Goal: Task Accomplishment & Management: Complete application form

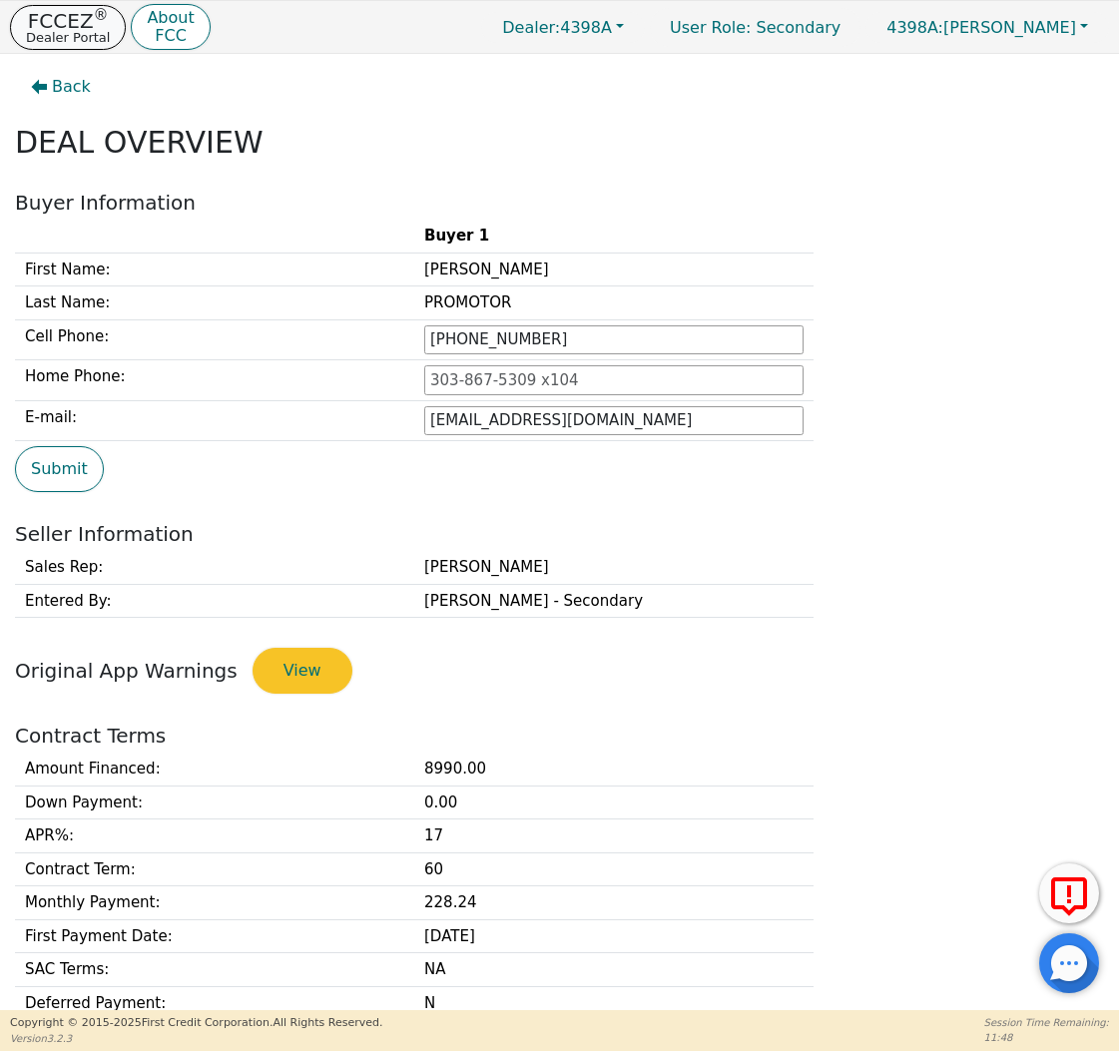
click at [84, 23] on p "FCCEZ ®" at bounding box center [68, 21] width 84 height 20
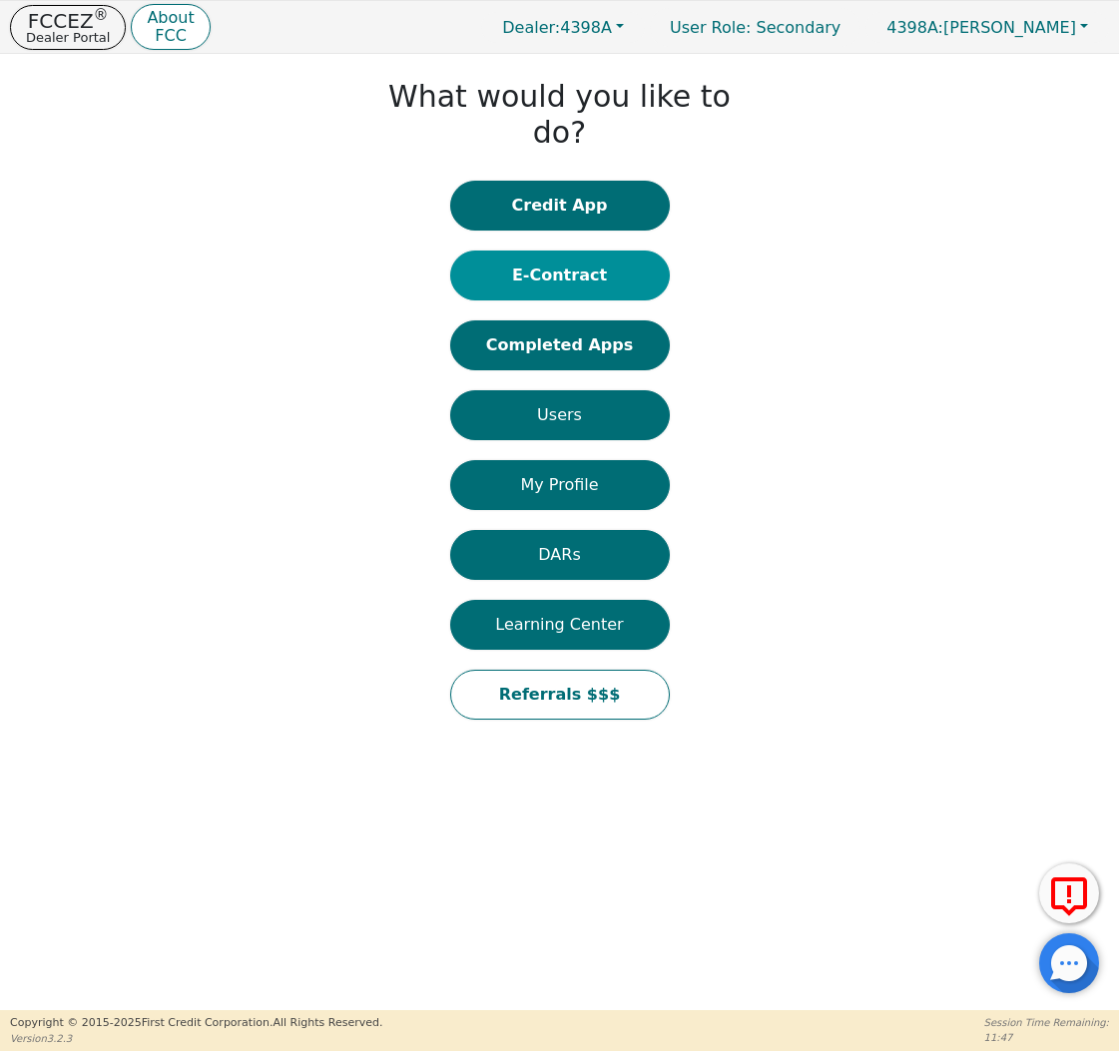
click at [595, 251] on button "E-Contract" at bounding box center [560, 276] width 220 height 50
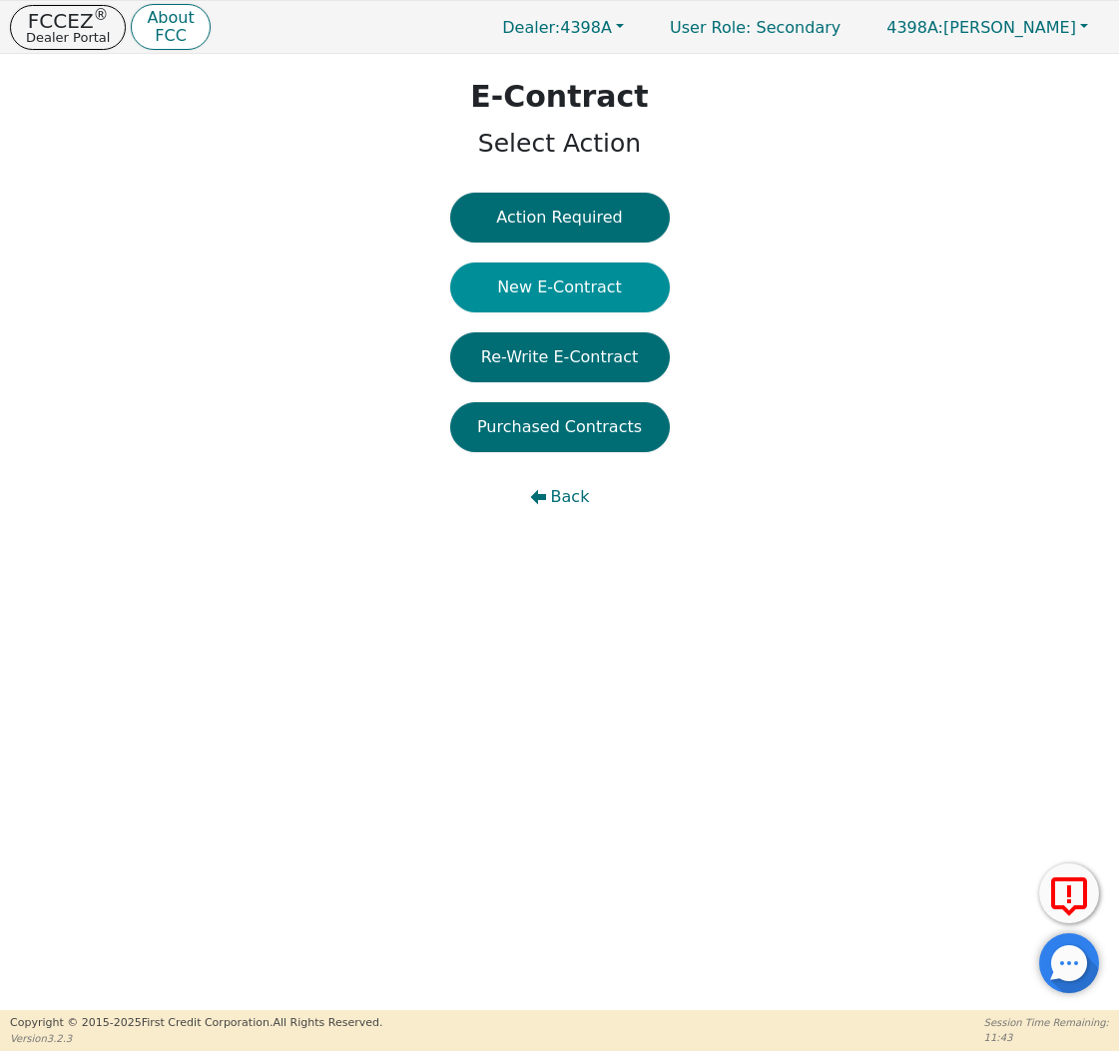
click at [580, 283] on button "New E-Contract" at bounding box center [560, 288] width 220 height 50
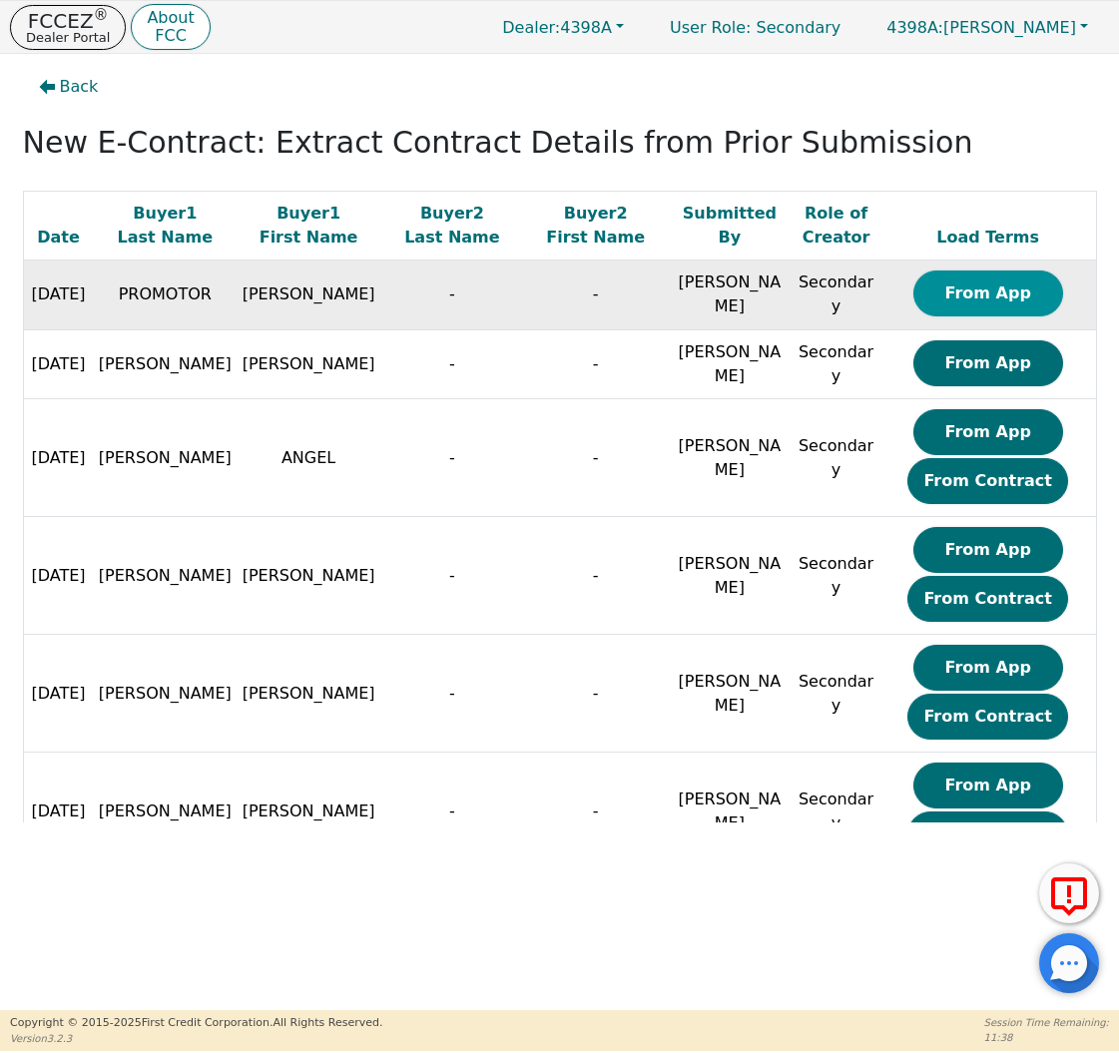
scroll to position [0, 1]
click at [968, 294] on button "From App" at bounding box center [988, 294] width 150 height 46
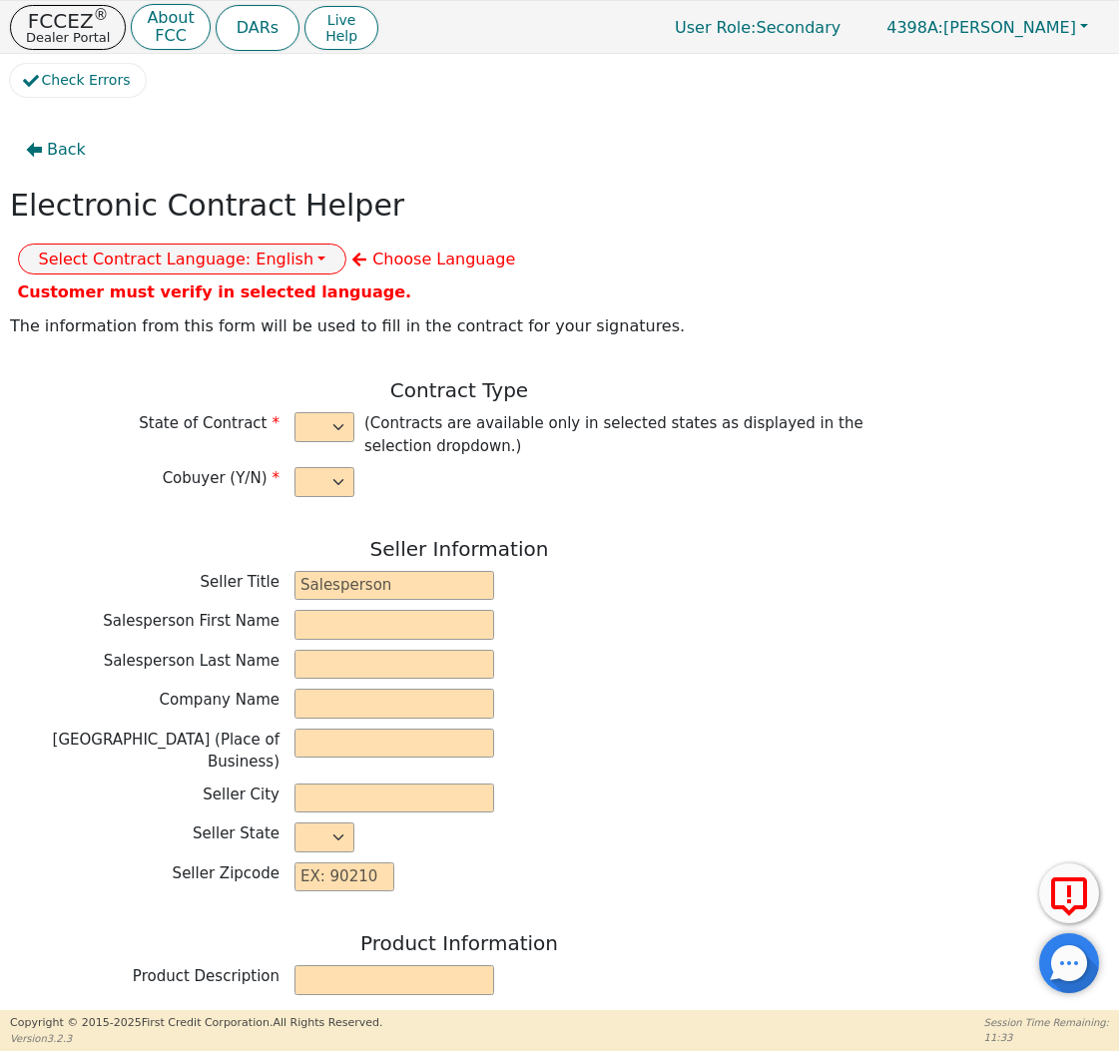
select select "n"
type input "Credit Department"
type input "[PERSON_NAME]"
type input "INTEGRITY SOLUTIONS [US_STATE]"
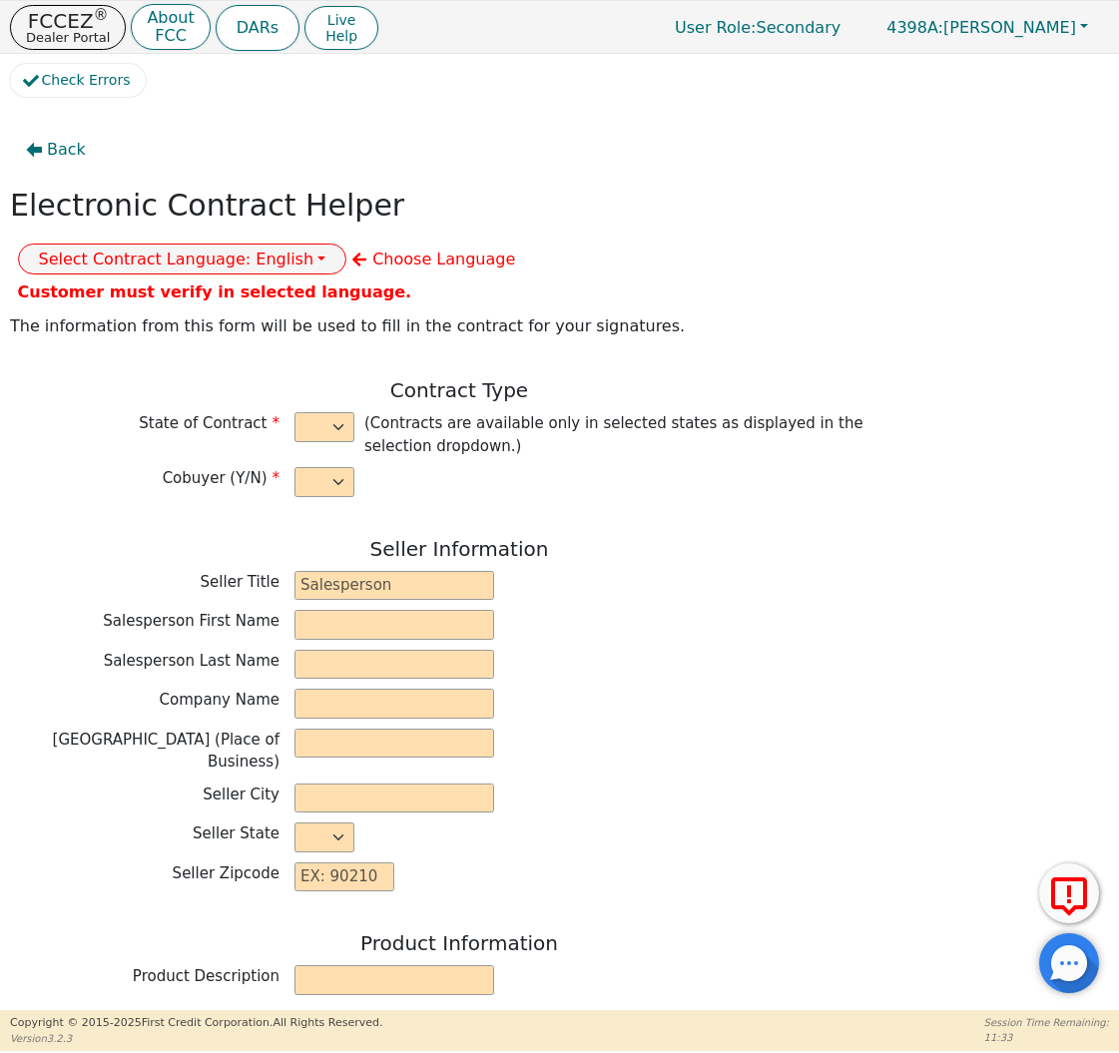
type input "[STREET_ADDRESS]"
type input "ORLANDO"
select select "FL"
type input "32819"
type input "[PERSON_NAME]"
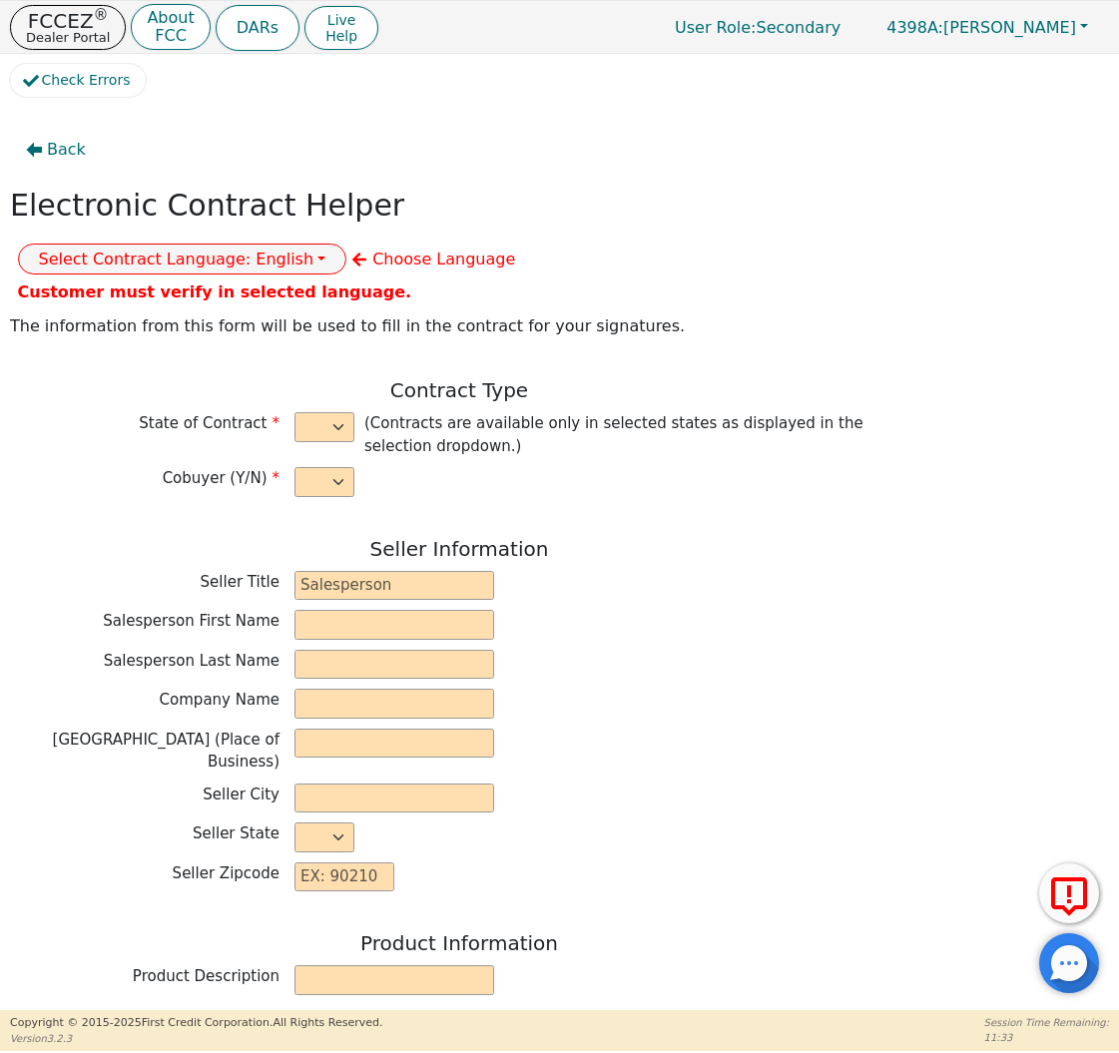
type input "PROMOTOR"
type input "[EMAIL_ADDRESS][DOMAIN_NAME]"
type input "[STREET_ADDRESS]"
type input "[GEOGRAPHIC_DATA]"
select select "WI"
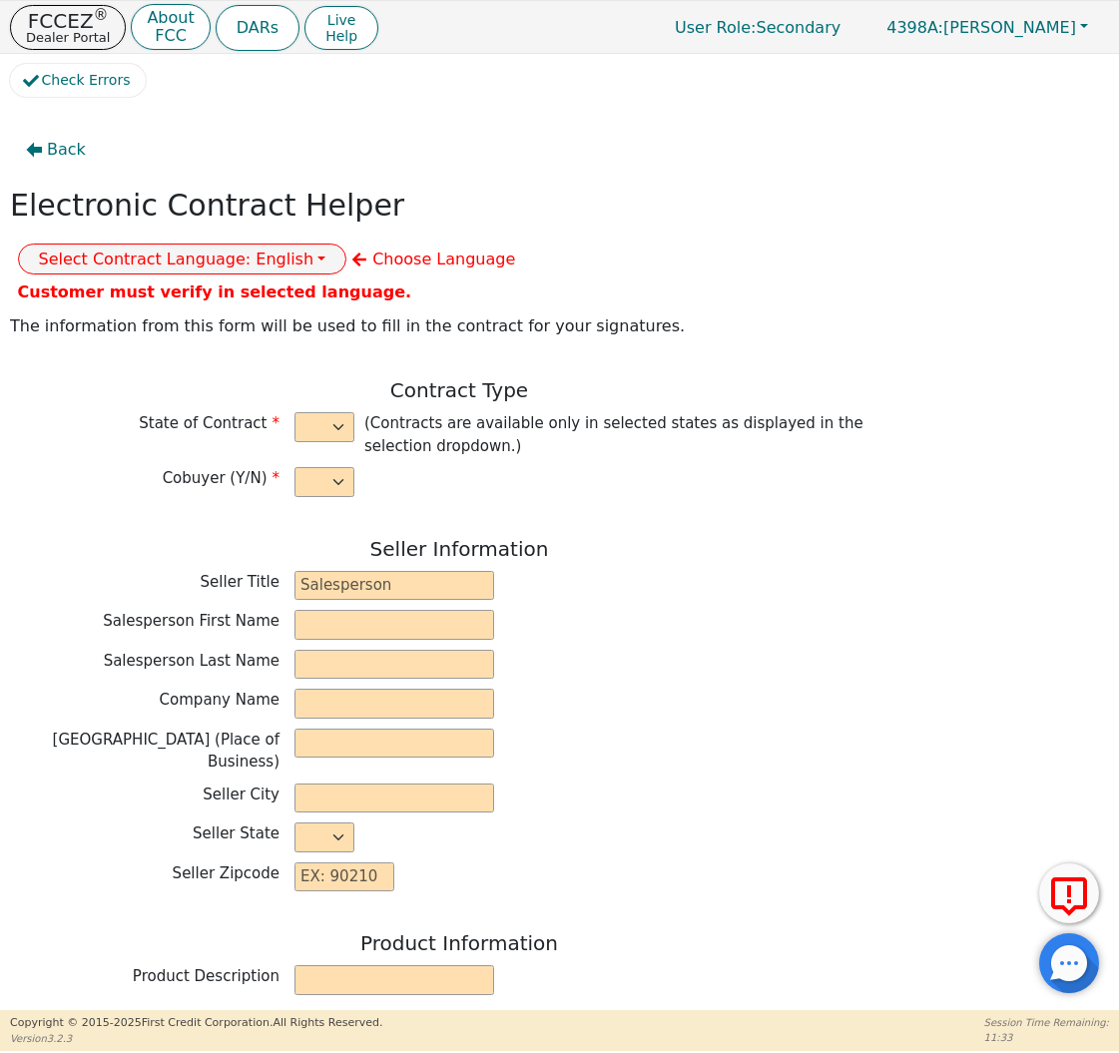
type input "53215"
type input "[DATE]"
type input "17.99"
type input "[DATE]"
type input "60"
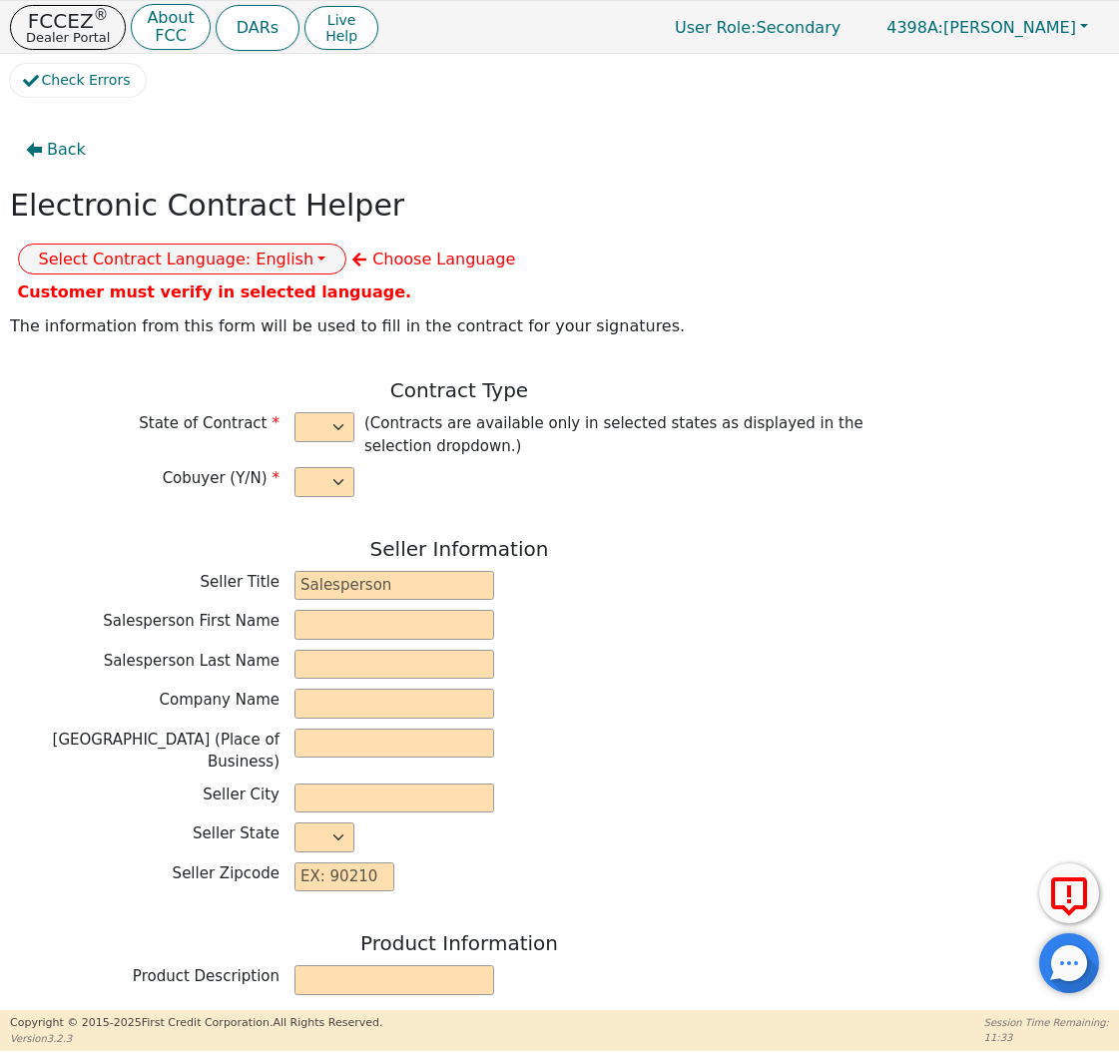
type input "0"
type input "100.00"
type input "0.00"
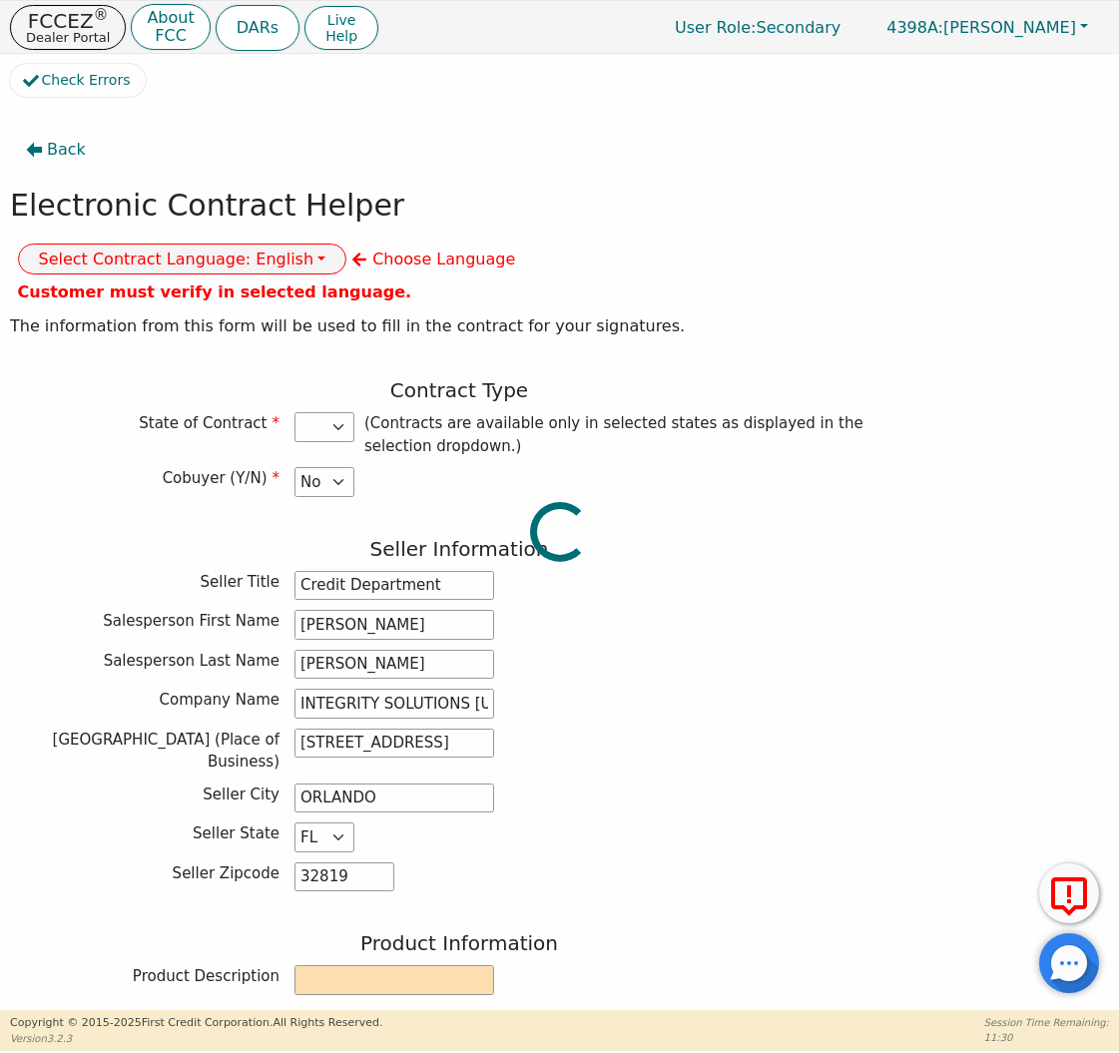
type input "100.00"
select select "WI"
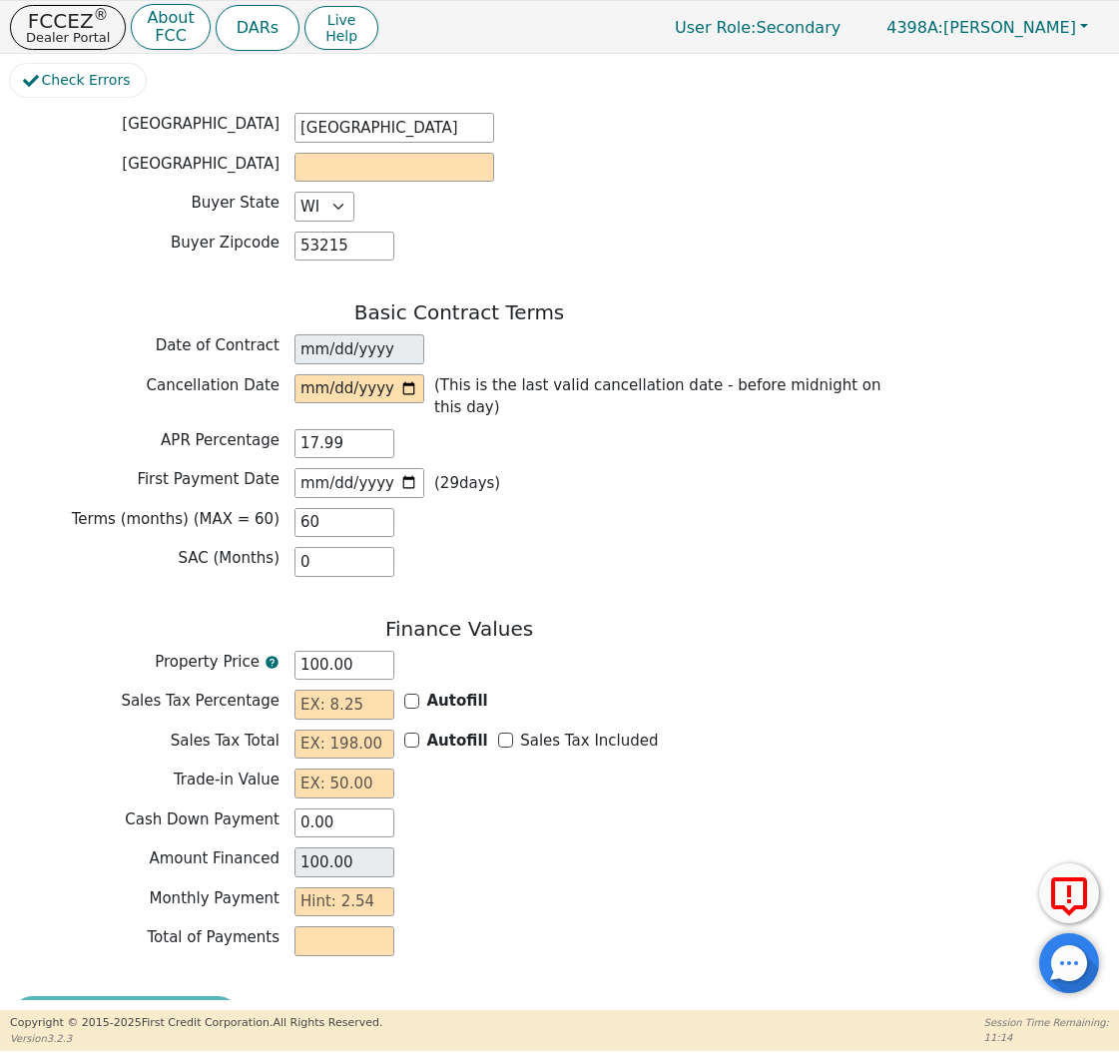
scroll to position [1299, 0]
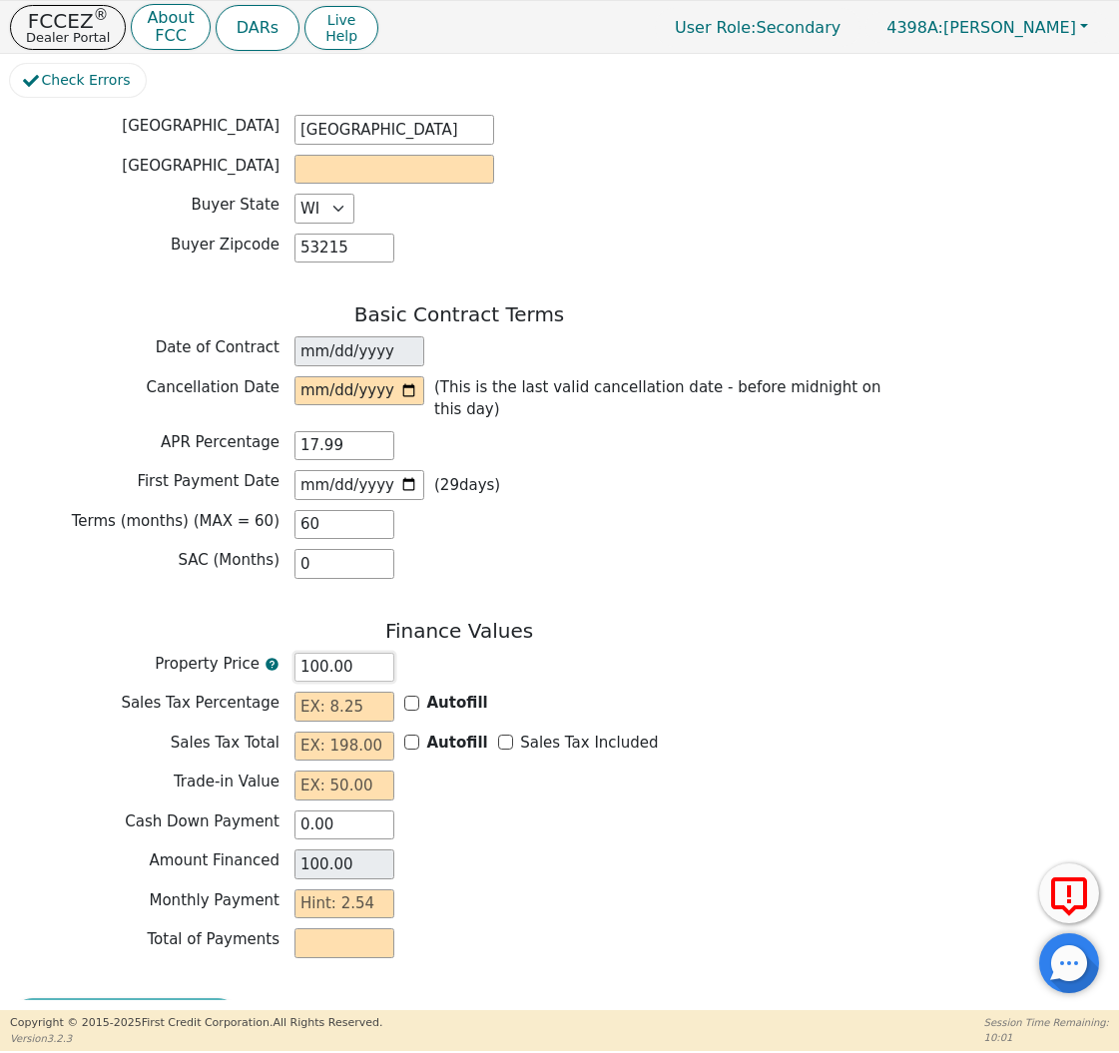
click at [368, 653] on input "100.00" at bounding box center [344, 668] width 100 height 30
type input "7"
type input "7.00"
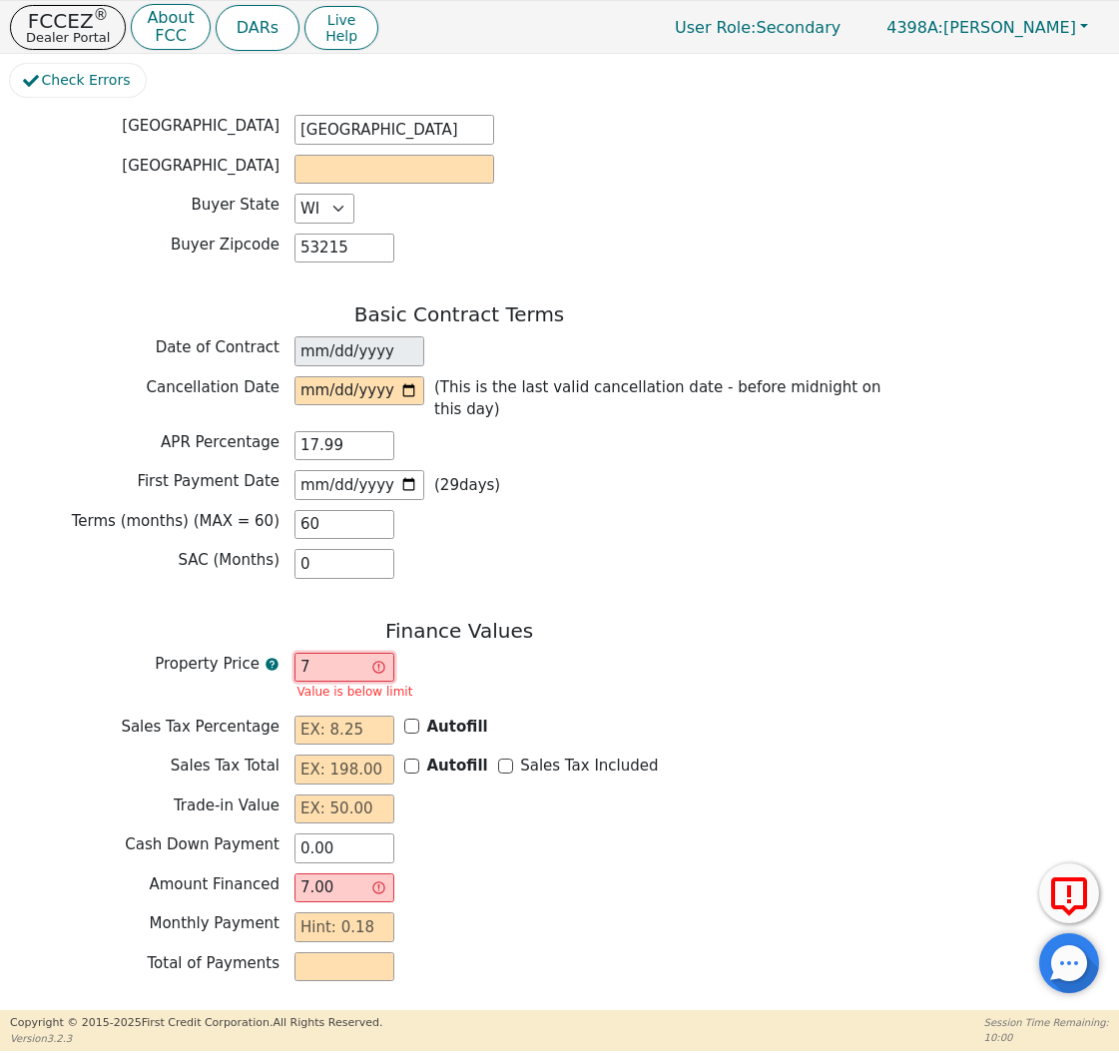
type input "0.00"
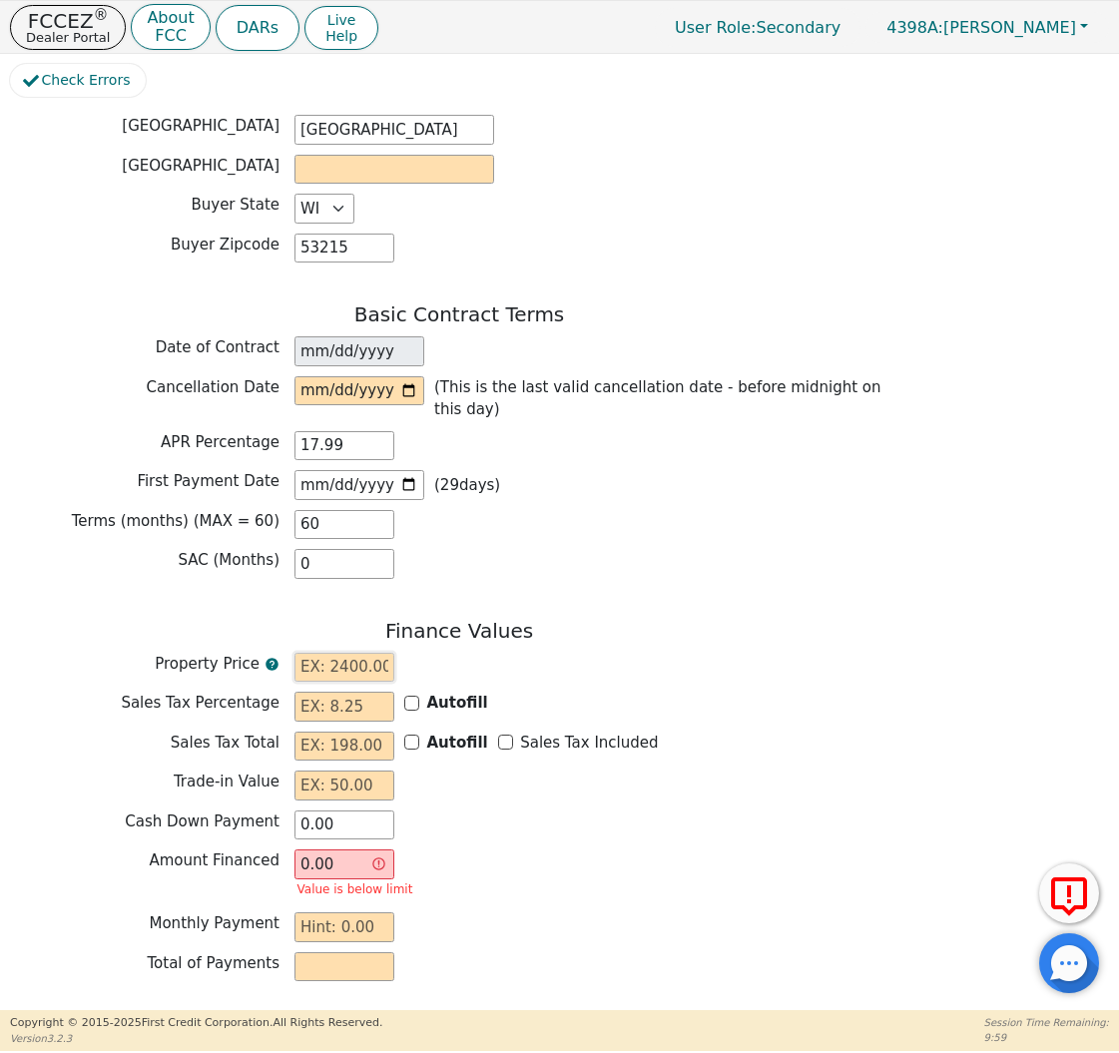
type input "8"
type input "8.00"
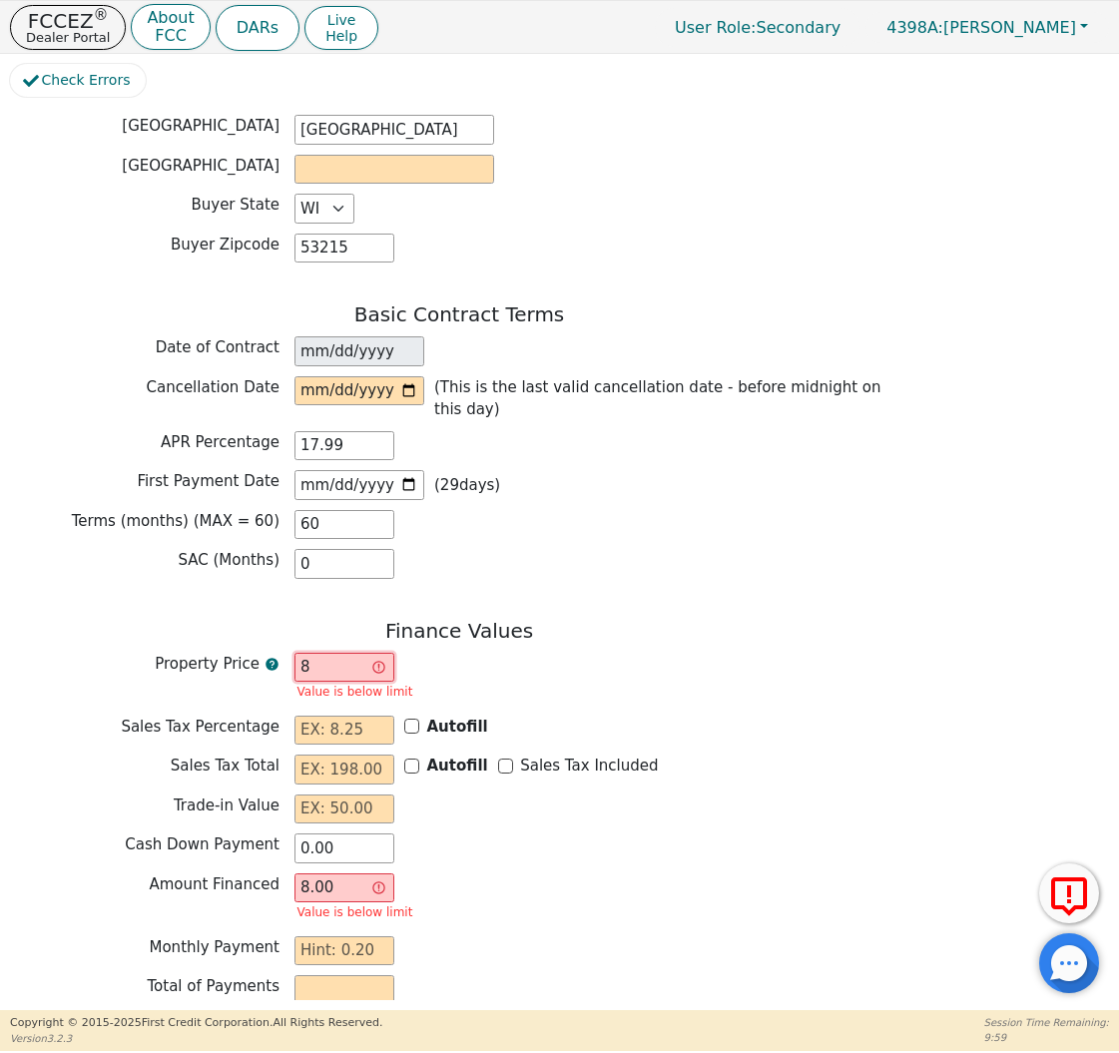
type input "89"
type input "89.00"
type input "899"
type input "899.00"
type input "8990"
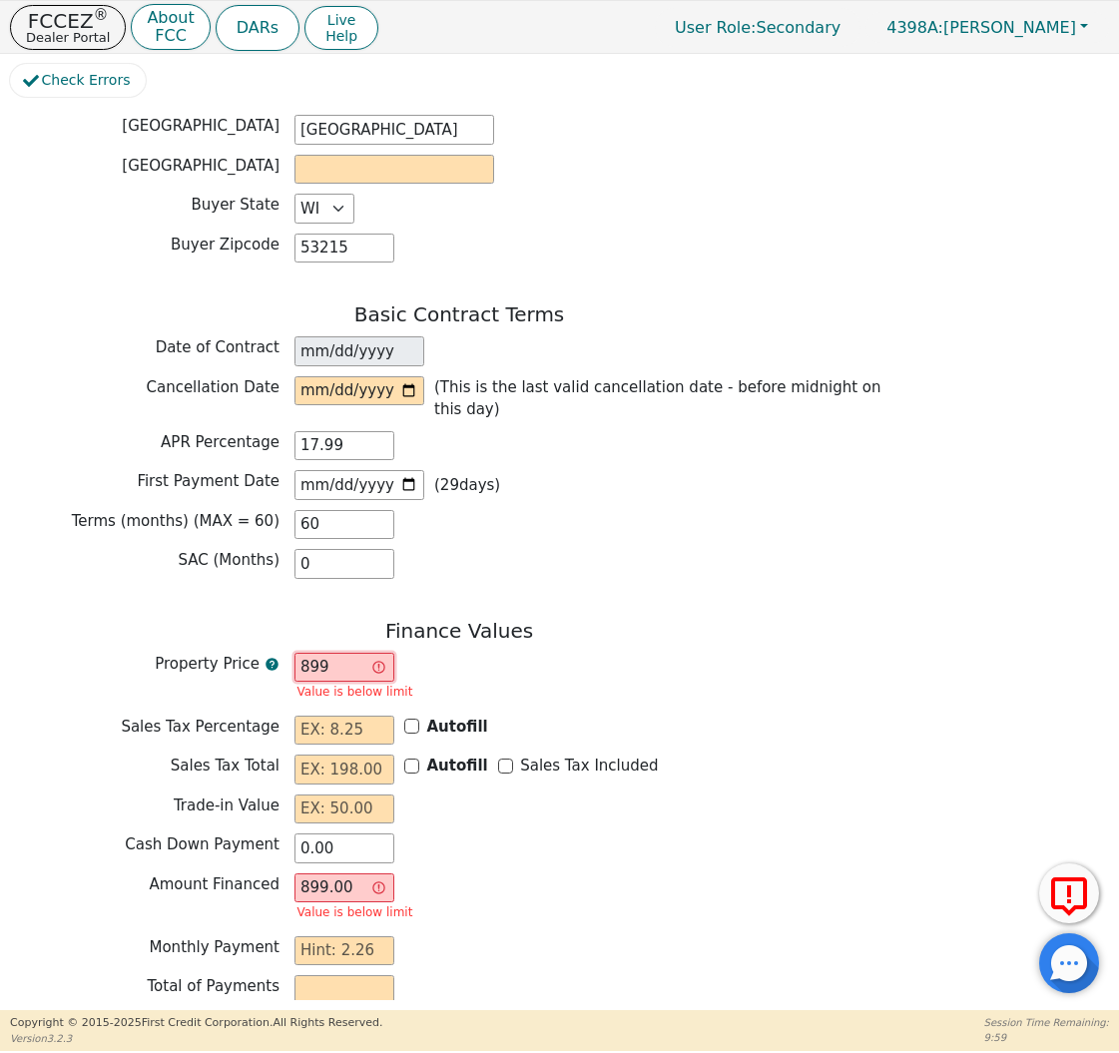
type input "8990.00"
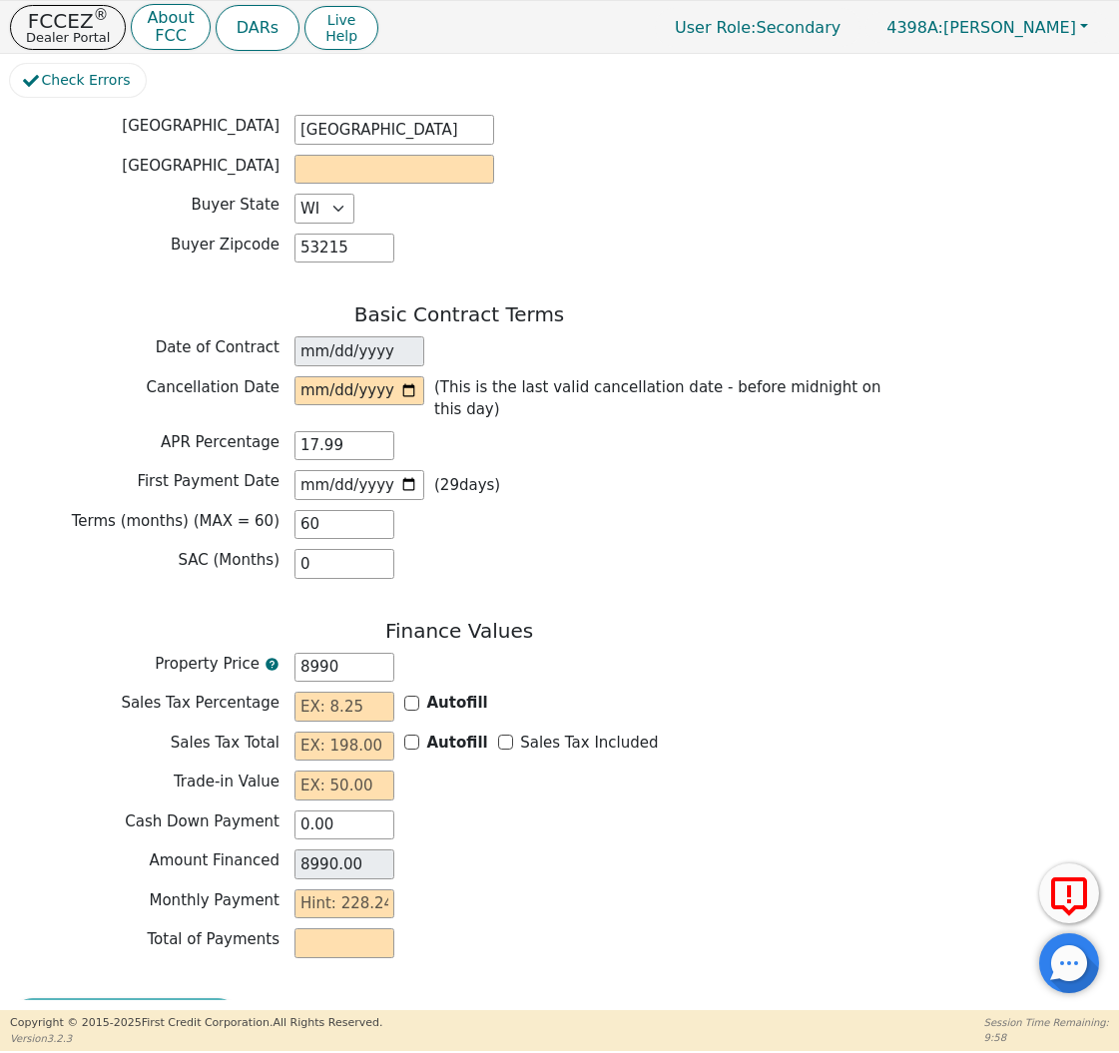
type input "8990.00"
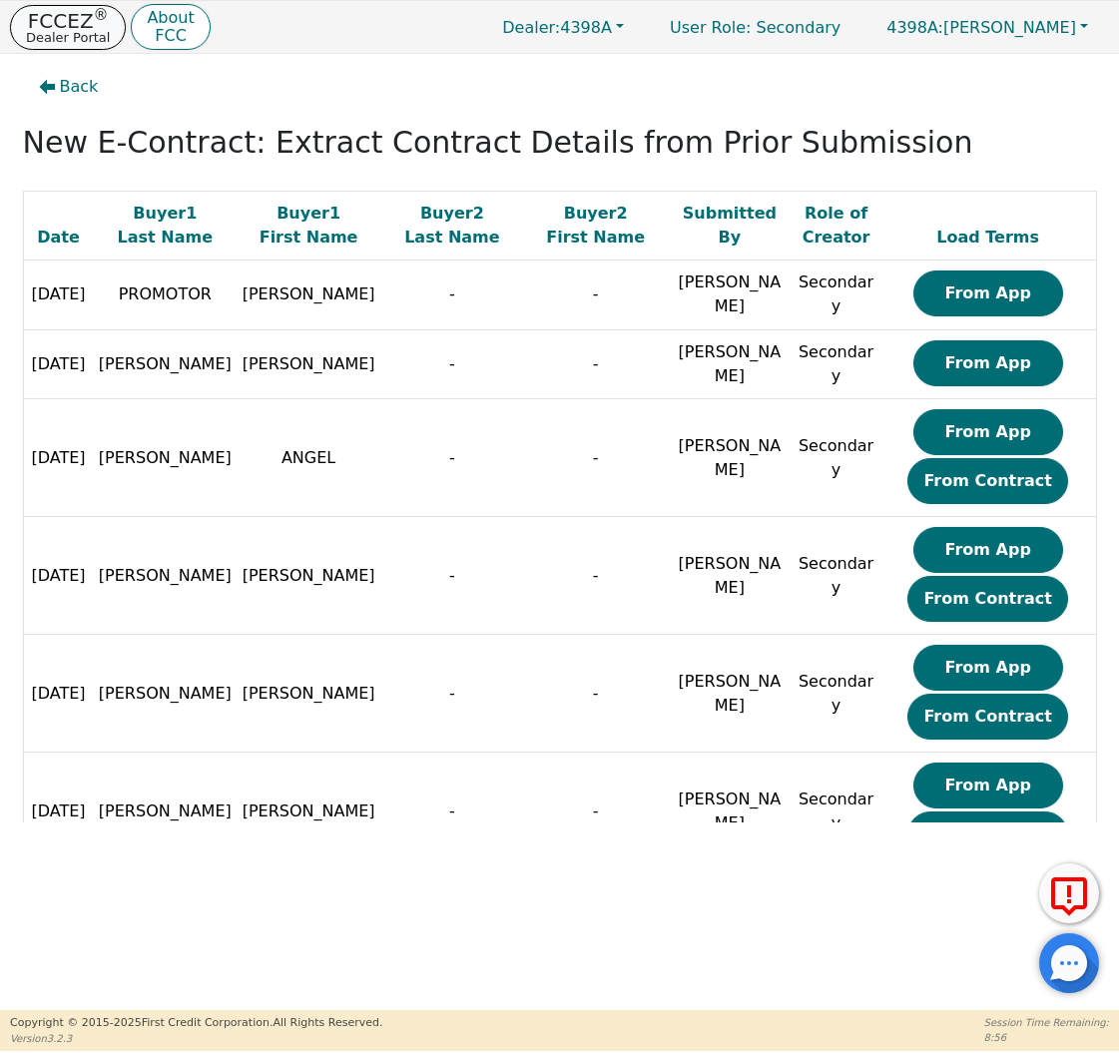
click at [83, 6] on button "FCCEZ ® Dealer Portal" at bounding box center [68, 27] width 116 height 45
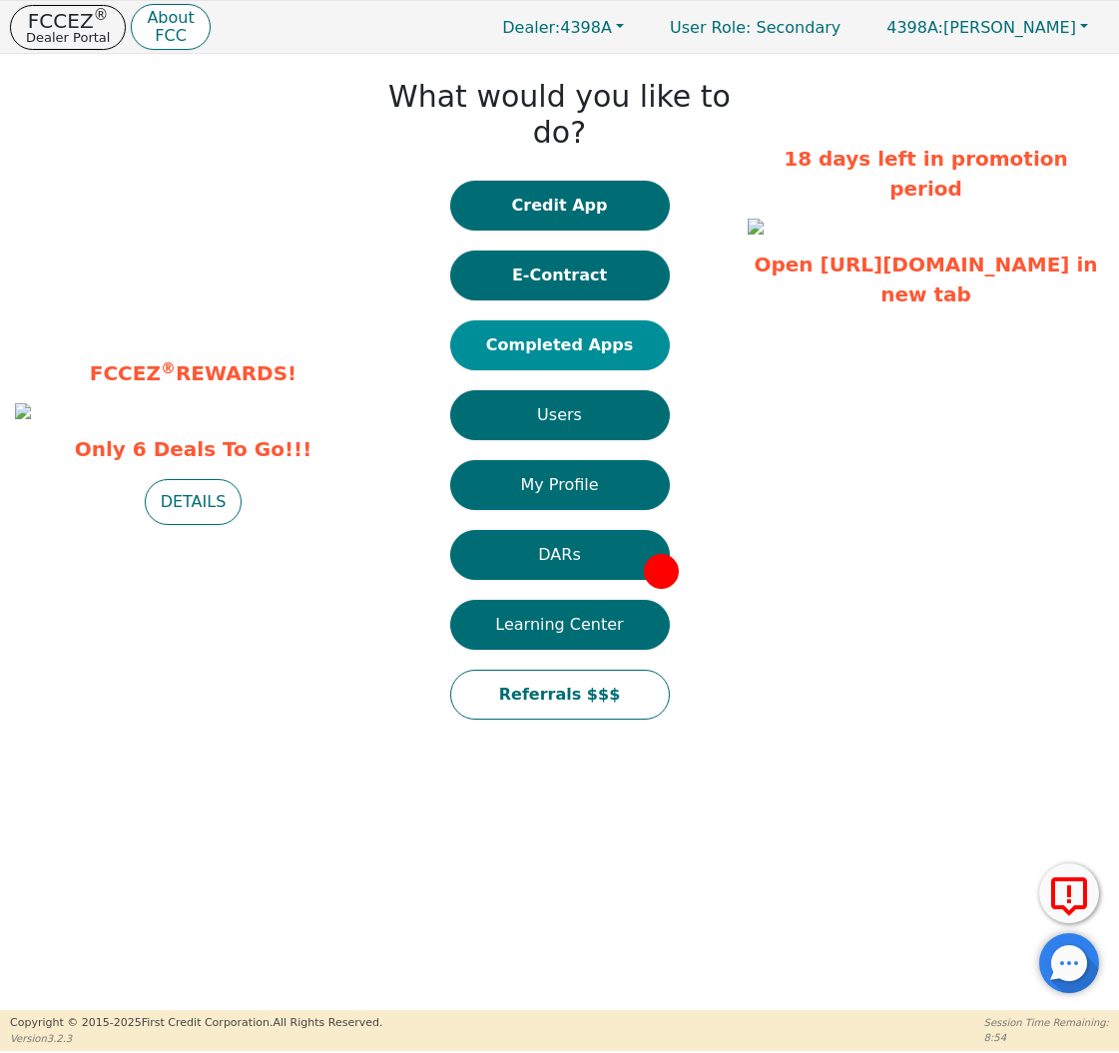
click at [580, 320] on button "Completed Apps" at bounding box center [560, 345] width 220 height 50
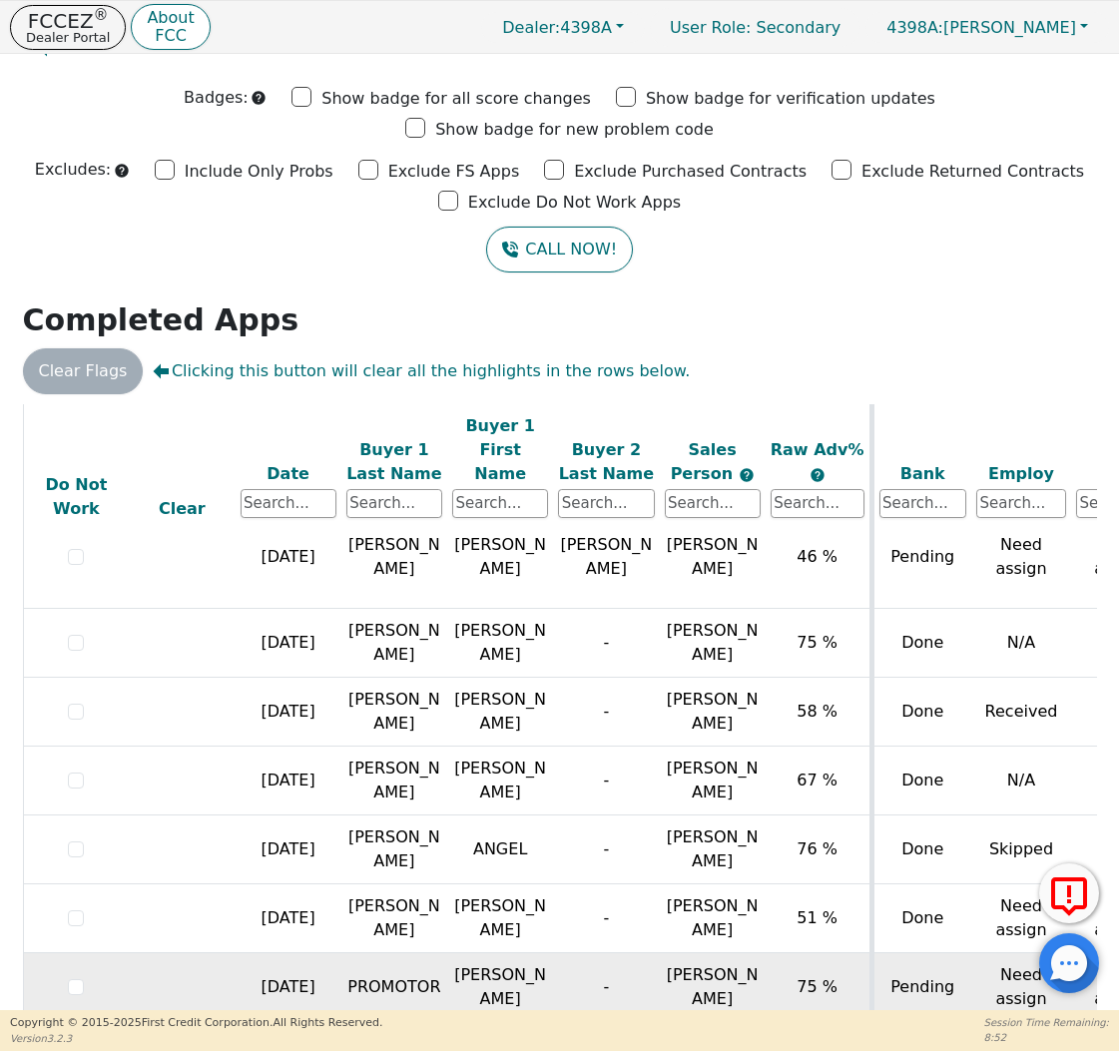
scroll to position [1079, 0]
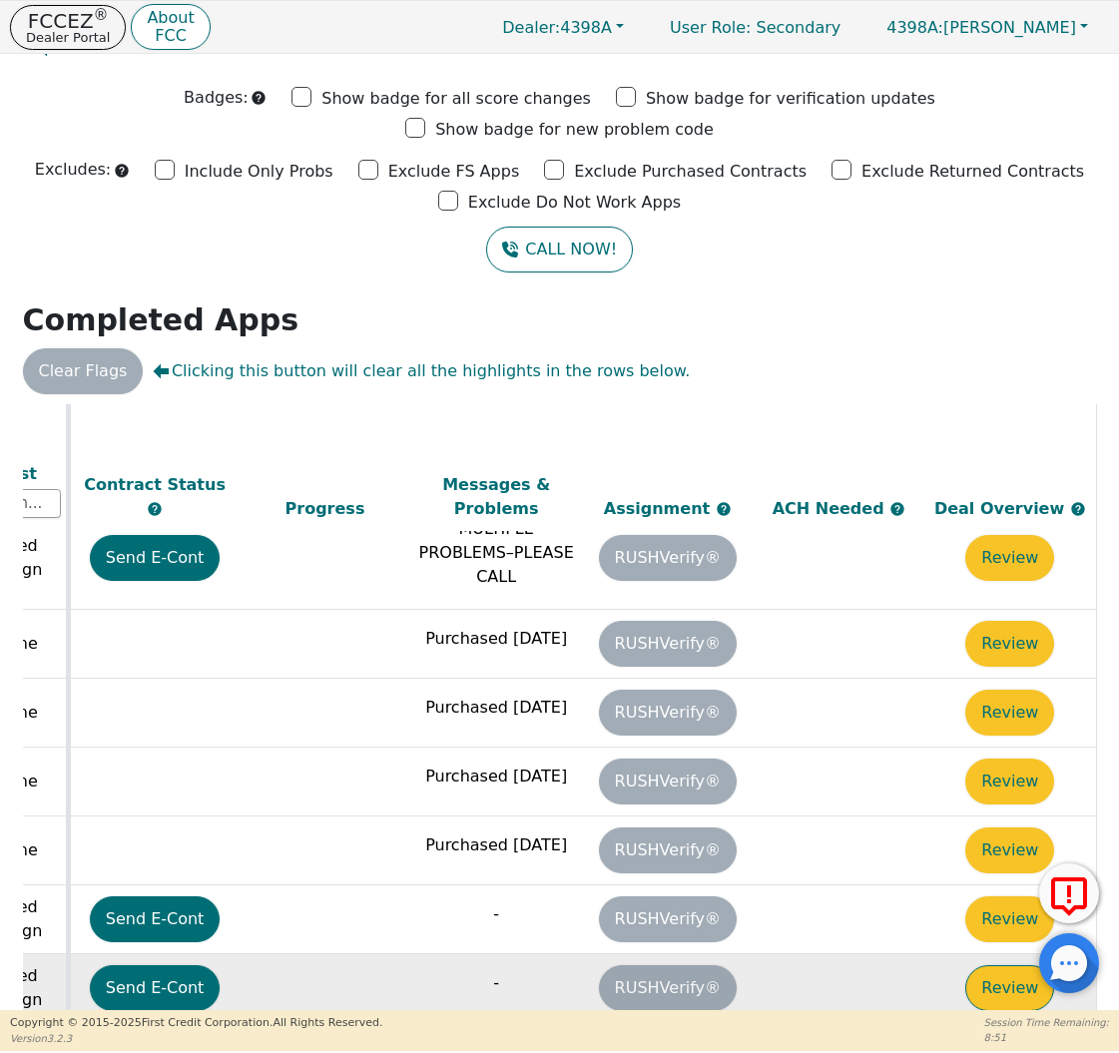
click at [982, 965] on button "Review" at bounding box center [1009, 988] width 89 height 46
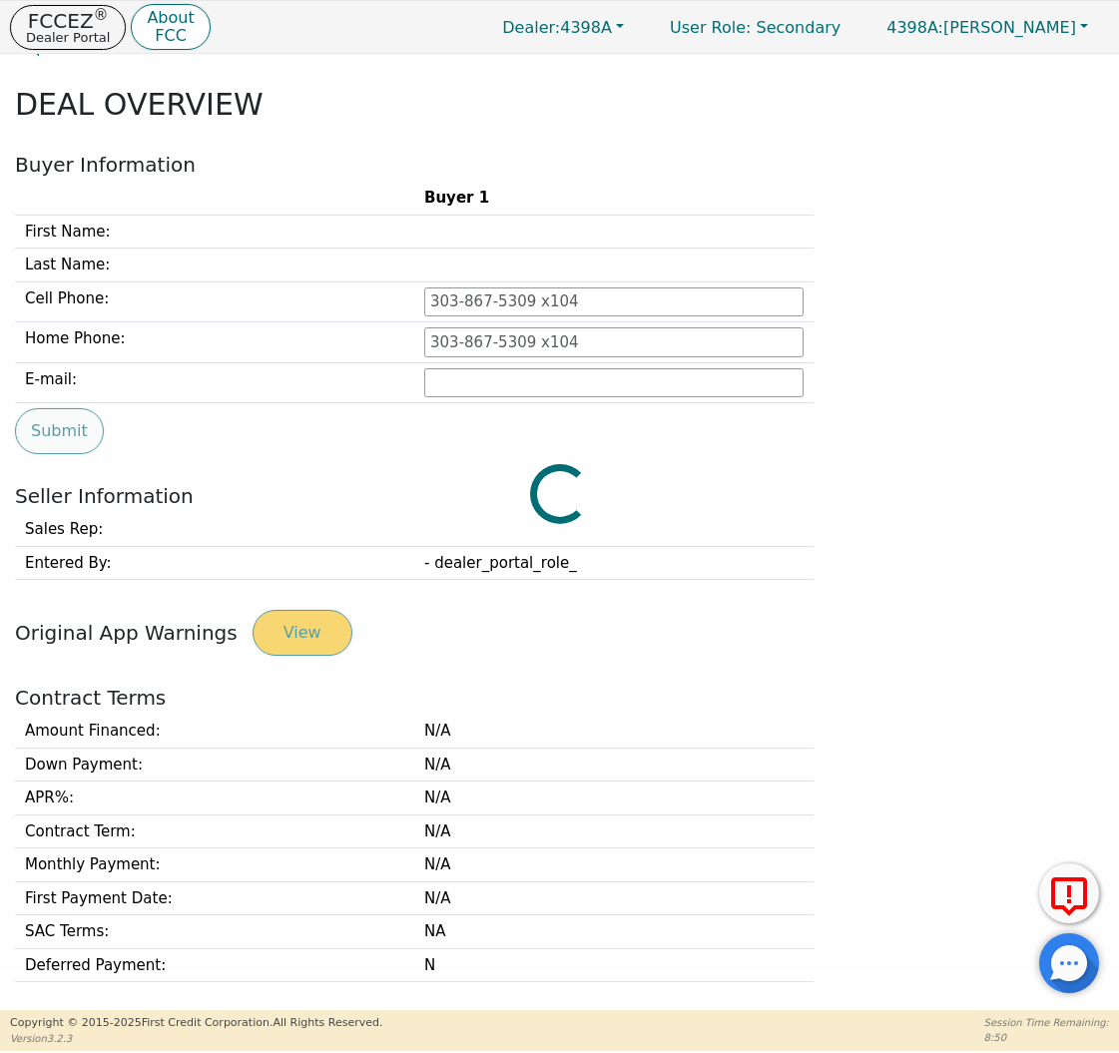
type input "[PHONE_NUMBER]"
type input "[EMAIL_ADDRESS][DOMAIN_NAME]"
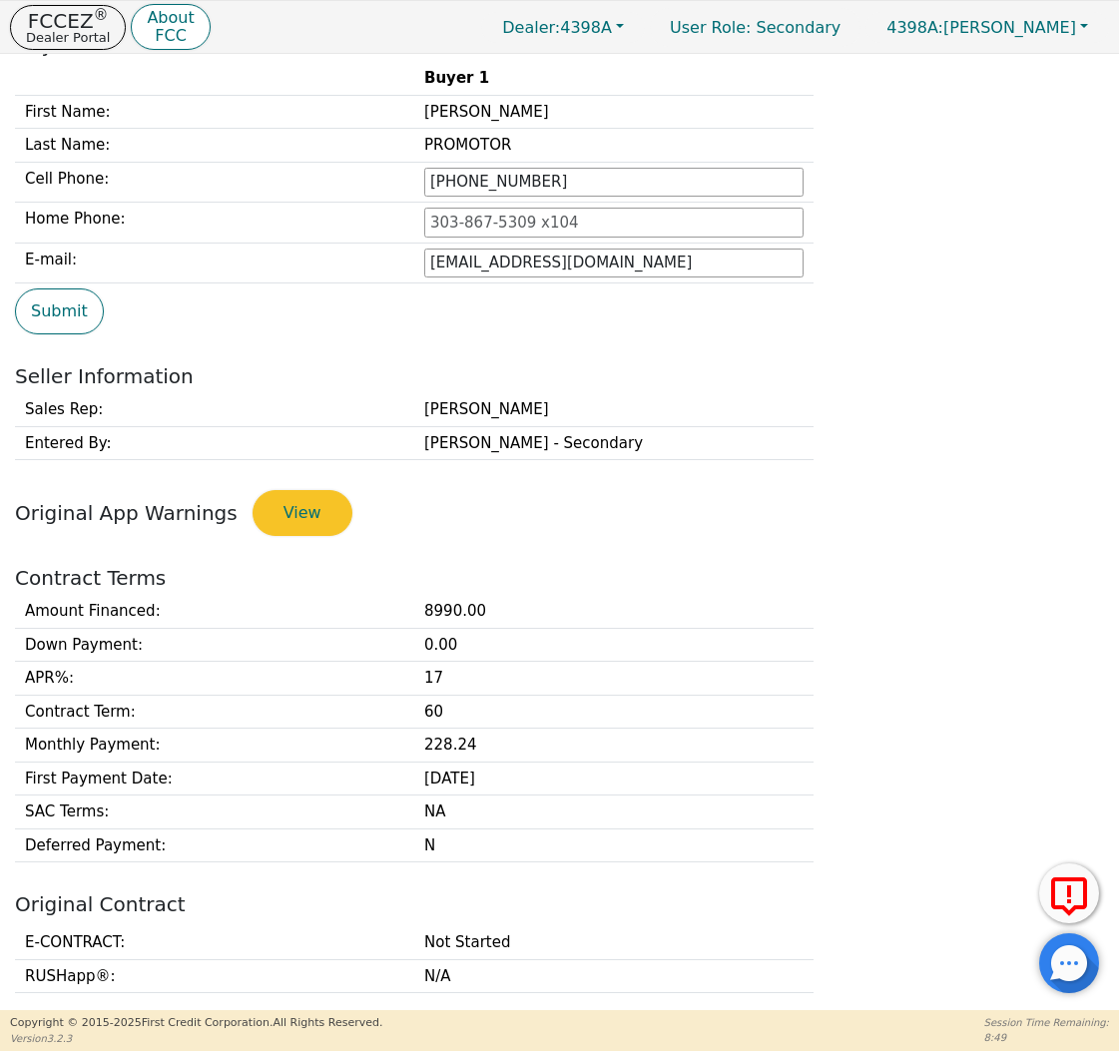
scroll to position [162, 0]
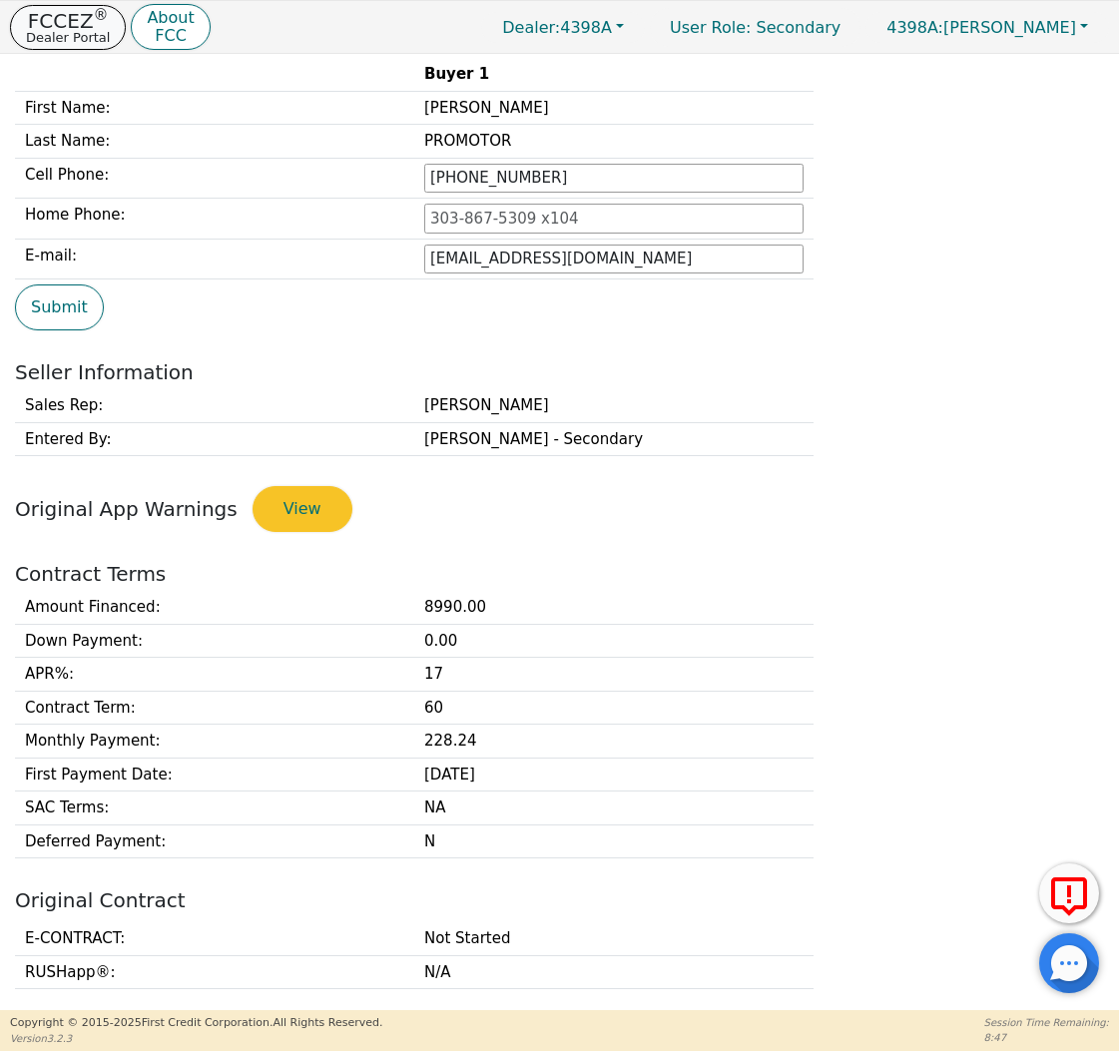
click at [93, 34] on p "Dealer Portal" at bounding box center [68, 37] width 84 height 13
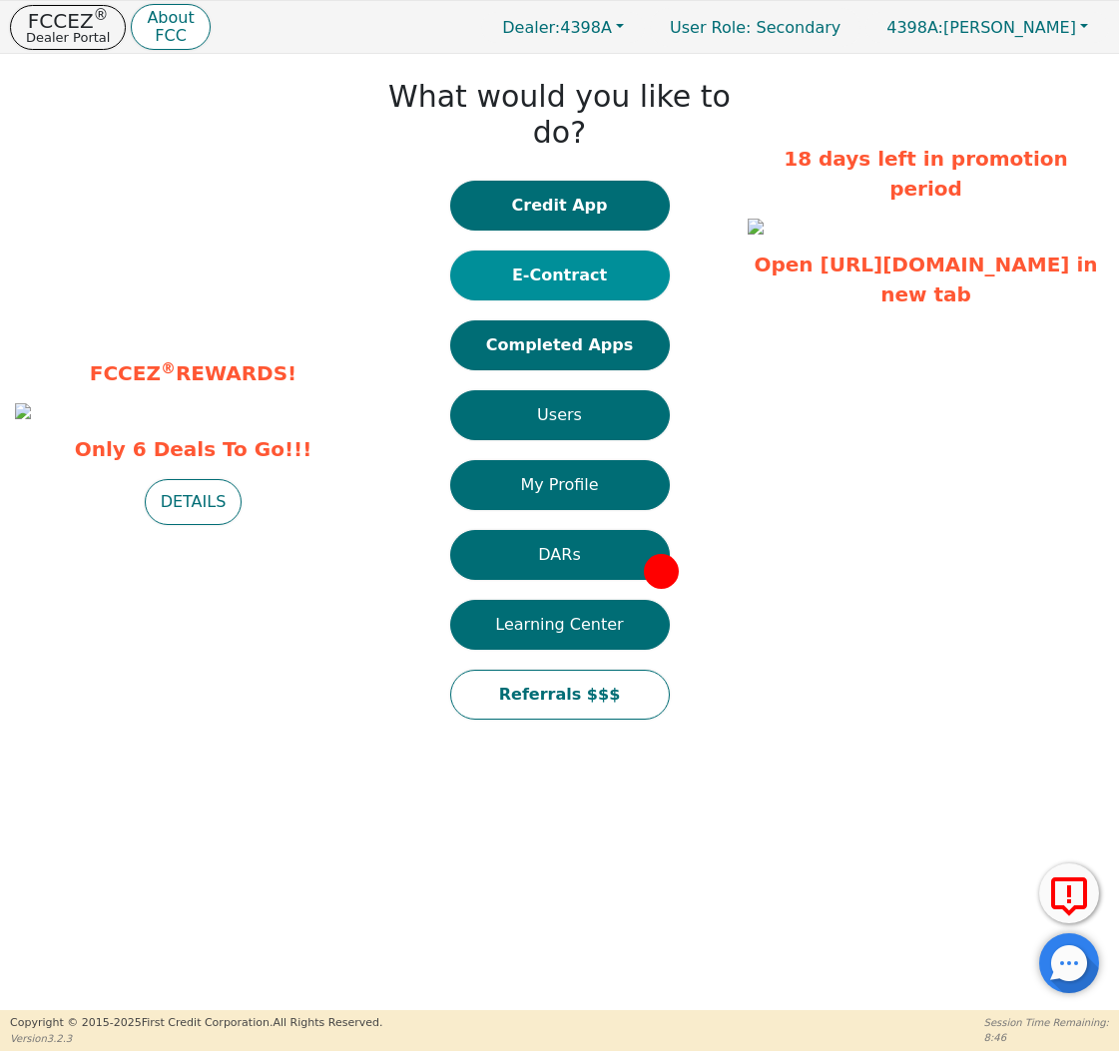
click at [569, 251] on button "E-Contract" at bounding box center [560, 276] width 220 height 50
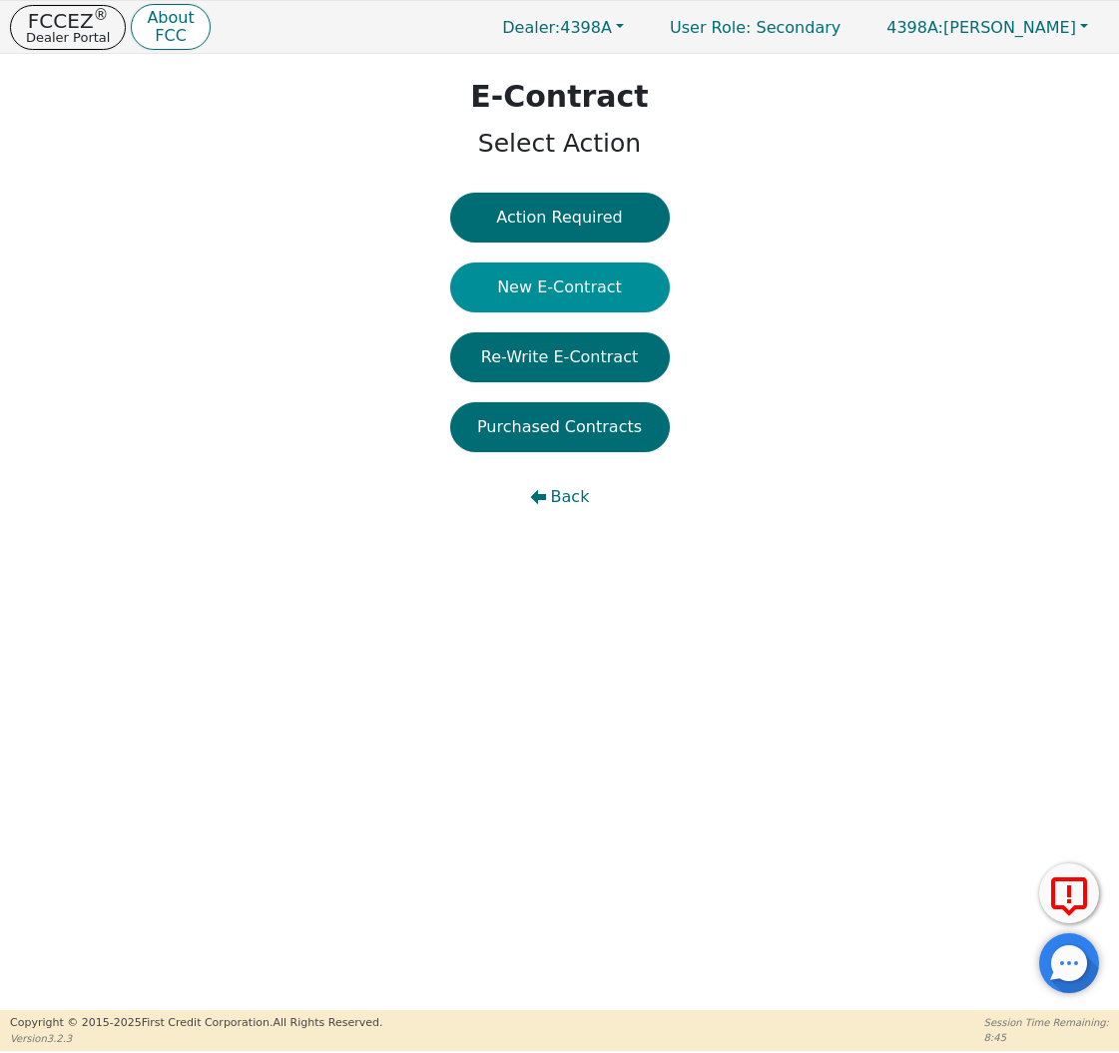
click at [577, 296] on button "New E-Contract" at bounding box center [560, 288] width 220 height 50
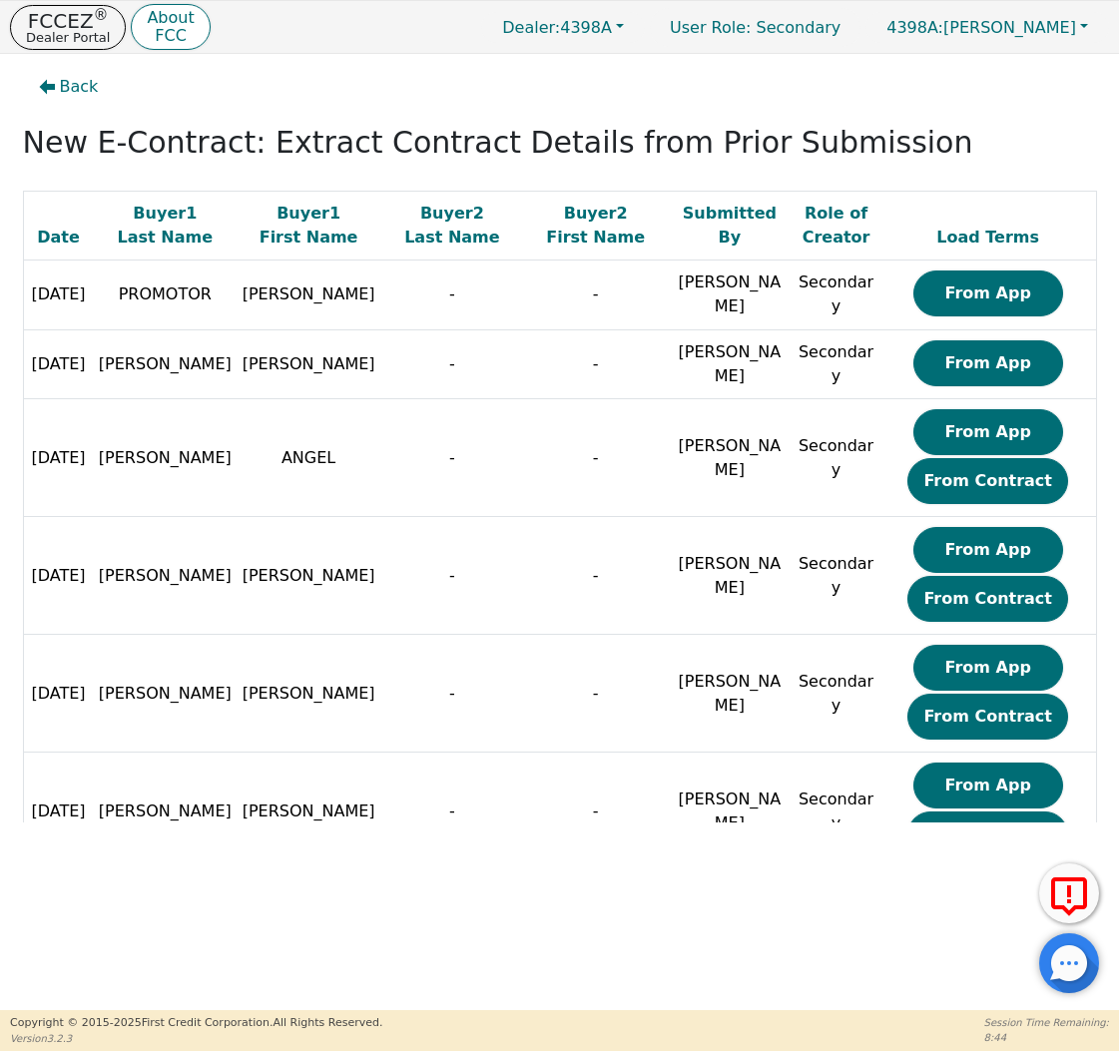
click at [931, 295] on button "From App" at bounding box center [988, 294] width 150 height 46
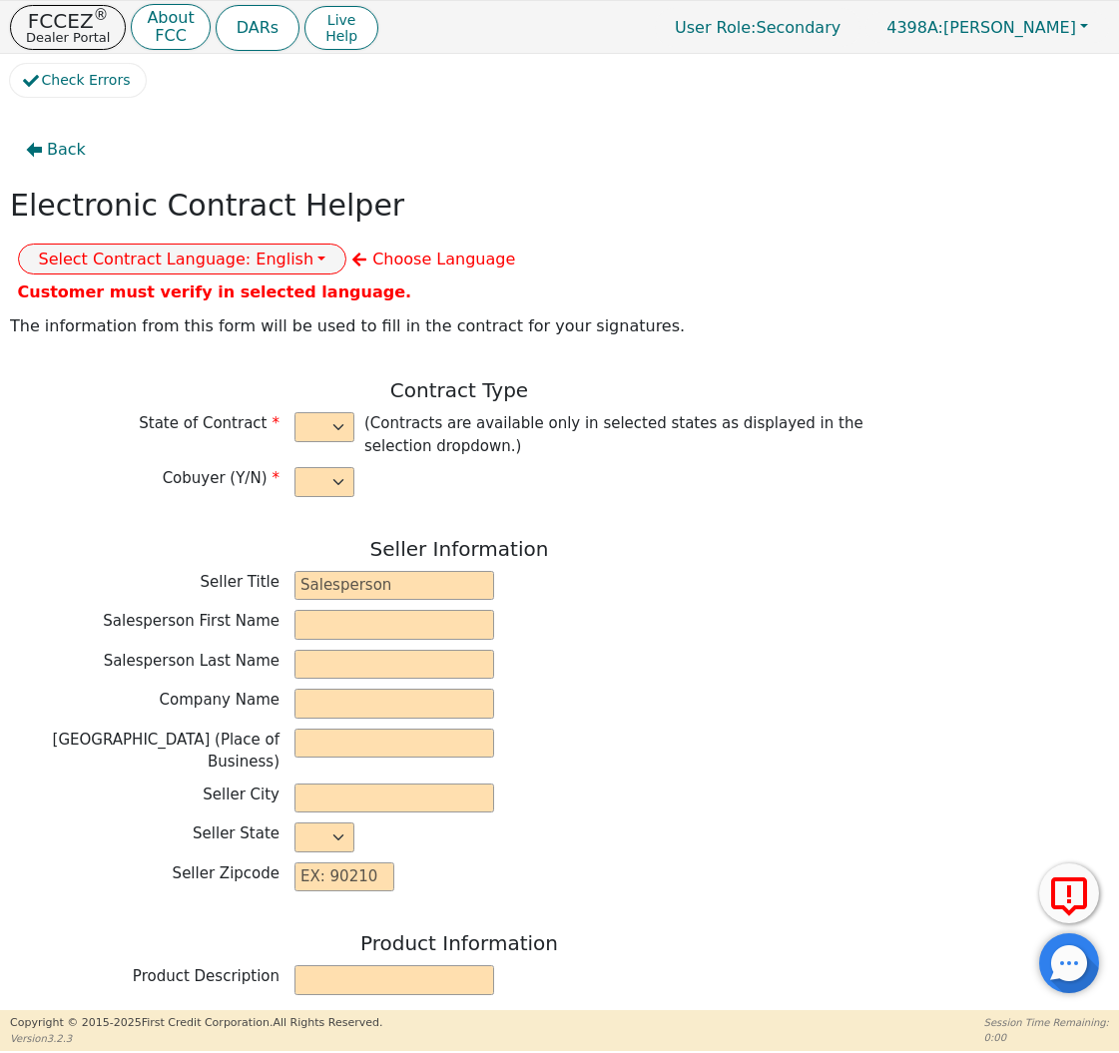
select select "n"
type input "Credit Department"
type input "[PERSON_NAME]"
type input "INTEGRITY SOLUTIONS [US_STATE]"
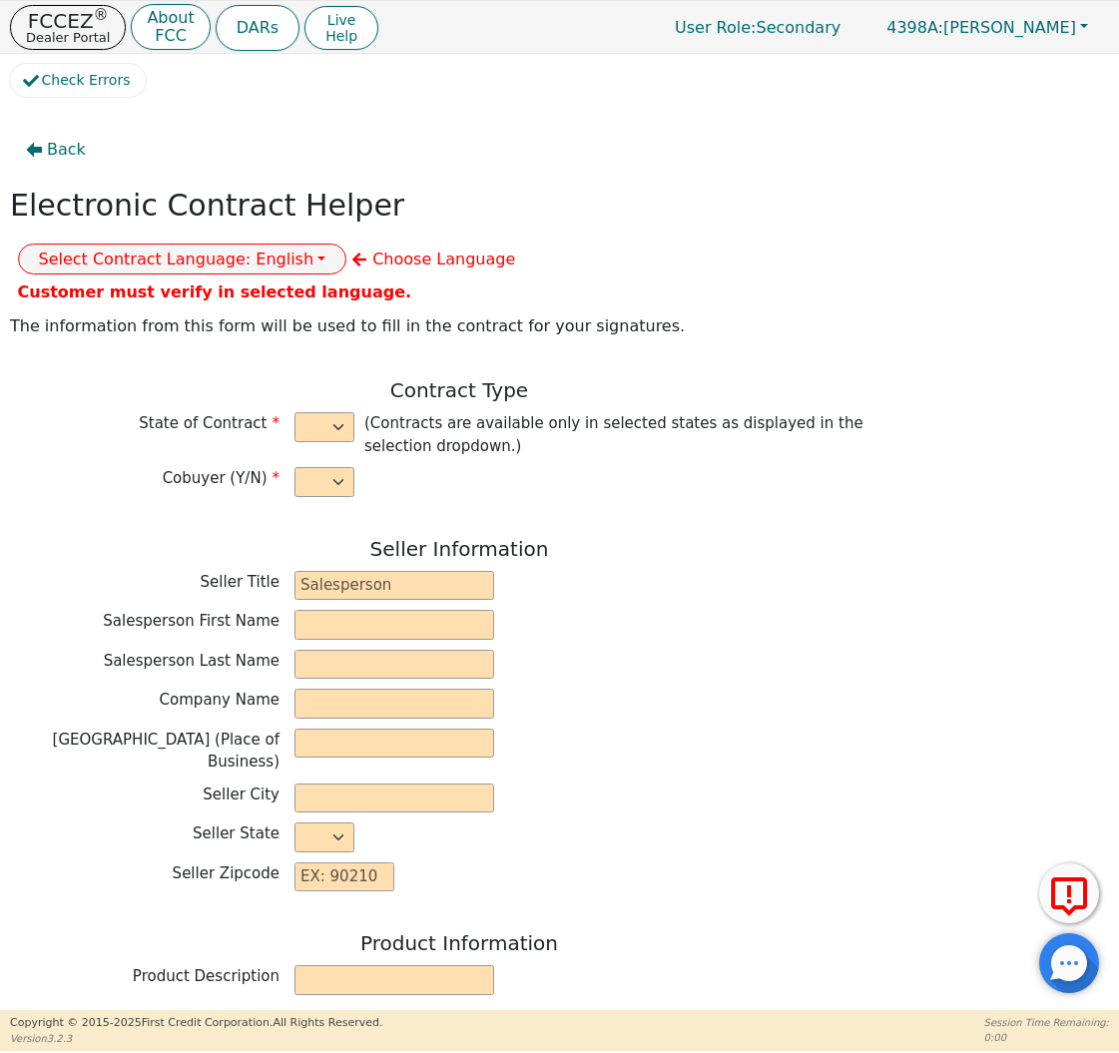
type input "[STREET_ADDRESS]"
type input "ORLANDO"
select select "FL"
type input "32819"
type input "[PERSON_NAME]"
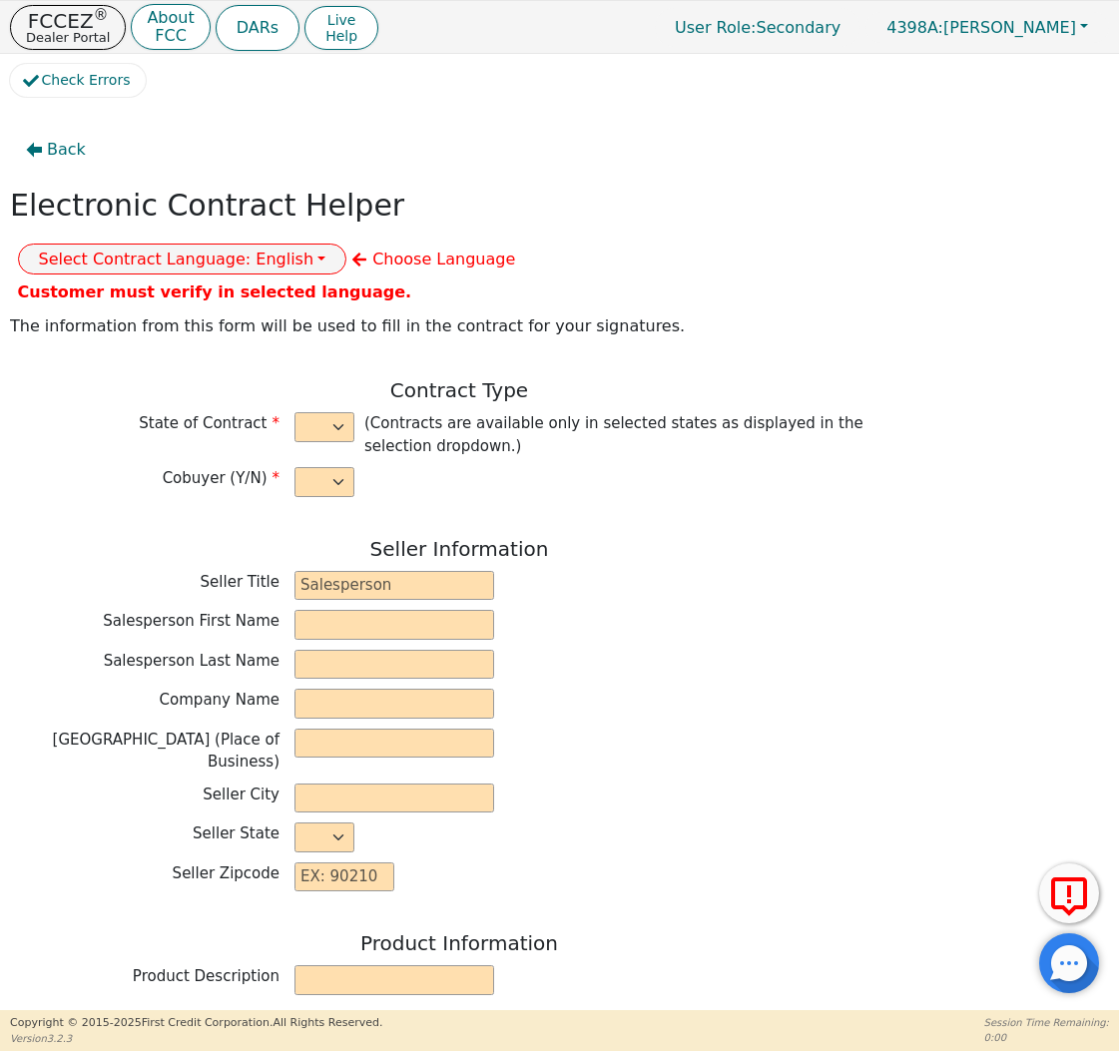
type input "PROMOTOR"
type input "[EMAIL_ADDRESS][DOMAIN_NAME]"
type input "[STREET_ADDRESS]"
type input "[GEOGRAPHIC_DATA]"
select select "WI"
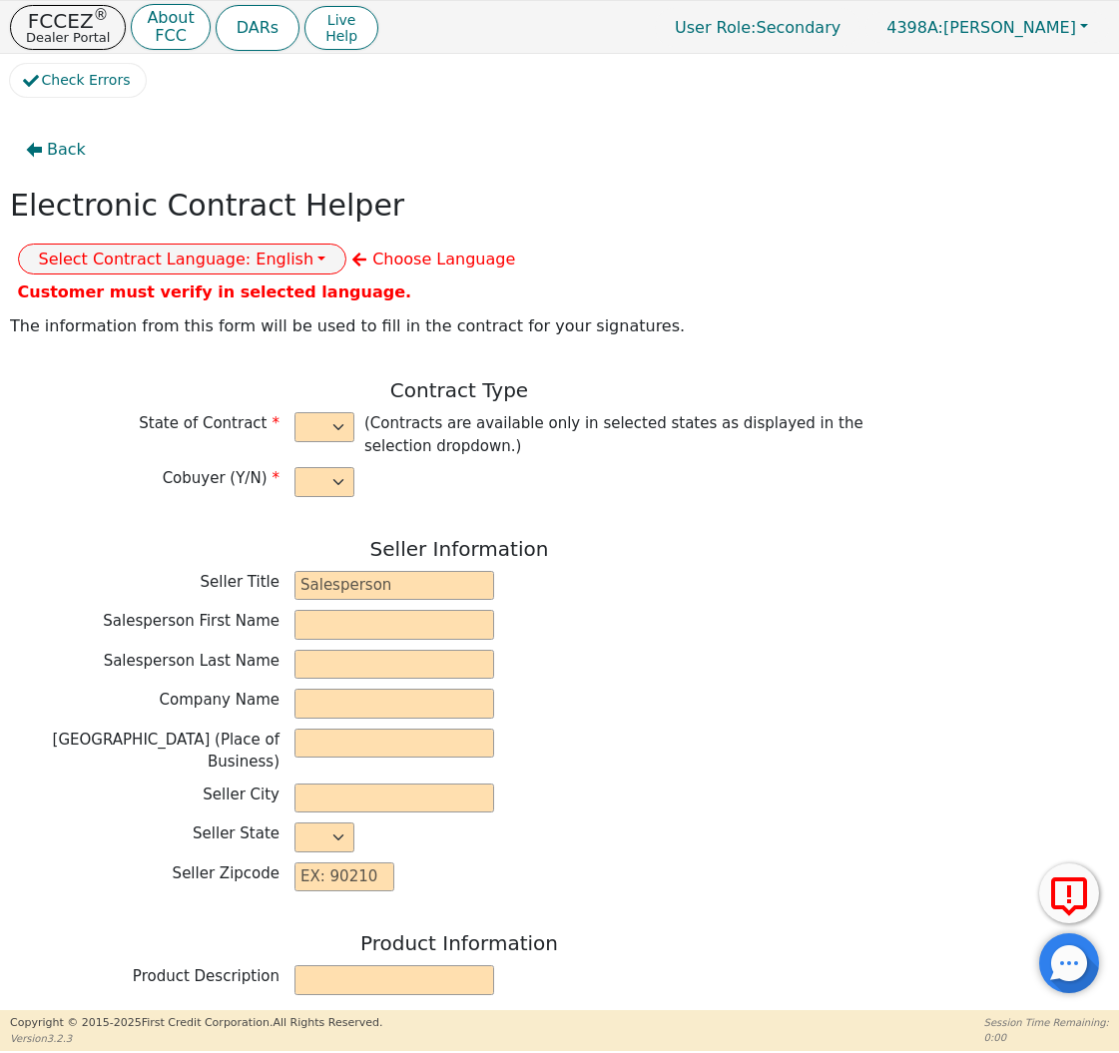
type input "53215"
type input "[DATE]"
type input "17.99"
type input "[DATE]"
type input "60"
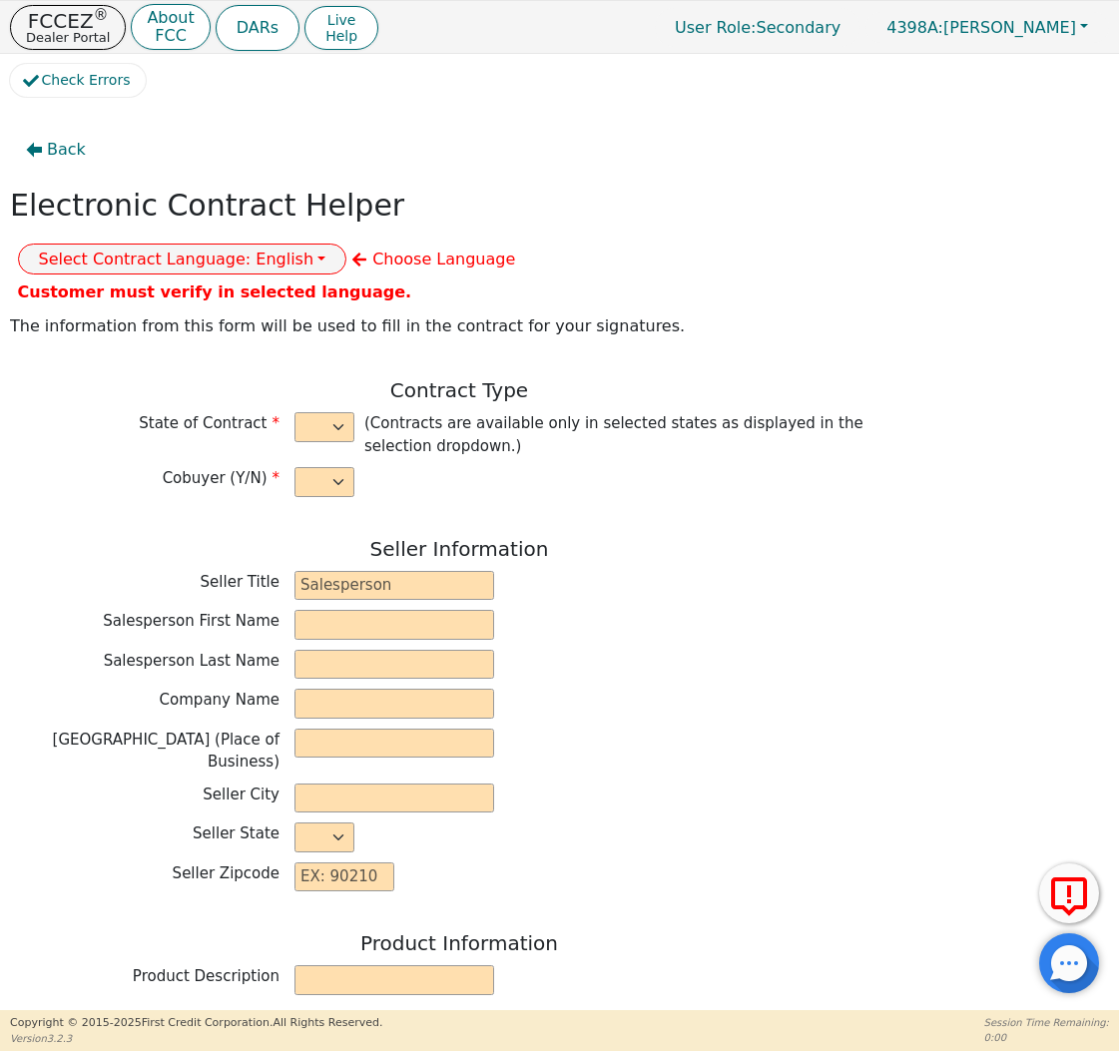
type input "0"
type input "100.00"
type input "0.00"
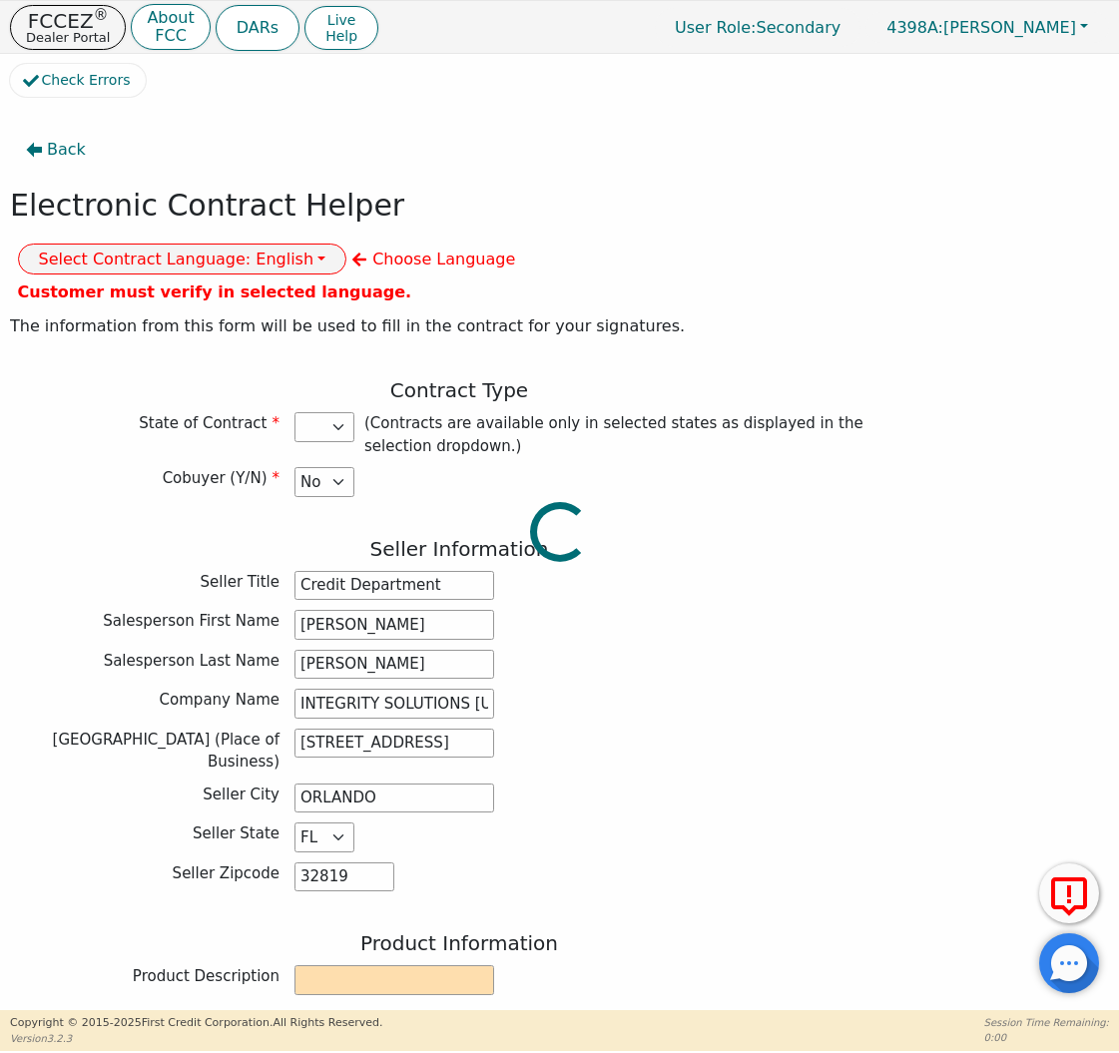
scroll to position [2, 0]
type input "100.00"
select select "WI"
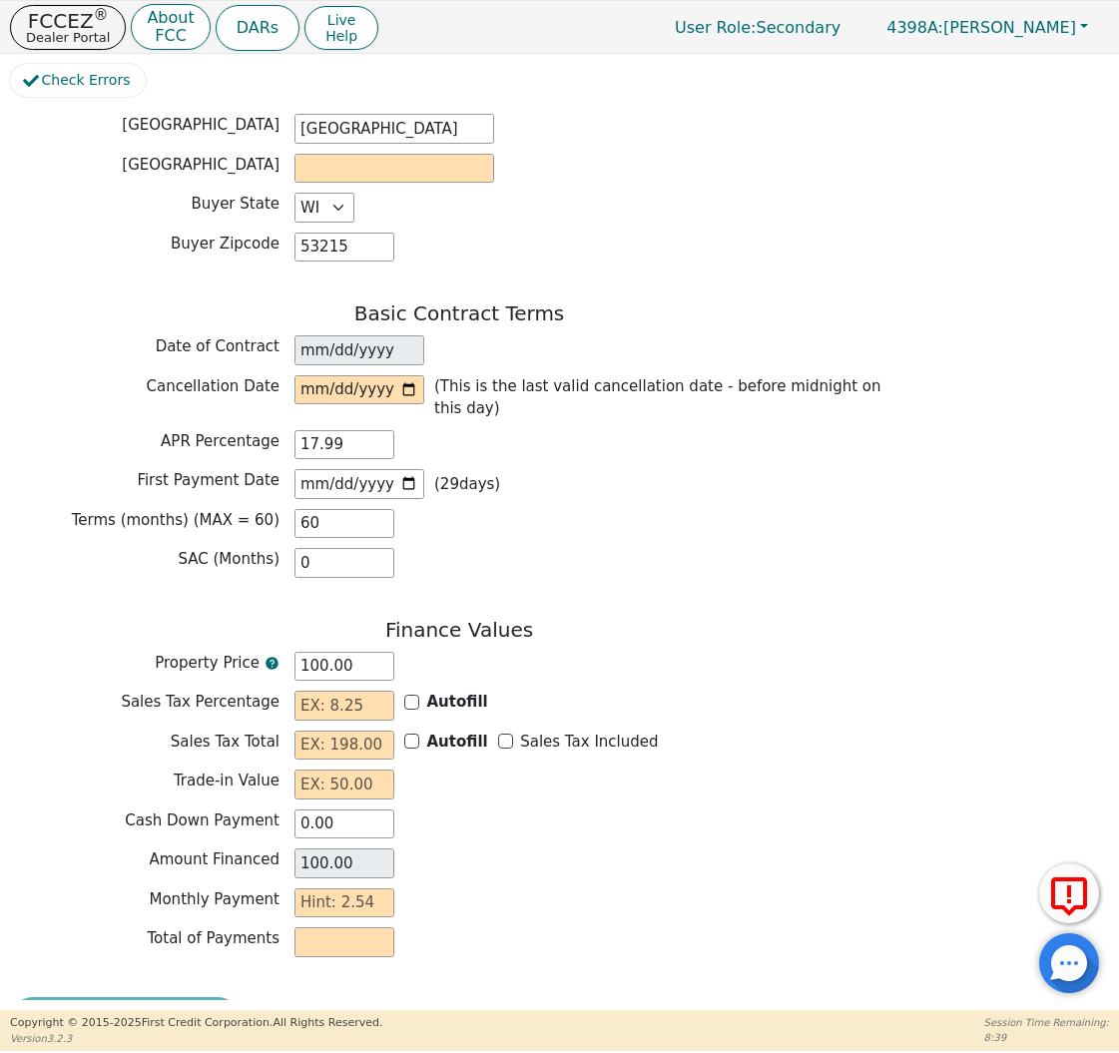
scroll to position [1299, 0]
click at [344, 653] on input "100.00" at bounding box center [344, 668] width 100 height 30
type input "8"
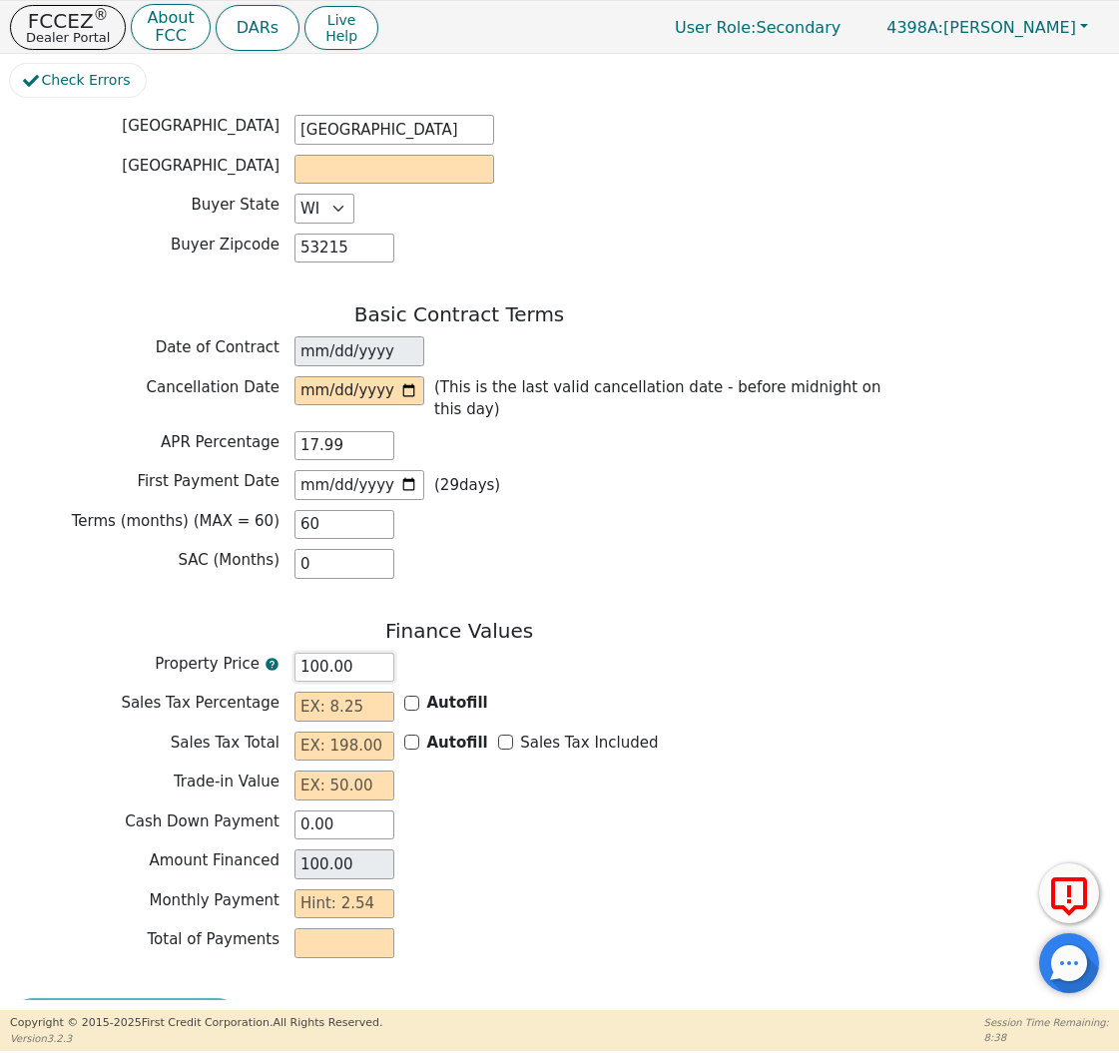
type input "8.00"
type input "89"
type input "89.00"
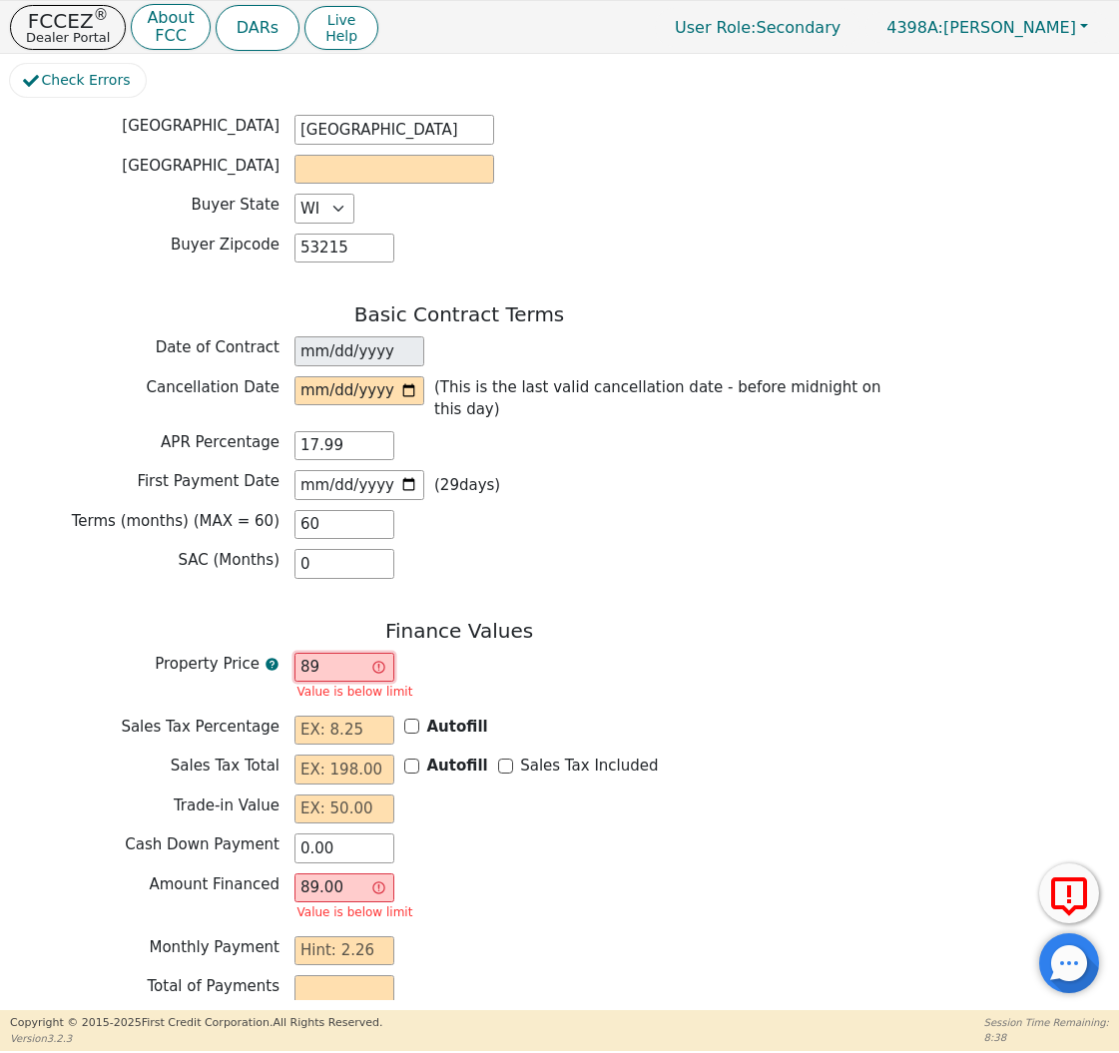
type input "899"
type input "899.00"
type input "8990"
type input "8990.00"
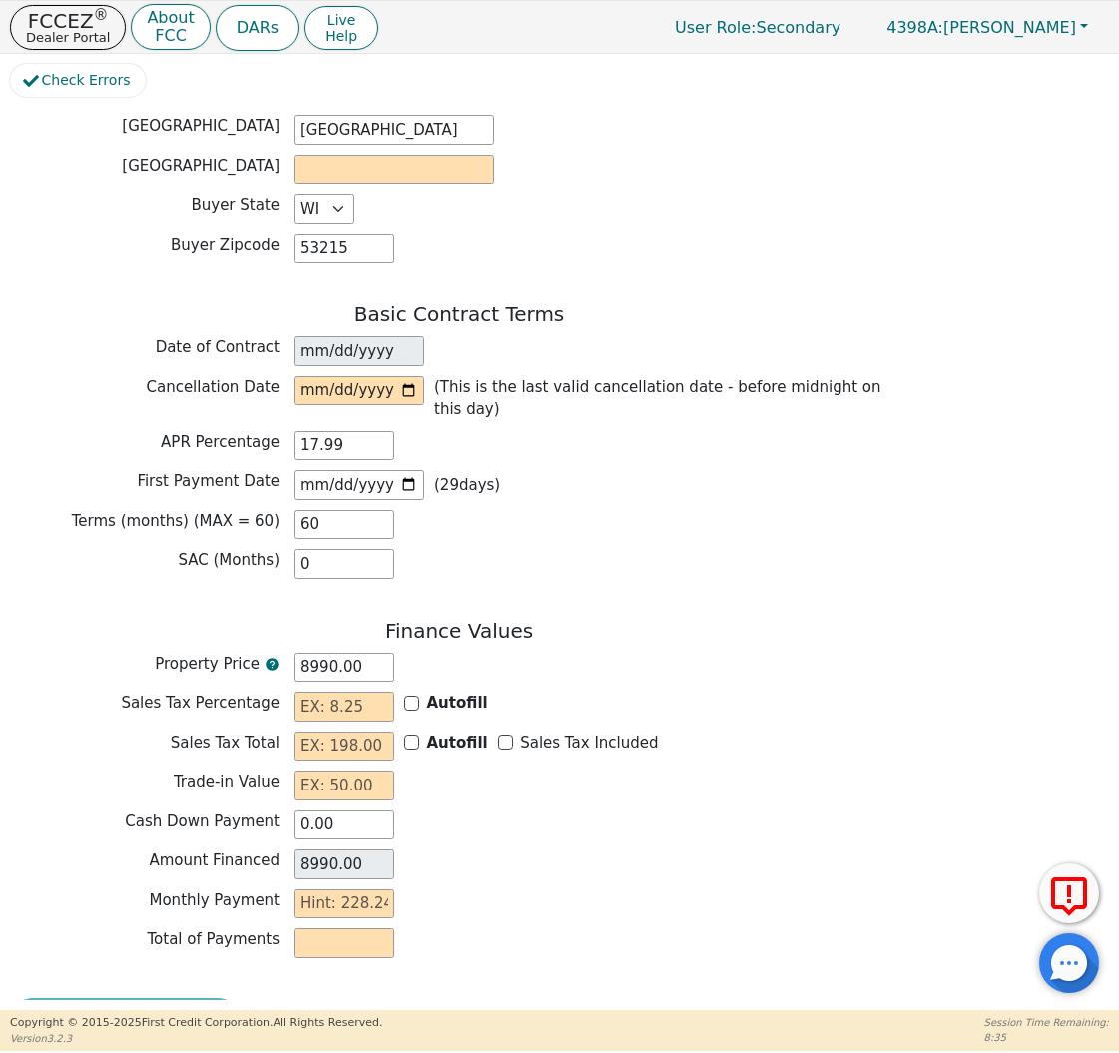
click at [655, 653] on div "Property Price 8990.00" at bounding box center [459, 668] width 898 height 30
click at [340, 653] on input "8990.00" at bounding box center [344, 668] width 100 height 30
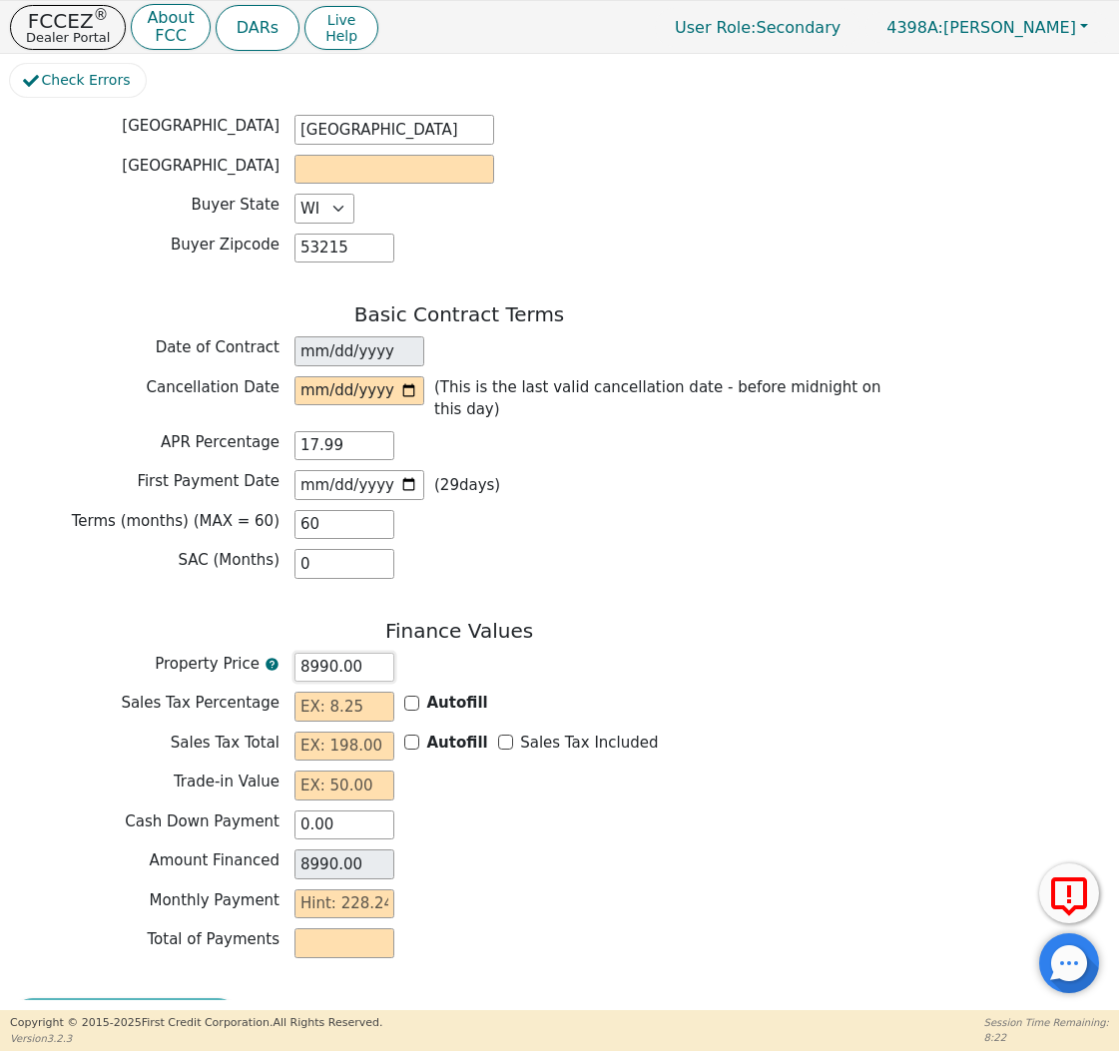
type input "7"
type input "7.00"
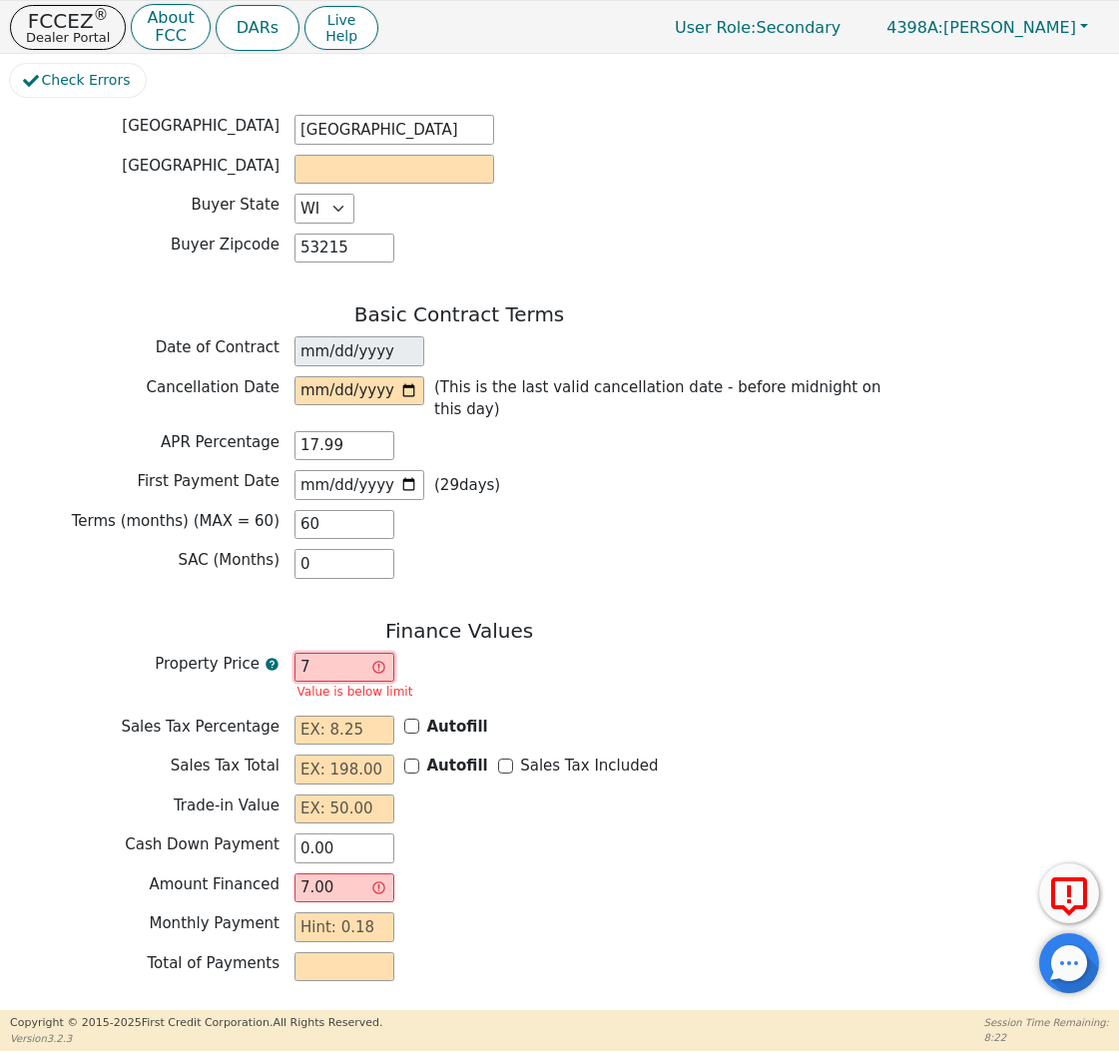
type input "70"
type input "70.00"
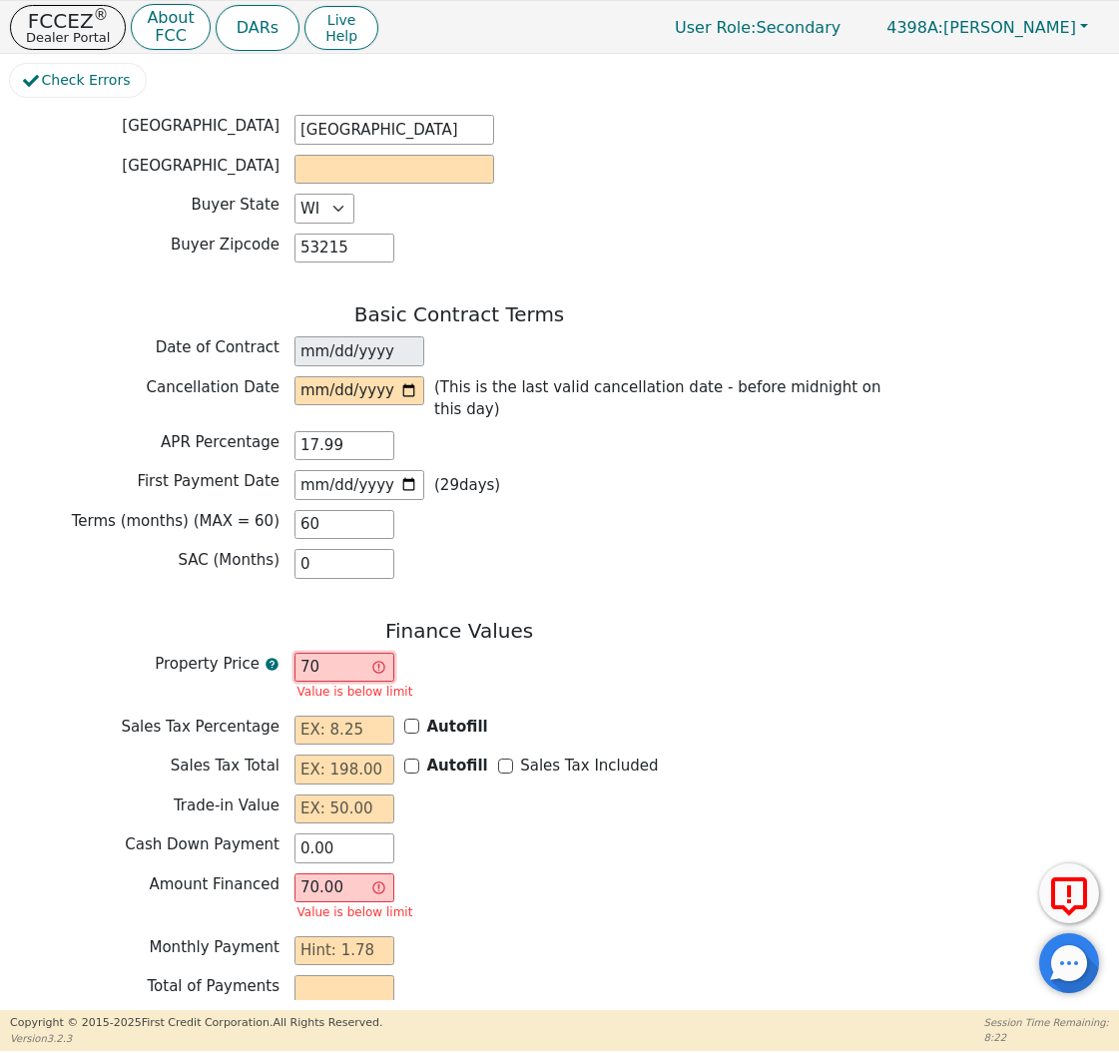
type input "700"
type input "700.00"
type input "7000"
type input "7000.00"
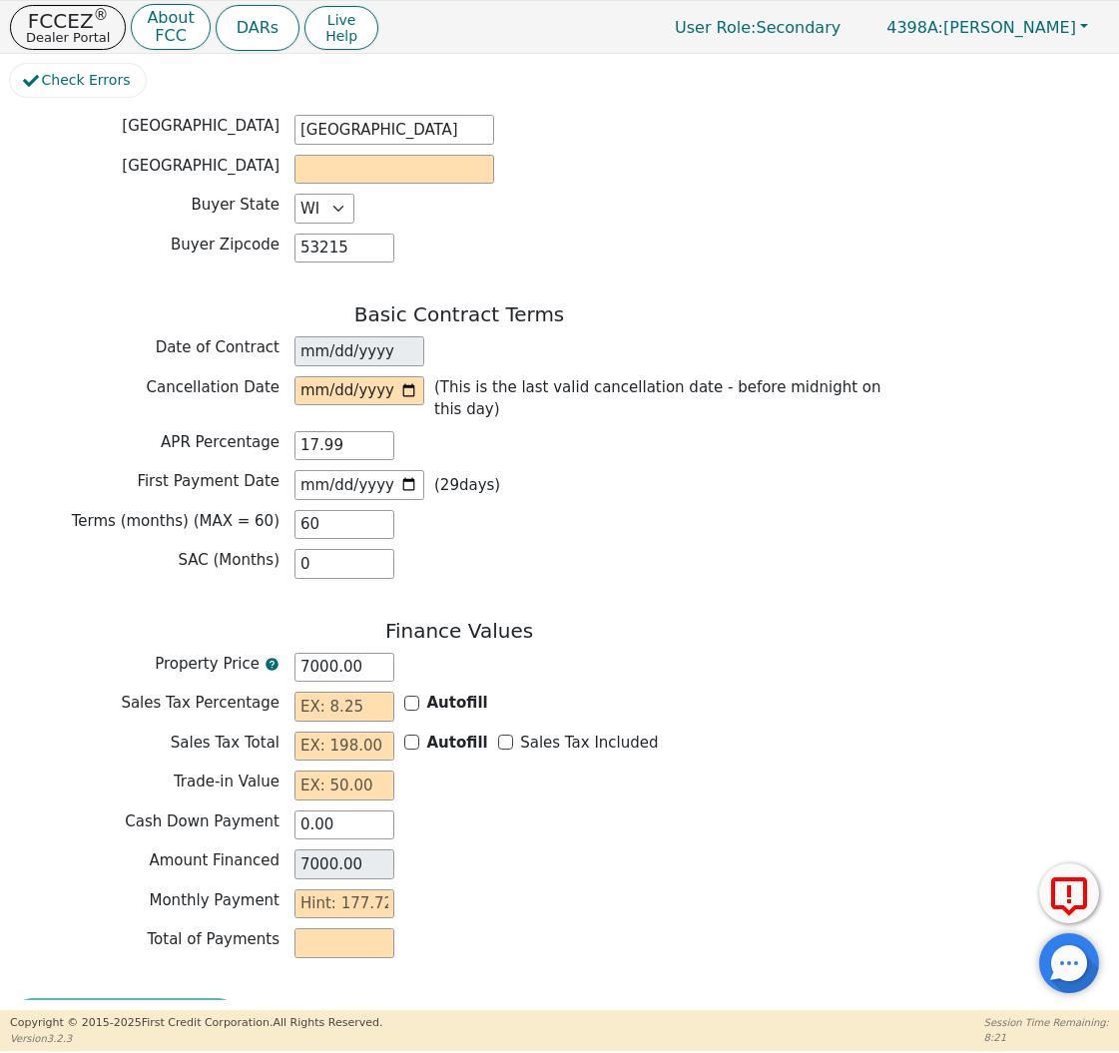
click at [671, 653] on div "Property Price 7000.00" at bounding box center [459, 668] width 898 height 30
click at [352, 653] on input "7000.00" at bounding box center [344, 668] width 100 height 30
type input "8"
type input "8.00"
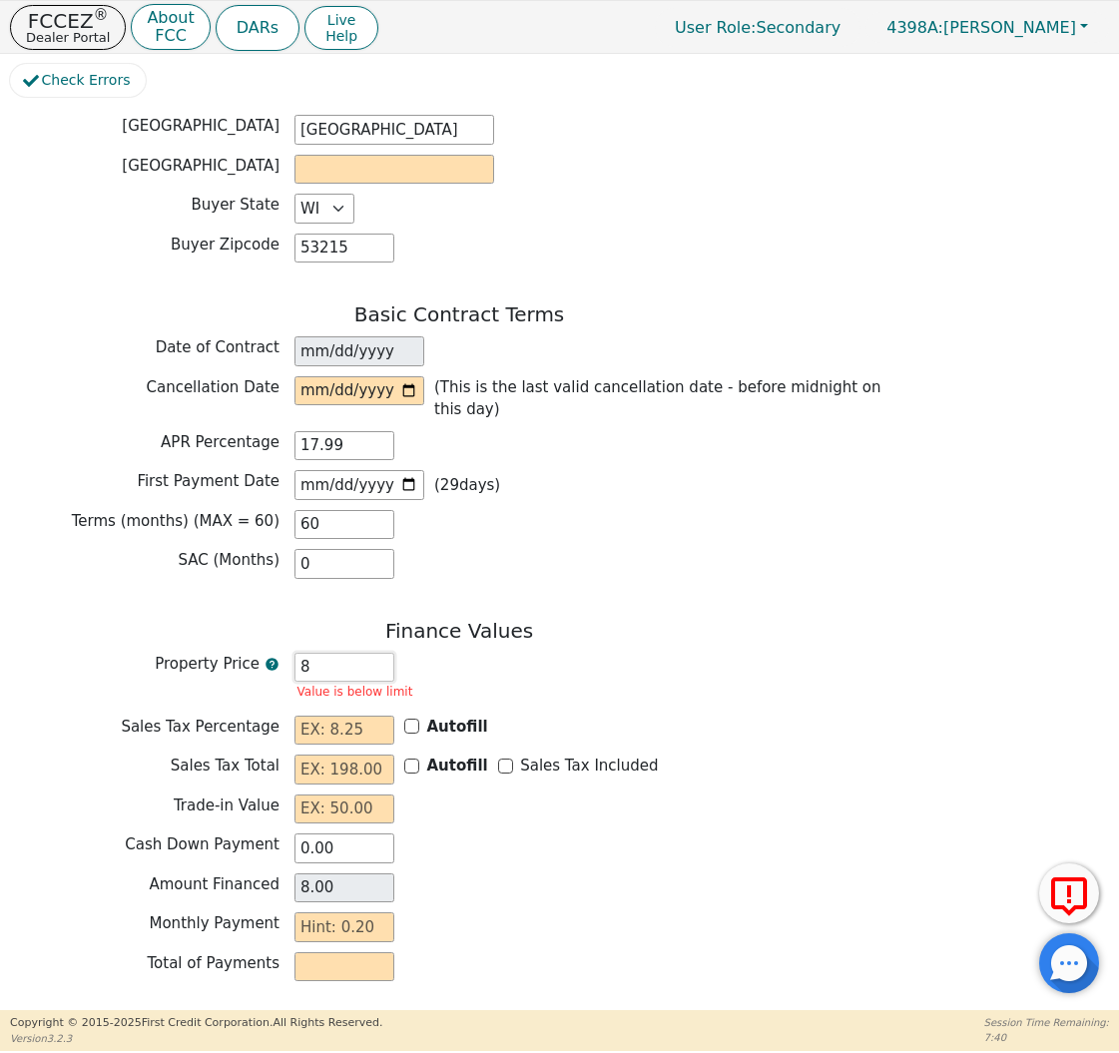
type input "89"
type input "89.00"
type input "899"
type input "899.00"
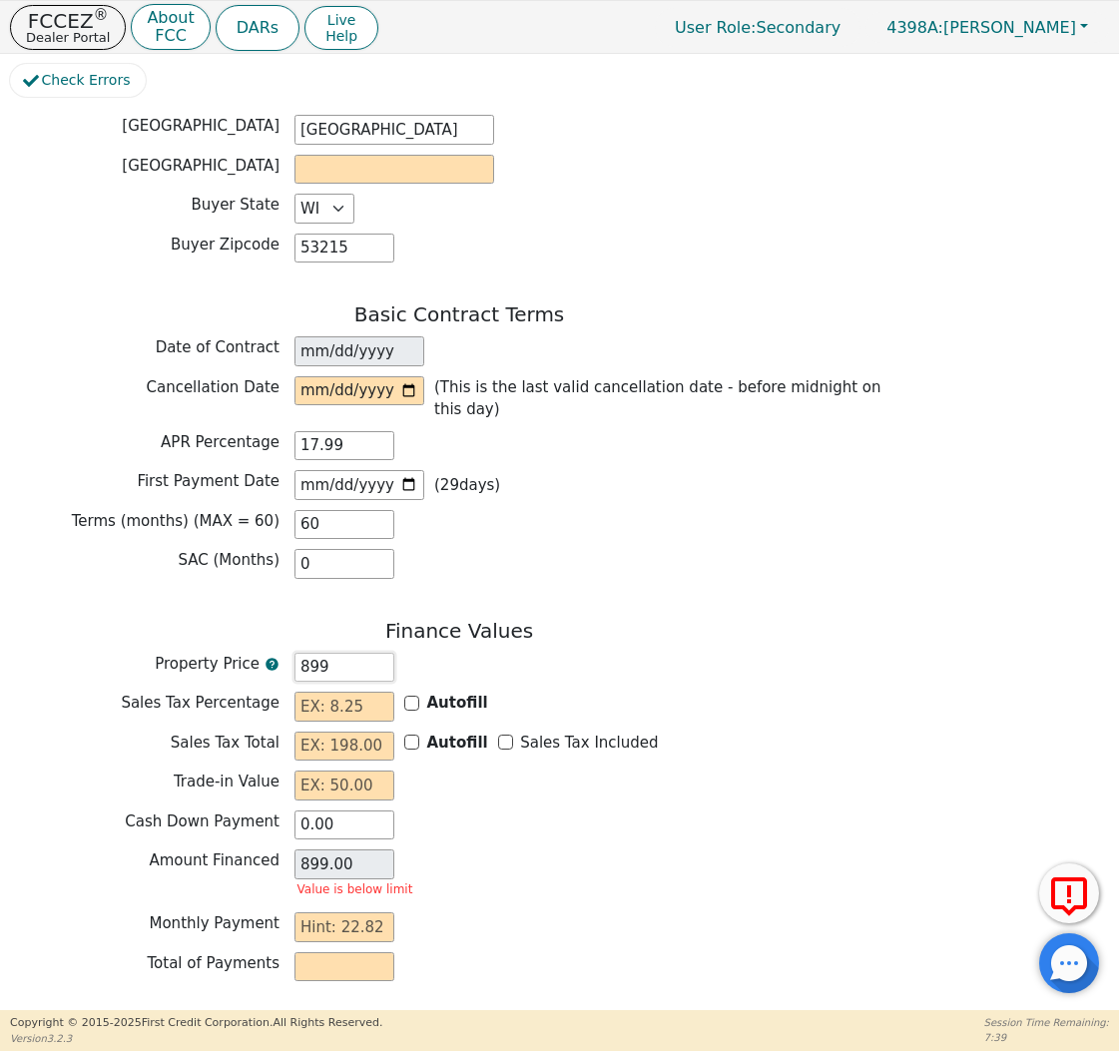
type input "8990"
type input "8990.00"
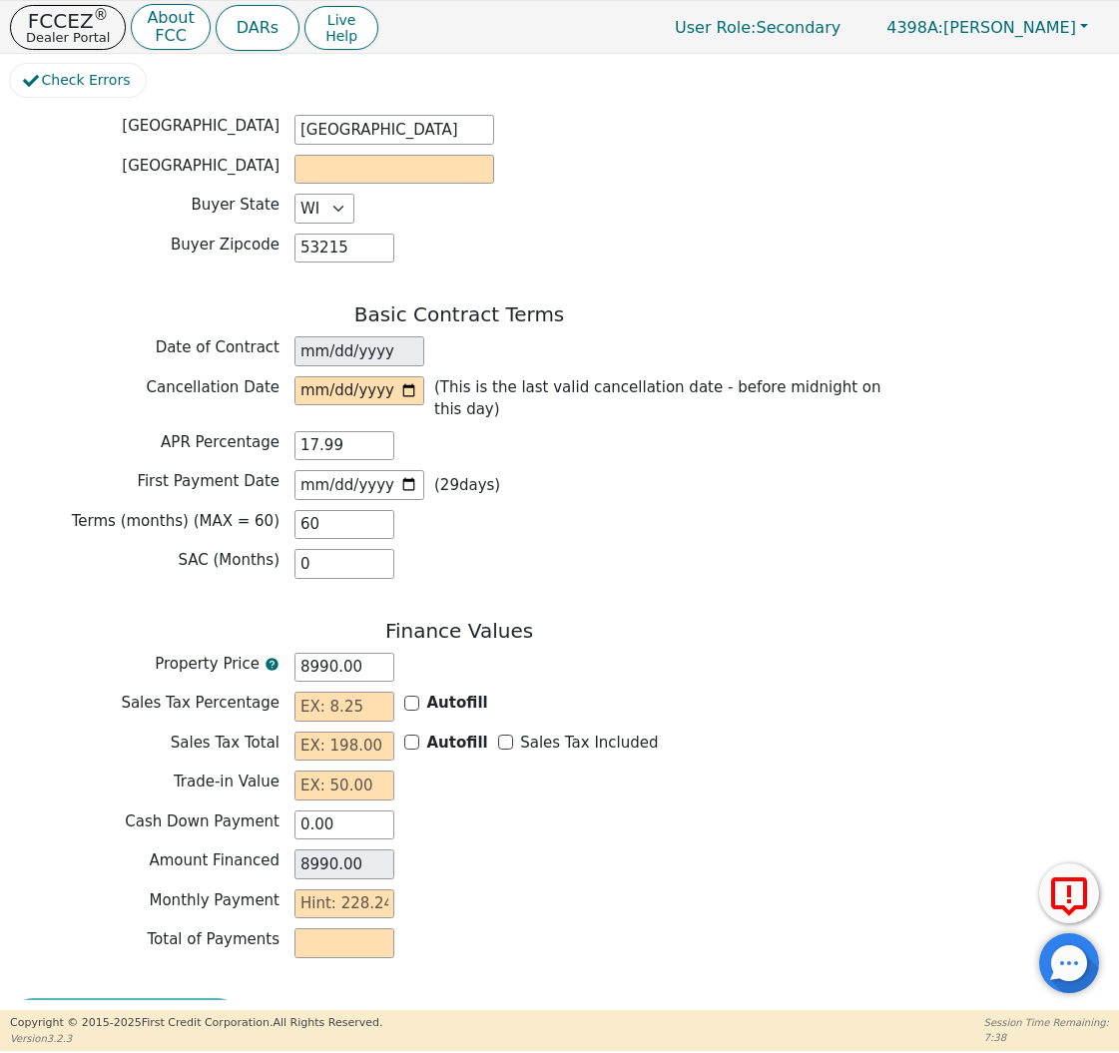
click at [828, 619] on h3 "Finance Values" at bounding box center [459, 631] width 898 height 24
click at [346, 653] on input "8990.00" at bounding box center [344, 668] width 100 height 30
type input "7"
type input "7.00"
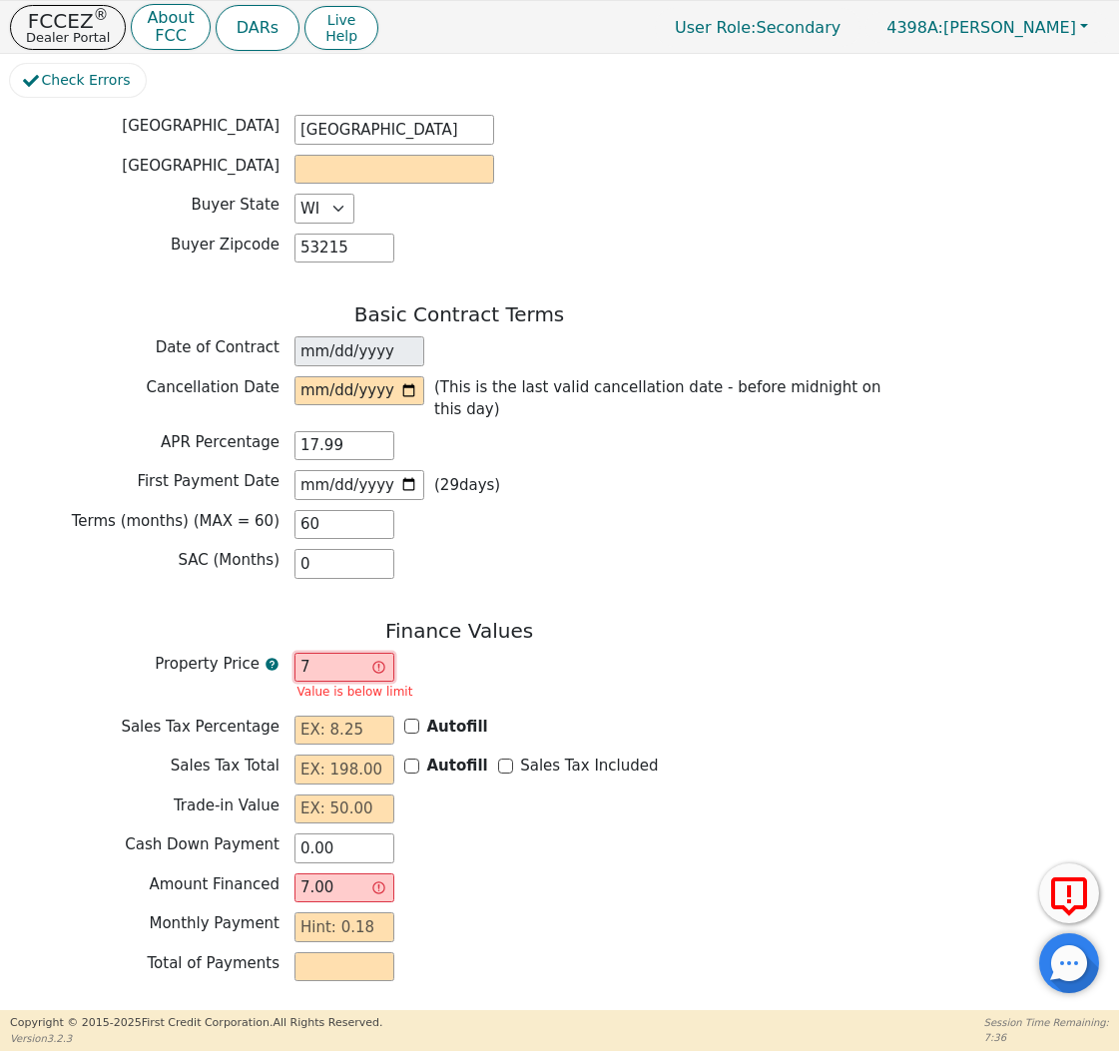
type input "70"
type input "70.00"
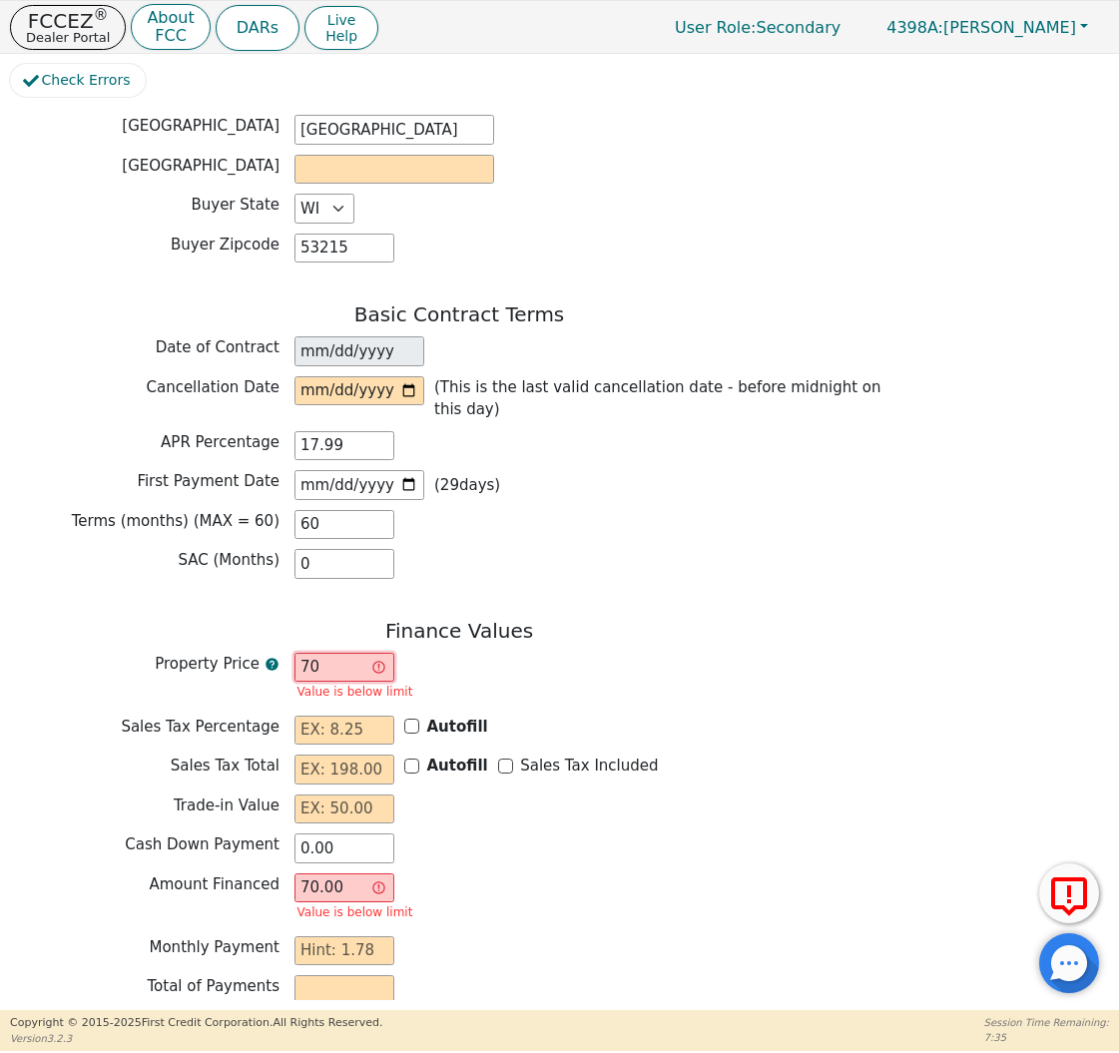
type input "700"
type input "700.00"
type input "7000"
type input "7000.00"
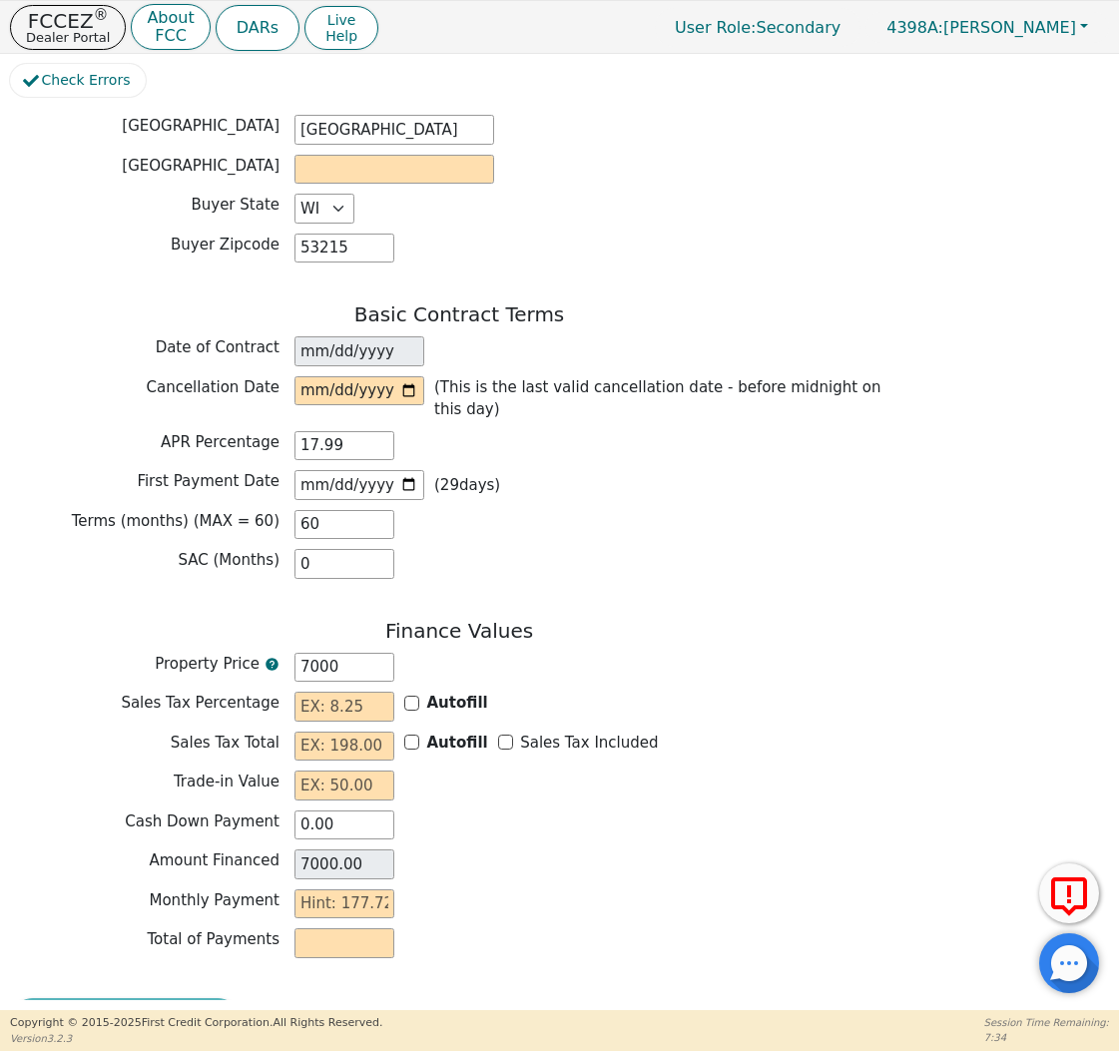
type input "7000.00"
click at [888, 619] on h3 "Finance Values" at bounding box center [459, 631] width 898 height 24
click at [87, 27] on p "FCCEZ ®" at bounding box center [68, 21] width 84 height 20
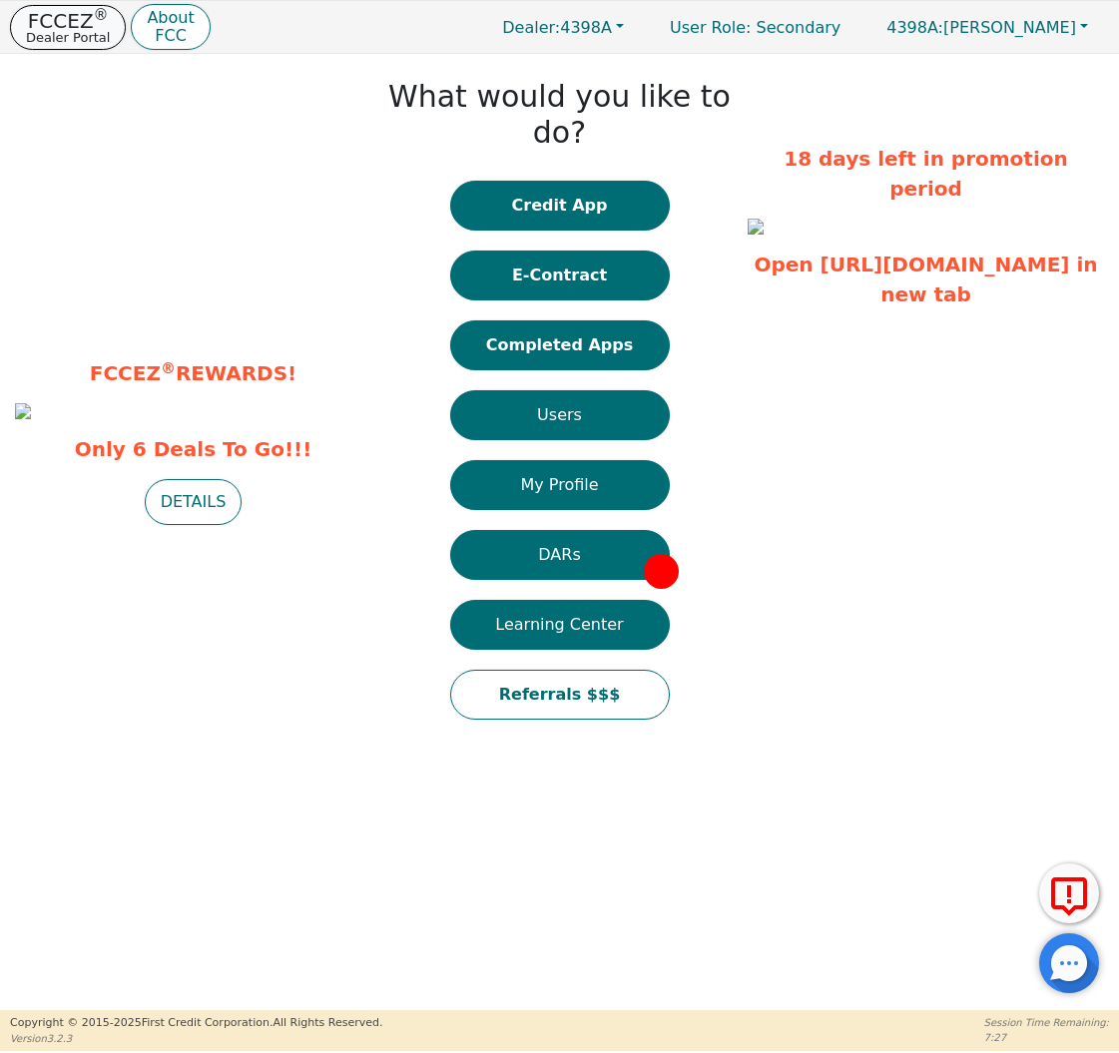
click at [84, 23] on p "FCCEZ ®" at bounding box center [68, 21] width 84 height 20
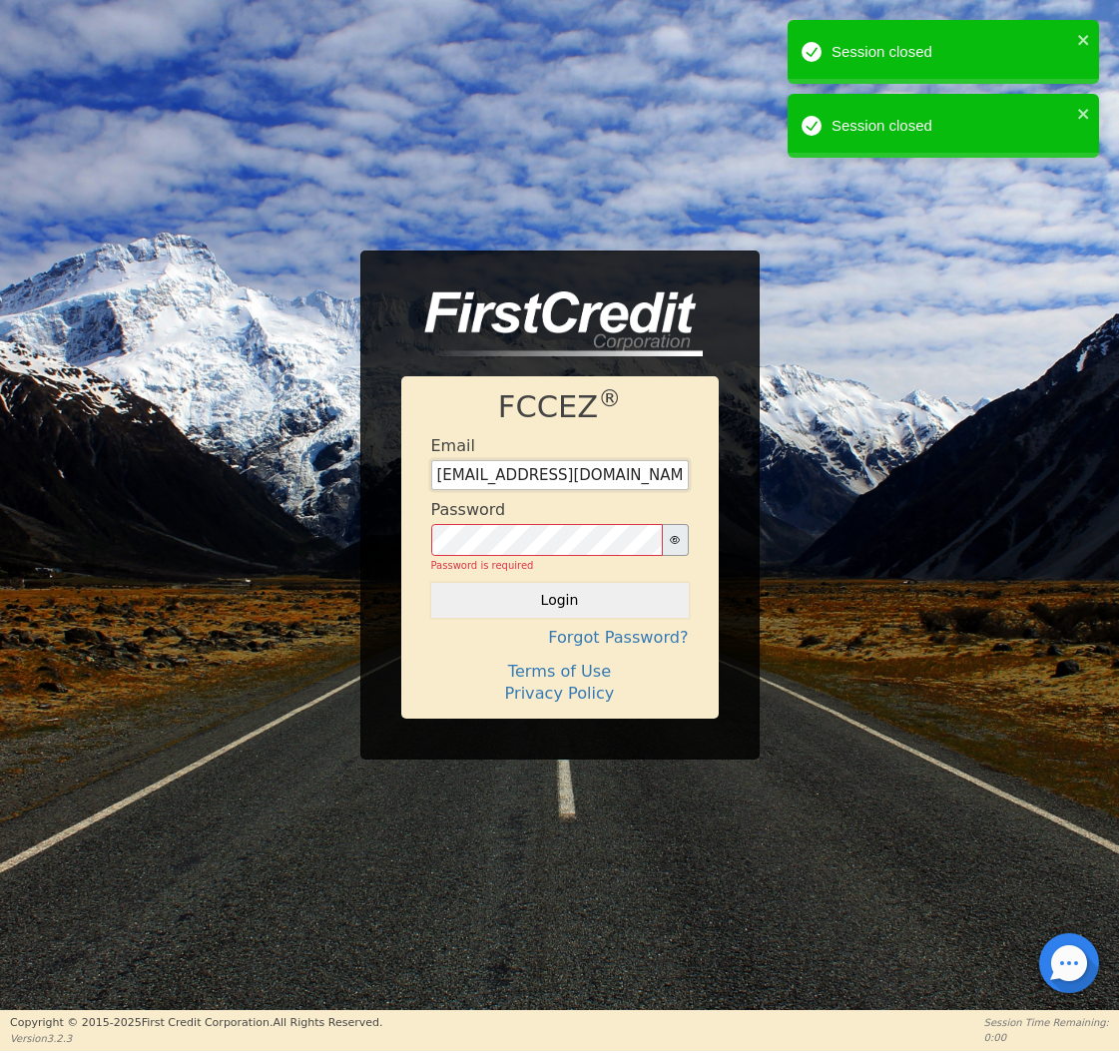
type input "[EMAIL_ADDRESS][DOMAIN_NAME]"
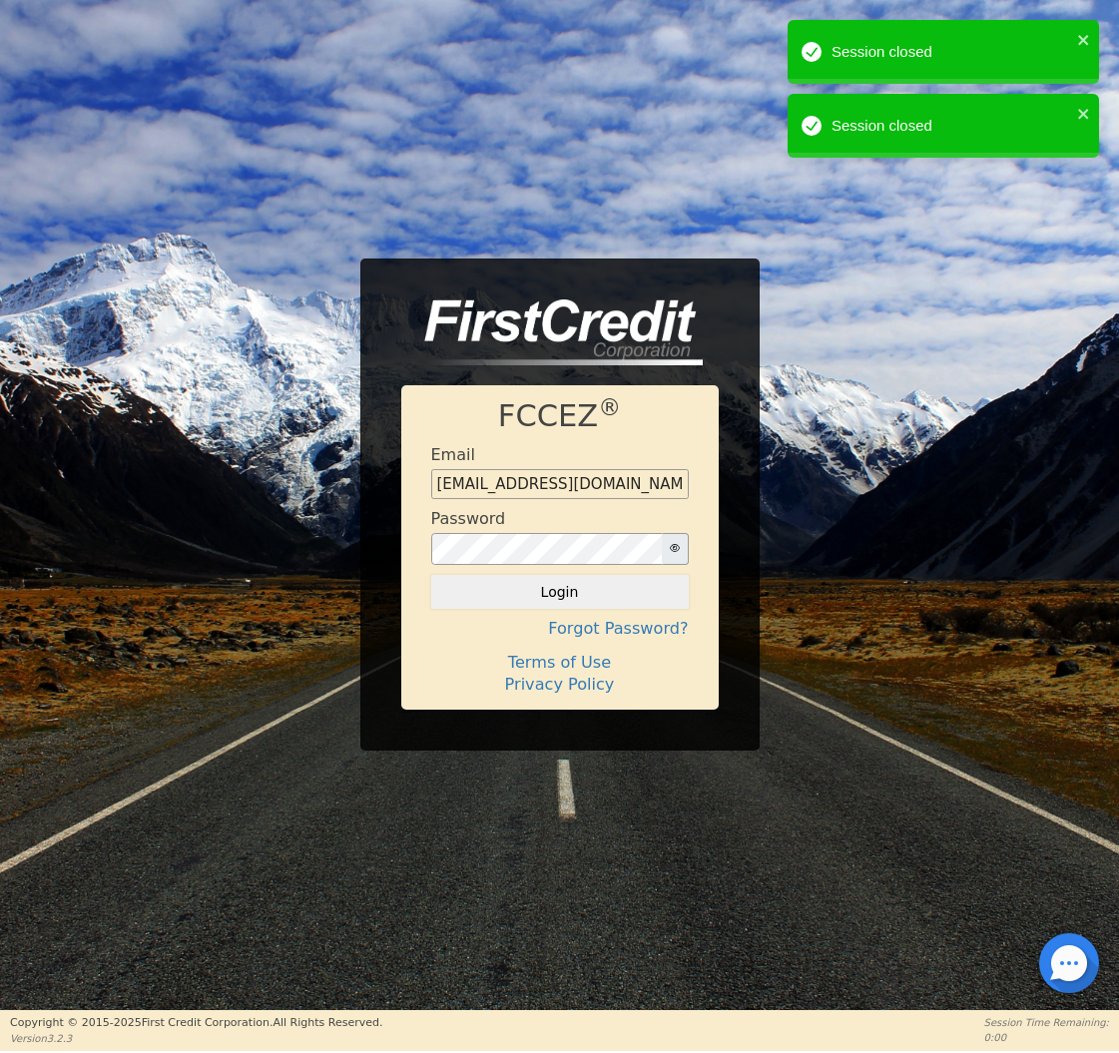
click at [580, 593] on button "Login" at bounding box center [560, 592] width 258 height 34
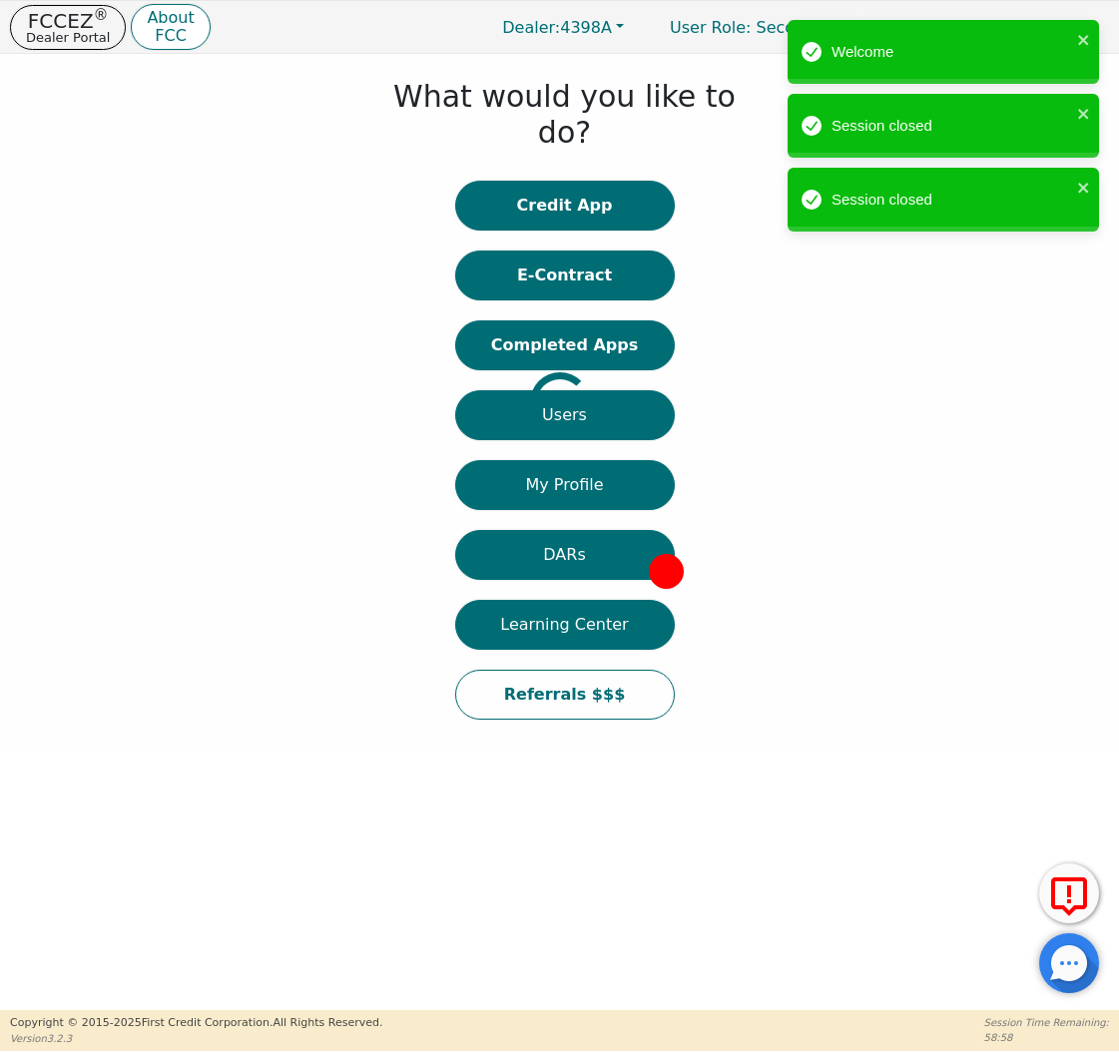
click at [15, 242] on div at bounding box center [15, 402] width 0 height 676
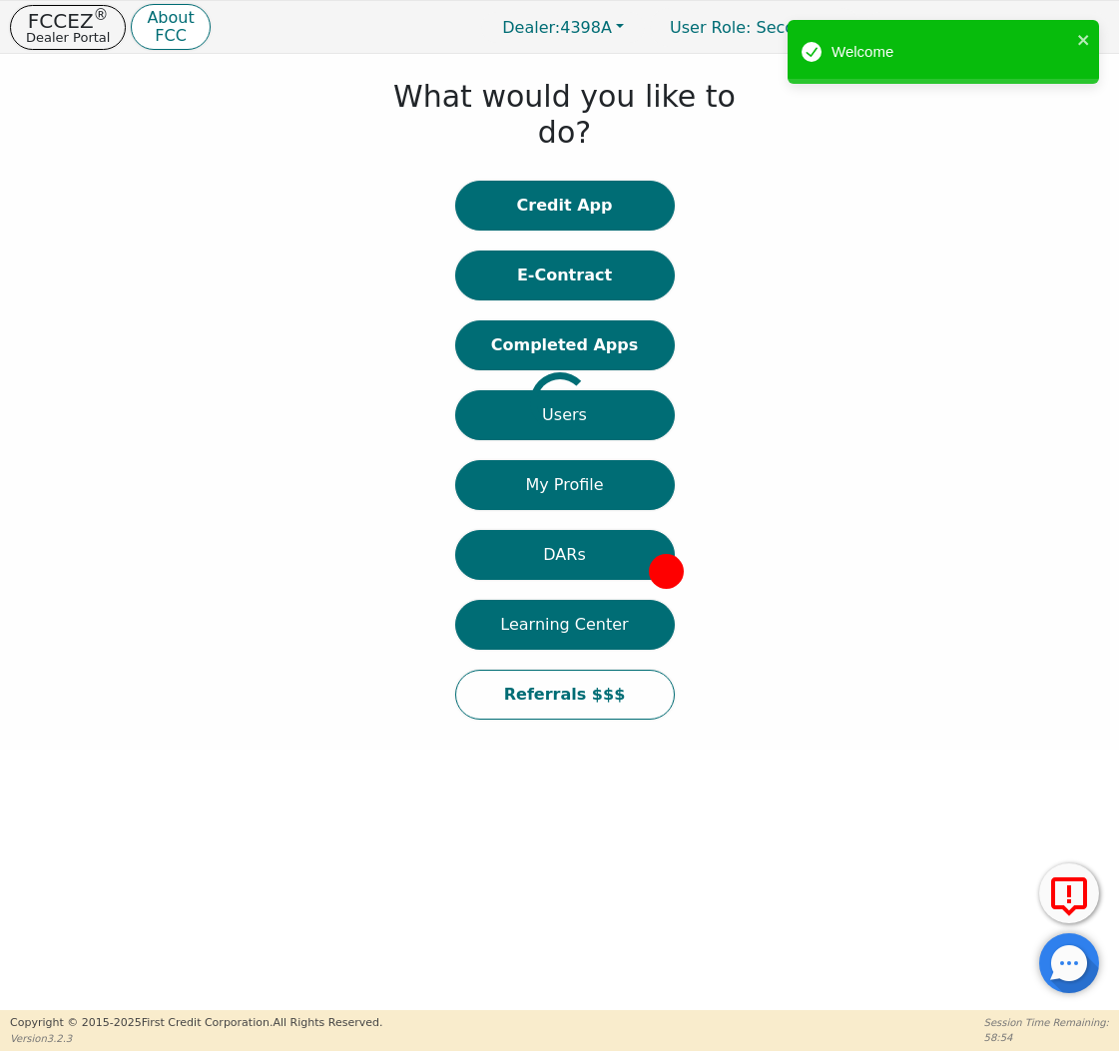
click at [15, 245] on div at bounding box center [15, 402] width 0 height 676
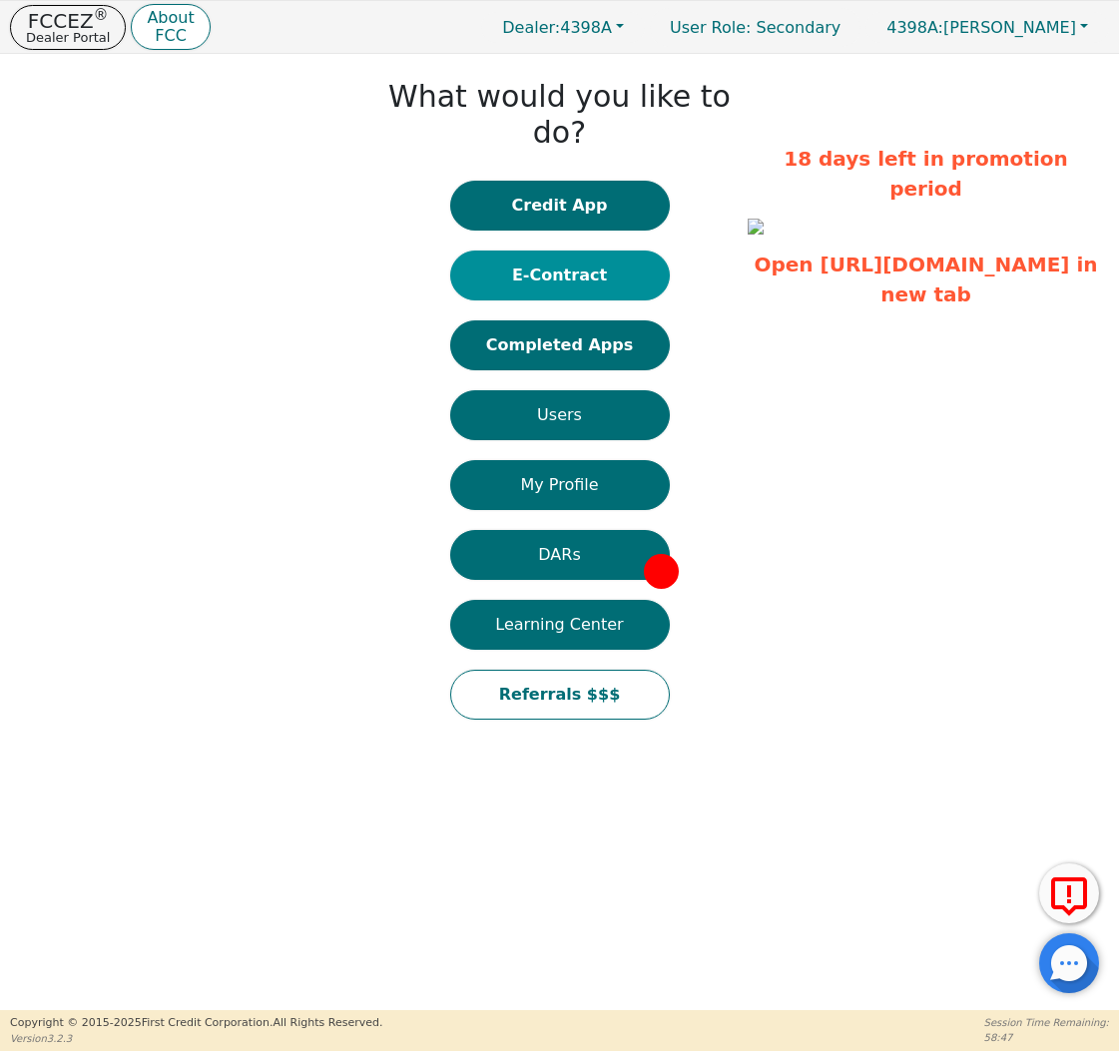
click at [610, 251] on button "E-Contract" at bounding box center [560, 276] width 220 height 50
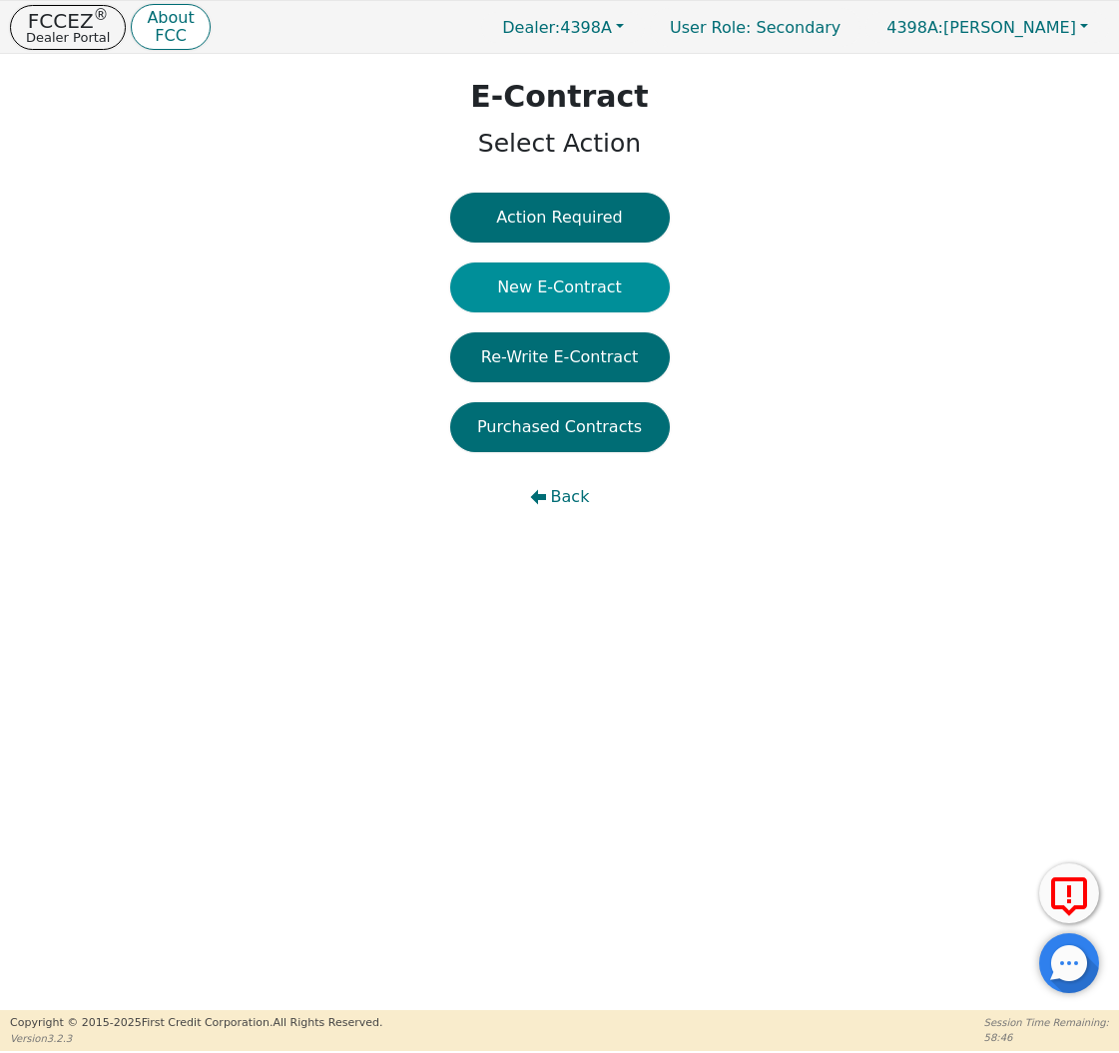
click at [602, 289] on button "New E-Contract" at bounding box center [560, 288] width 220 height 50
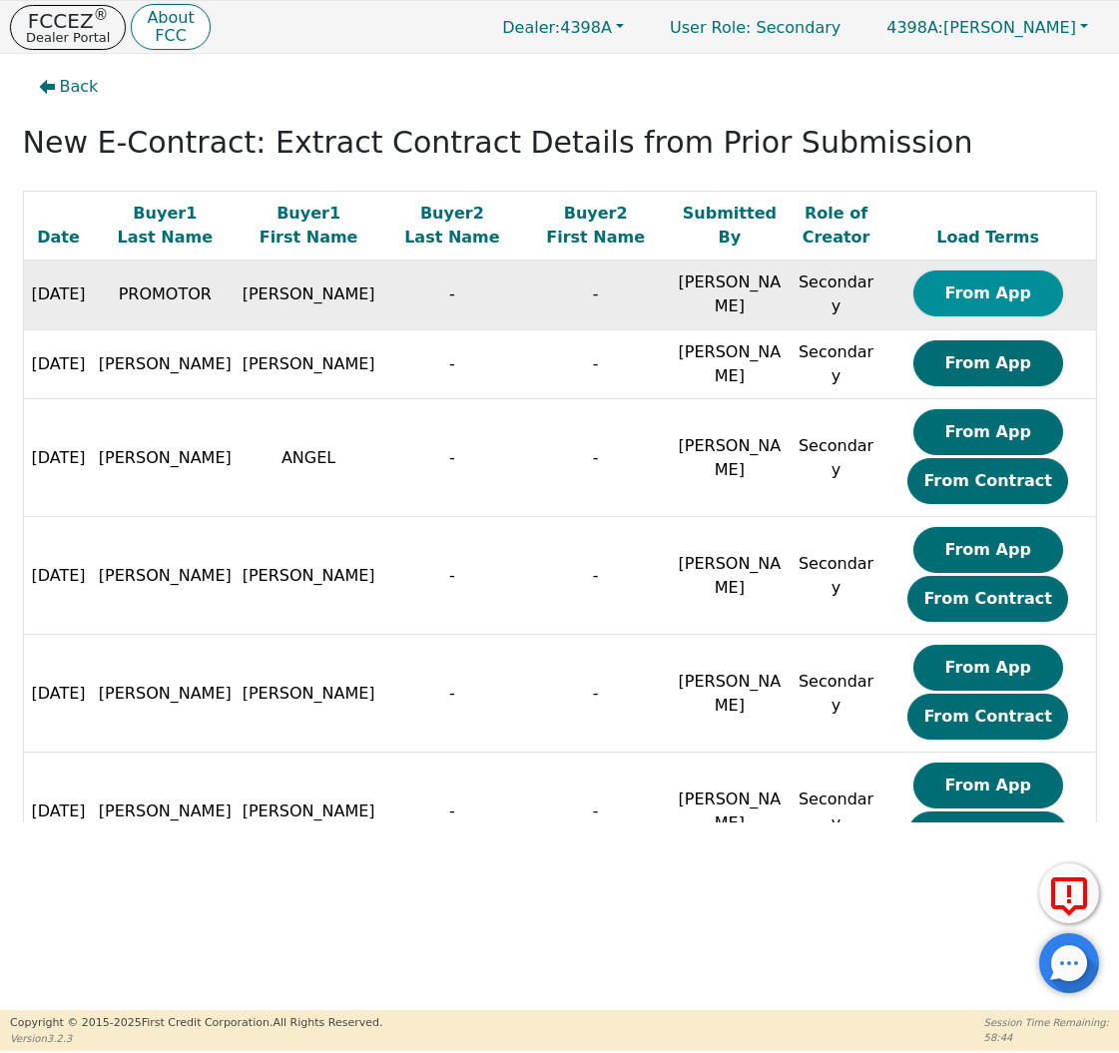
click at [984, 279] on button "From App" at bounding box center [988, 294] width 150 height 46
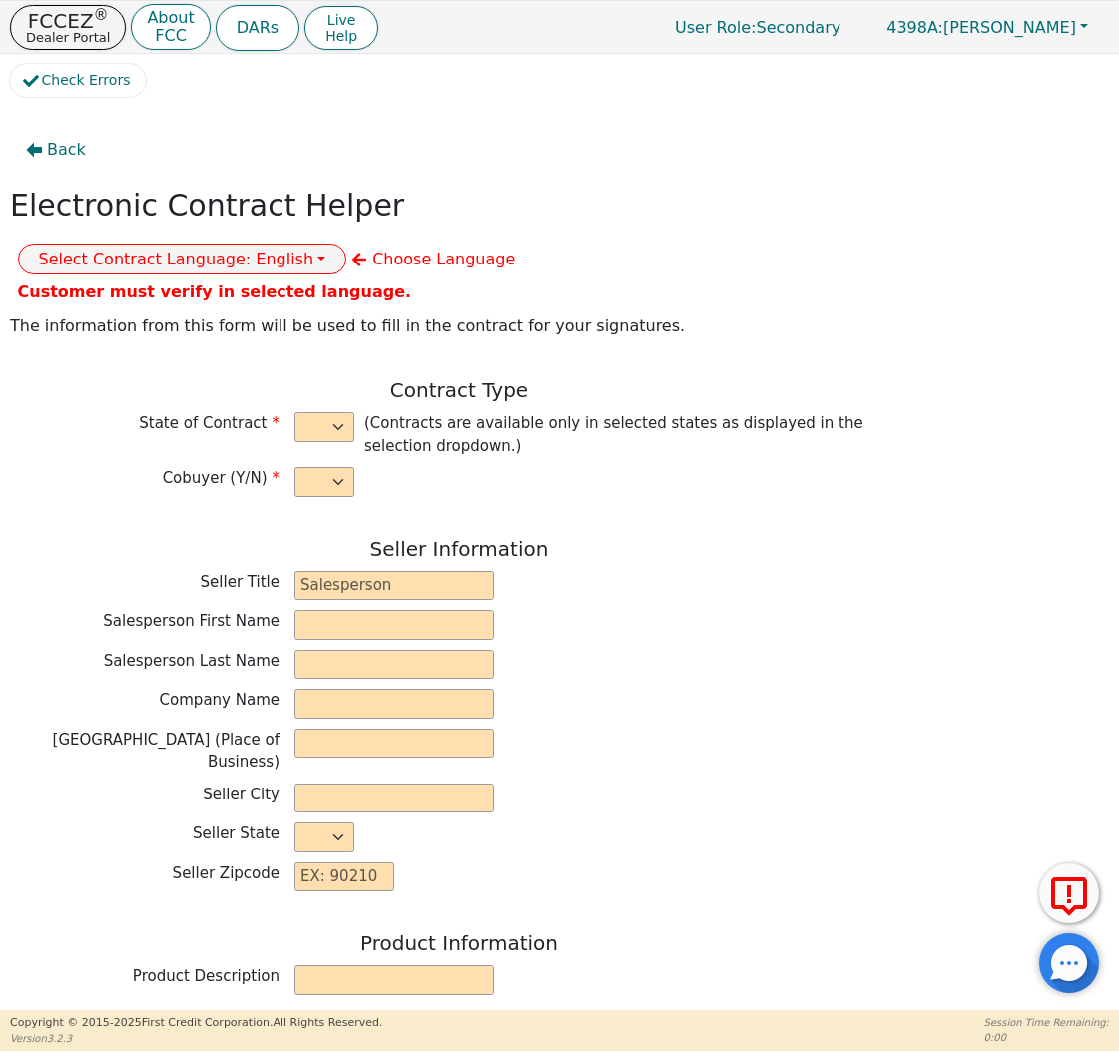
select select "n"
type input "Credit Department"
type input "[PERSON_NAME]"
type input "INTEGRITY SOLUTIONS [US_STATE]"
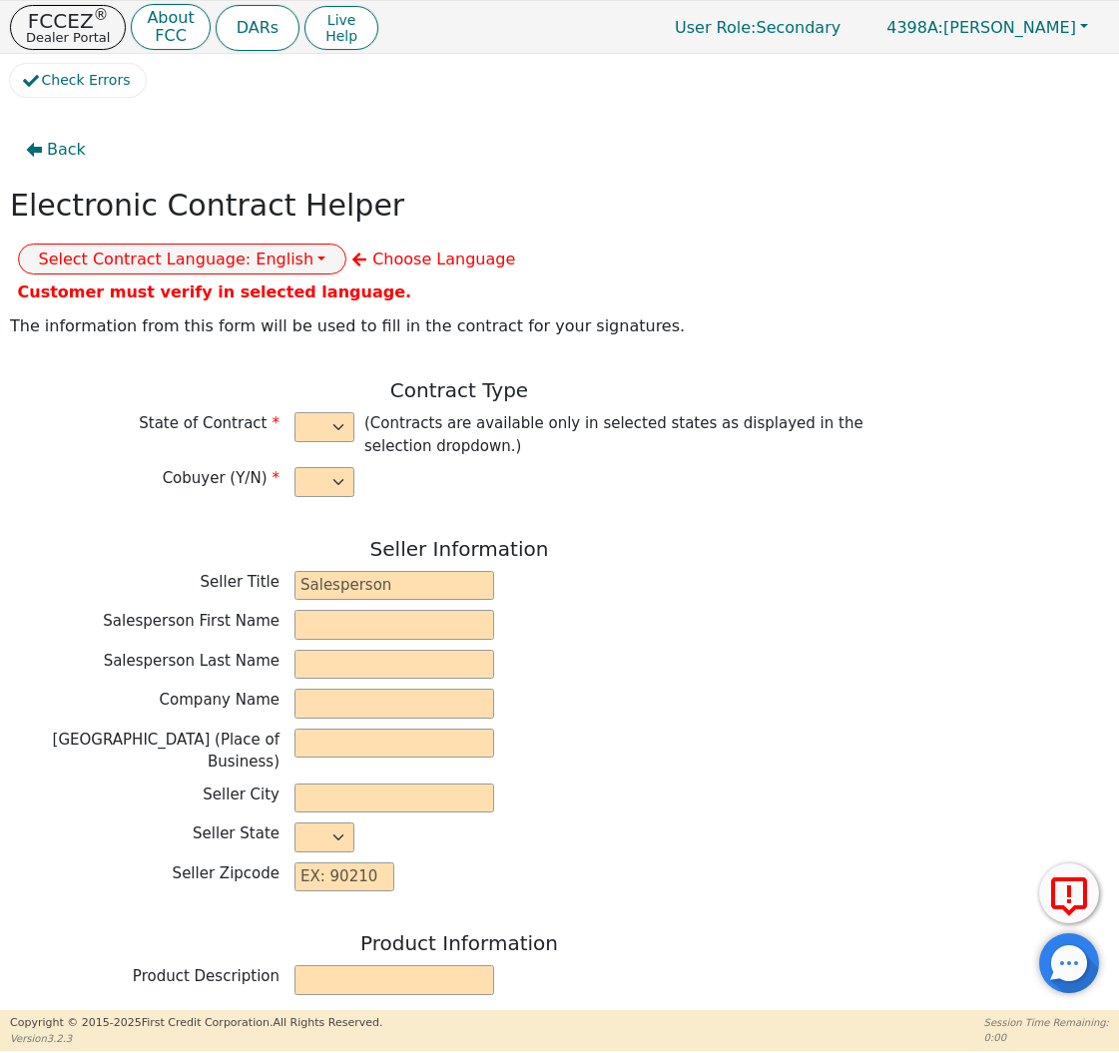
type input "[STREET_ADDRESS]"
type input "ORLANDO"
select select "FL"
type input "32819"
type input "[PERSON_NAME]"
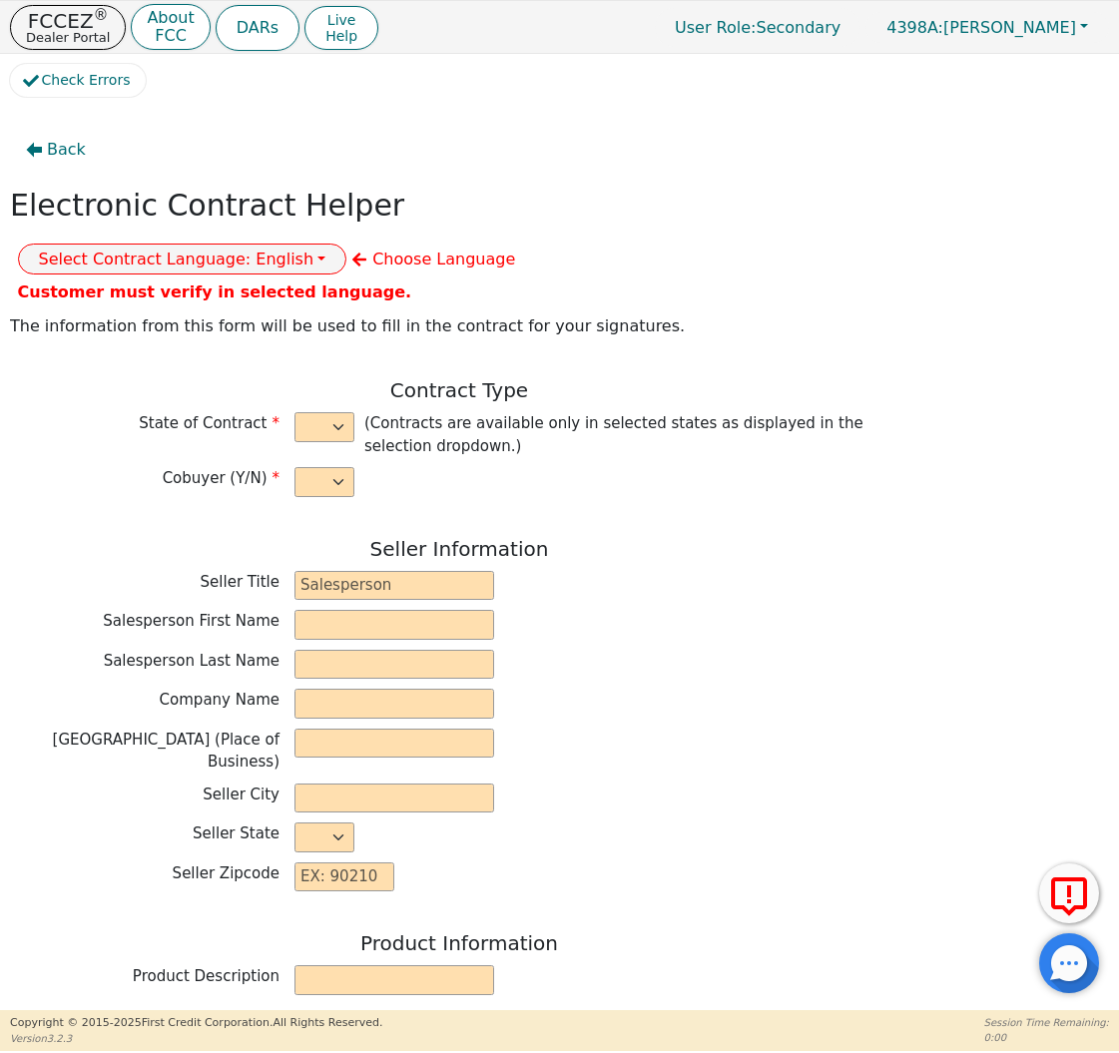
type input "PROMOTOR"
type input "[EMAIL_ADDRESS][DOMAIN_NAME]"
type input "[STREET_ADDRESS]"
type input "[GEOGRAPHIC_DATA]"
select select "WI"
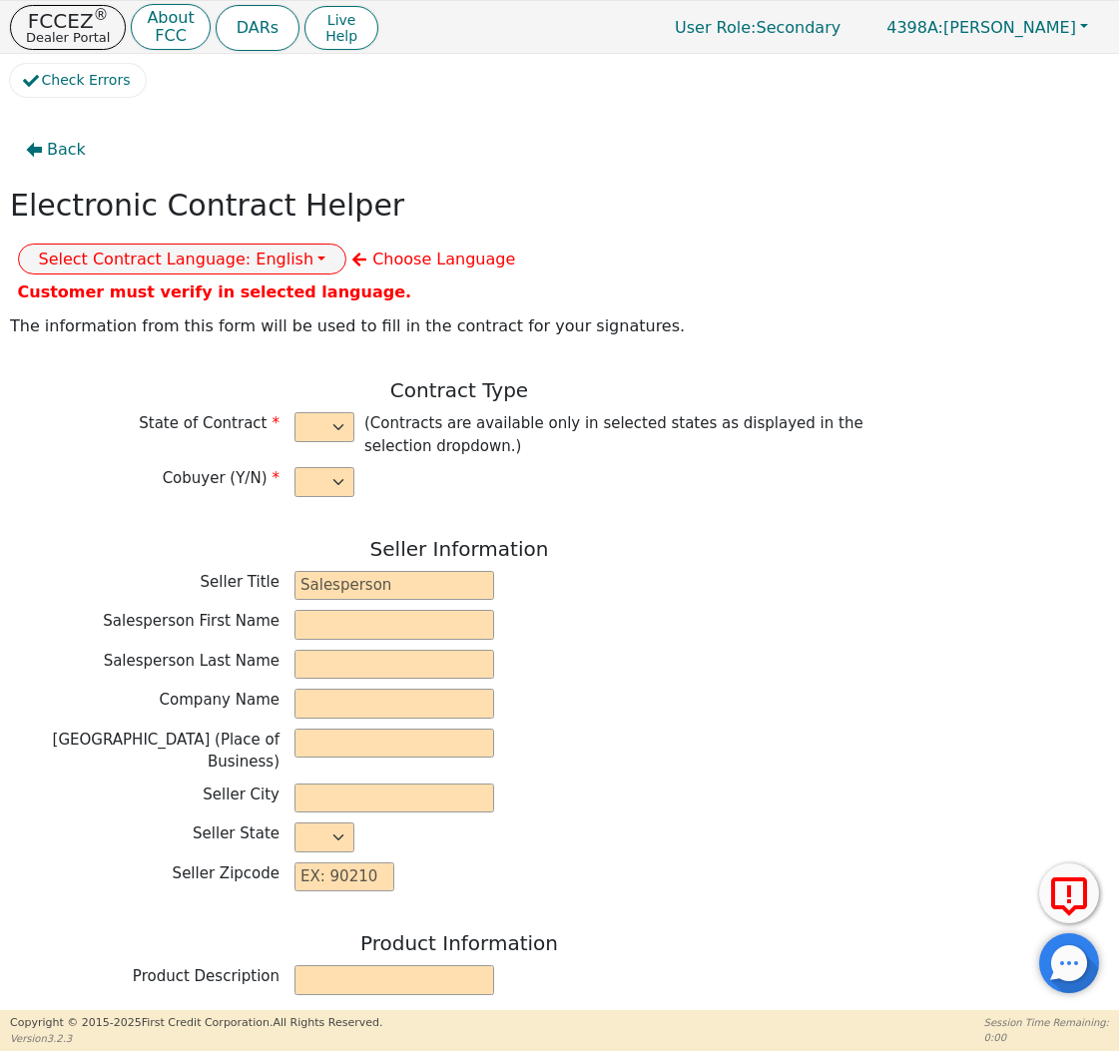
type input "53215"
type input "[DATE]"
type input "17.99"
type input "[DATE]"
type input "60"
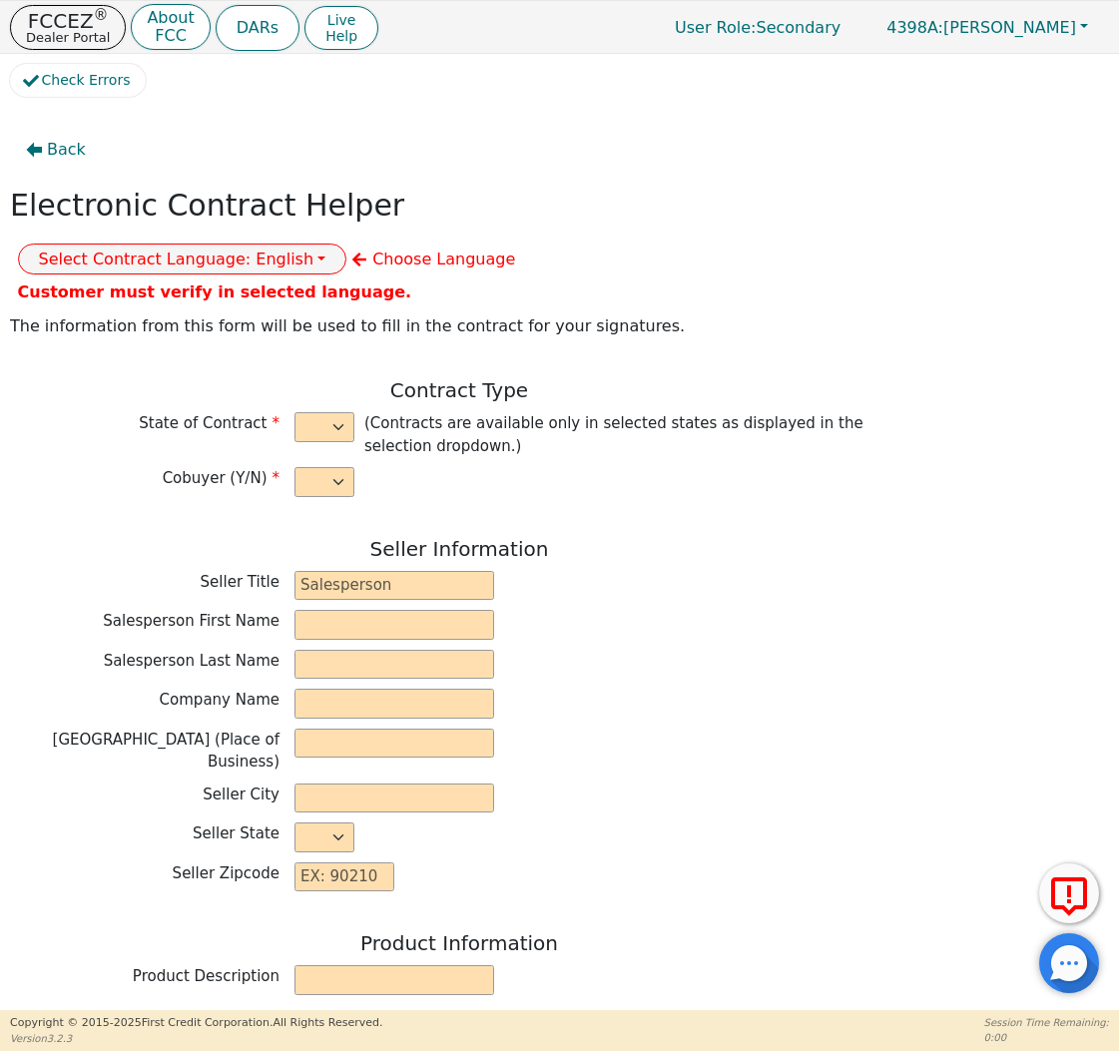
type input "0"
type input "100.00"
type input "0.00"
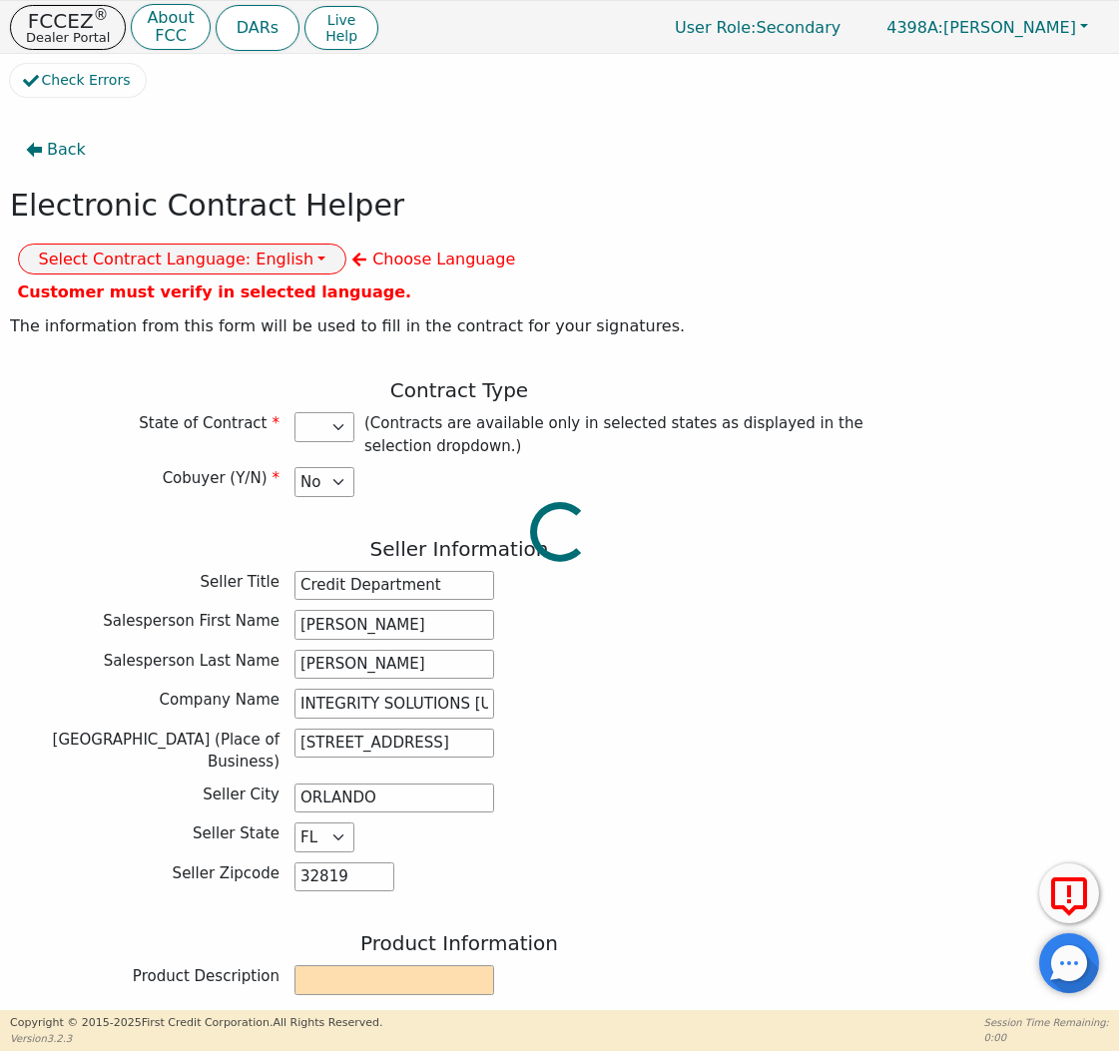
type input "100.00"
select select "WI"
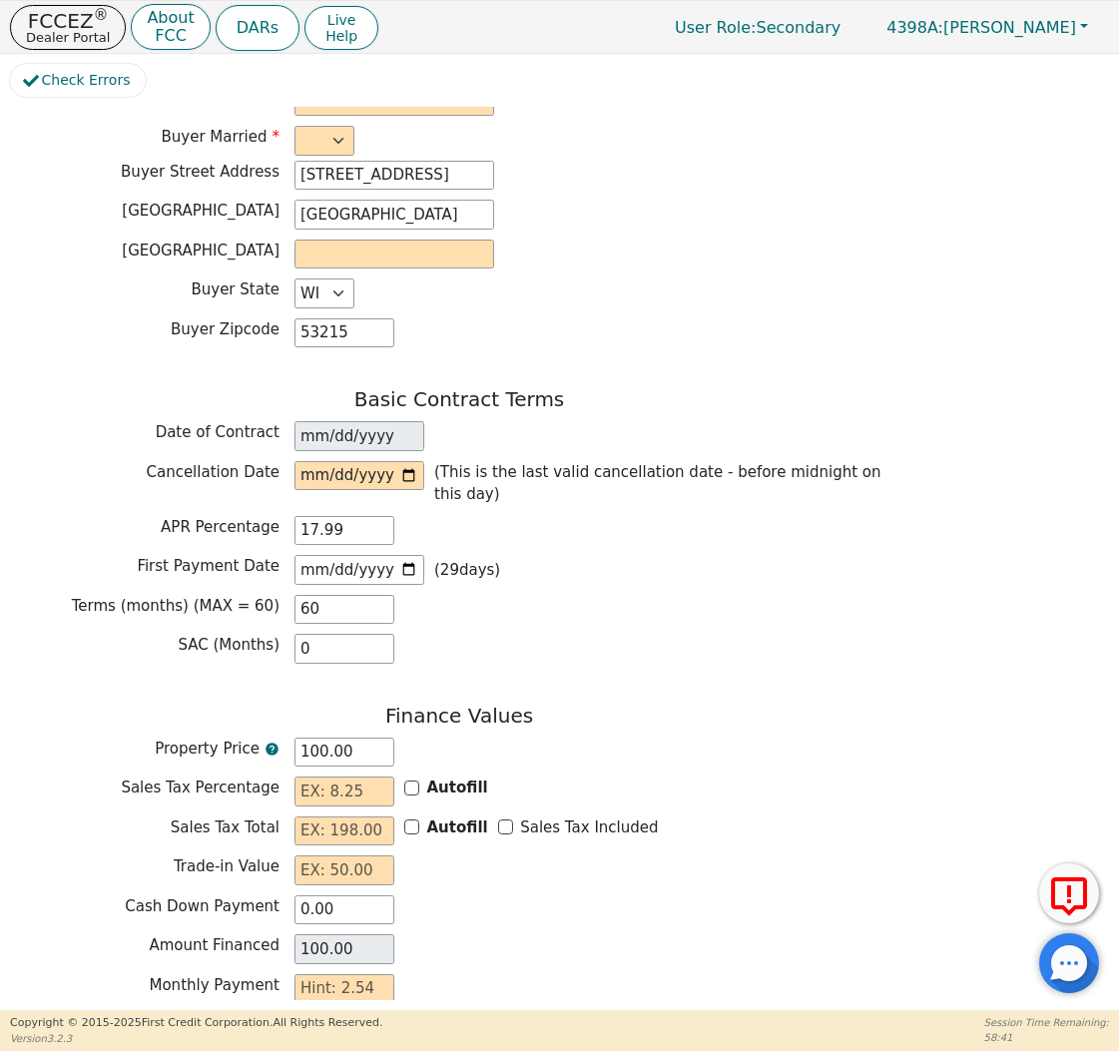
scroll to position [1230, 0]
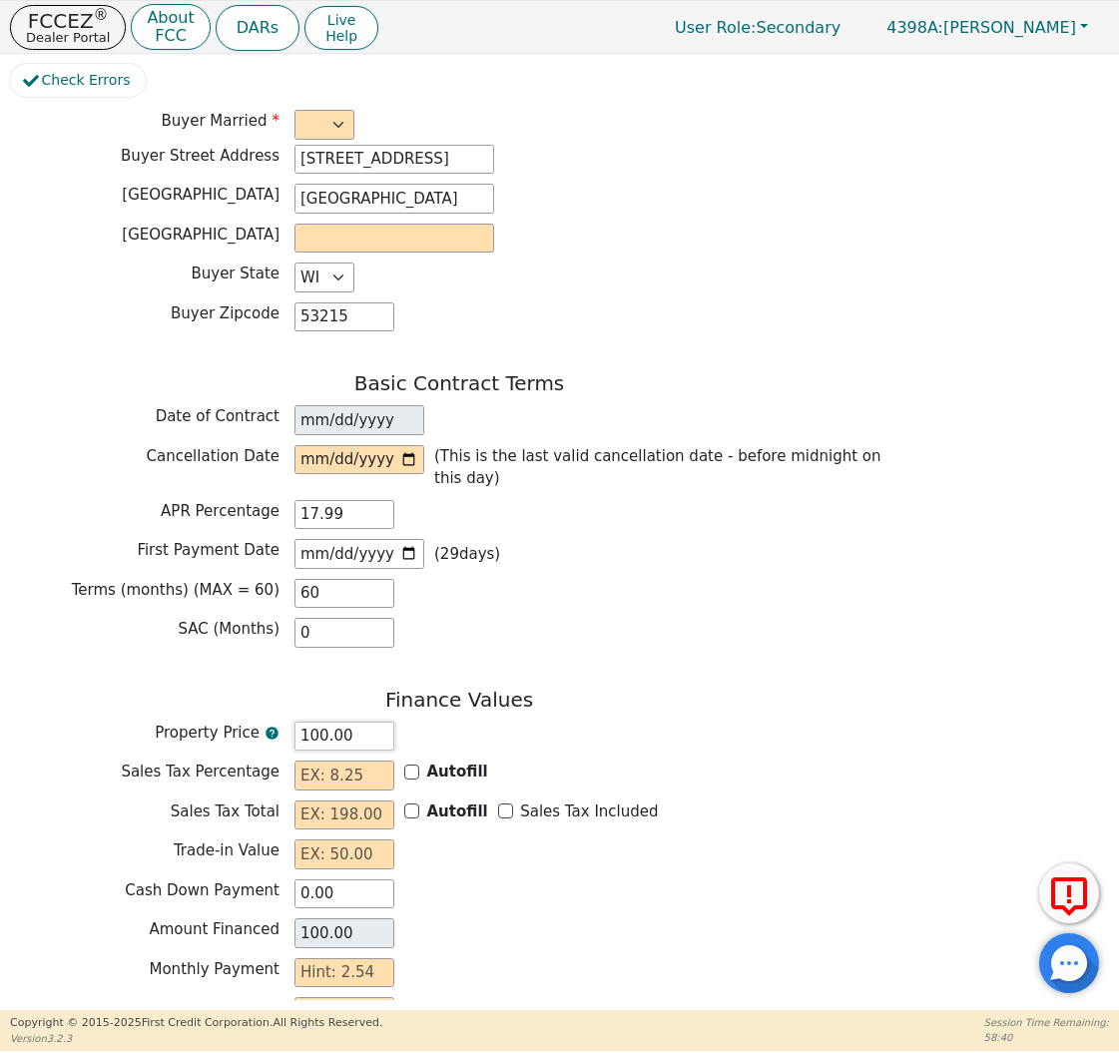
click at [323, 722] on input "100.00" at bounding box center [344, 737] width 100 height 30
click at [358, 722] on input "100.00" at bounding box center [344, 737] width 100 height 30
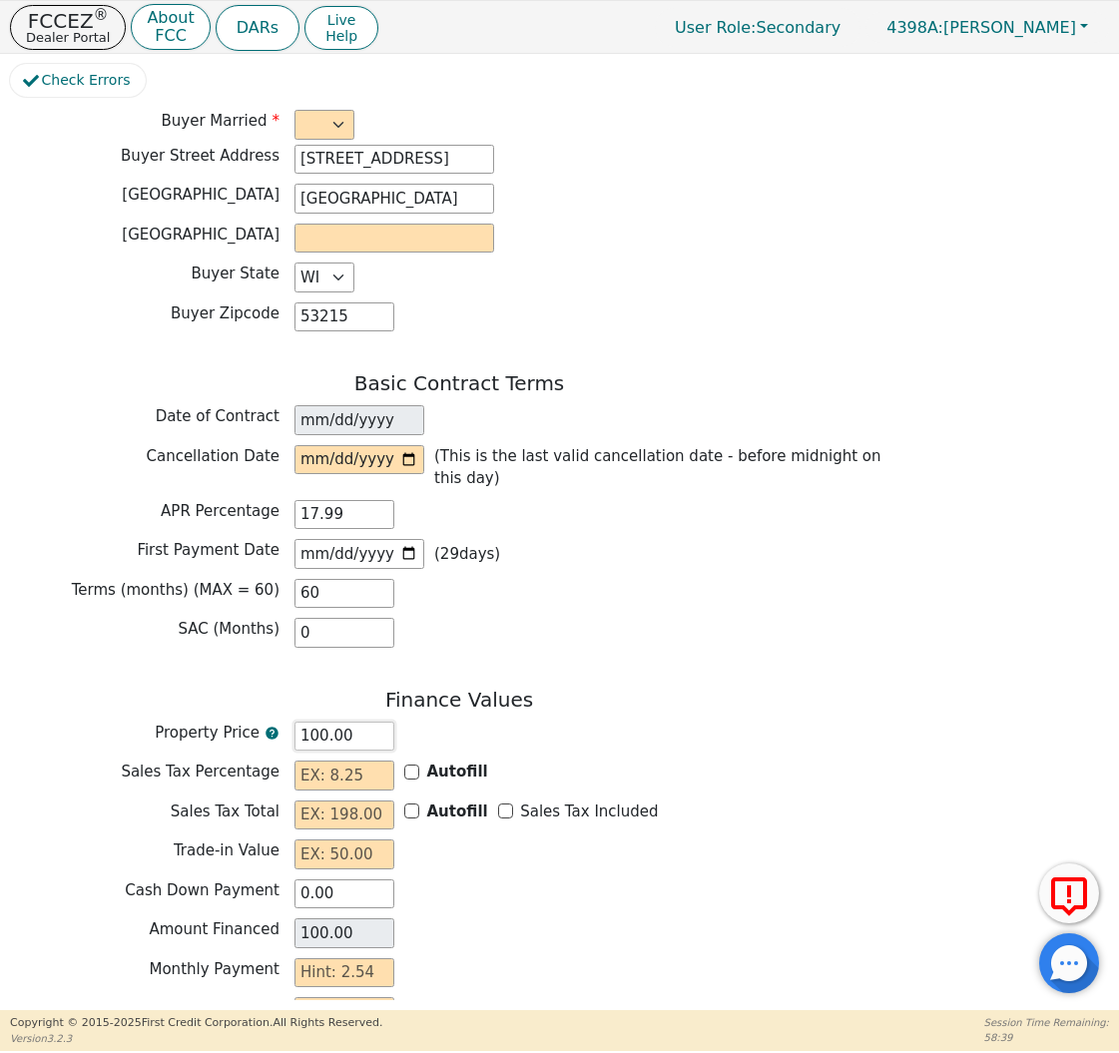
click at [358, 722] on input "100.00" at bounding box center [344, 737] width 100 height 30
type input "7"
type input "7.00"
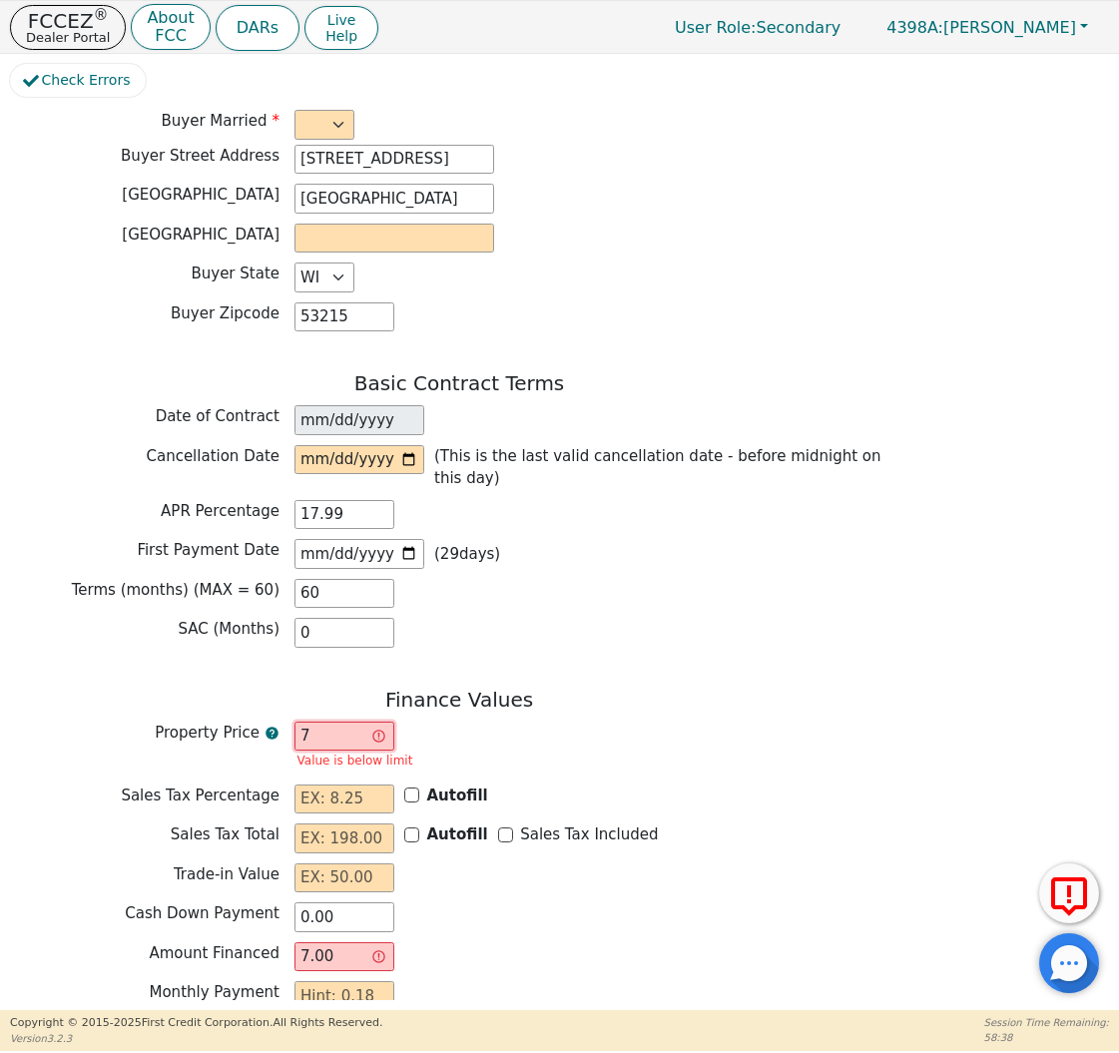
type input "75"
type input "75.00"
type input "750"
type input "750.00"
type input "7500"
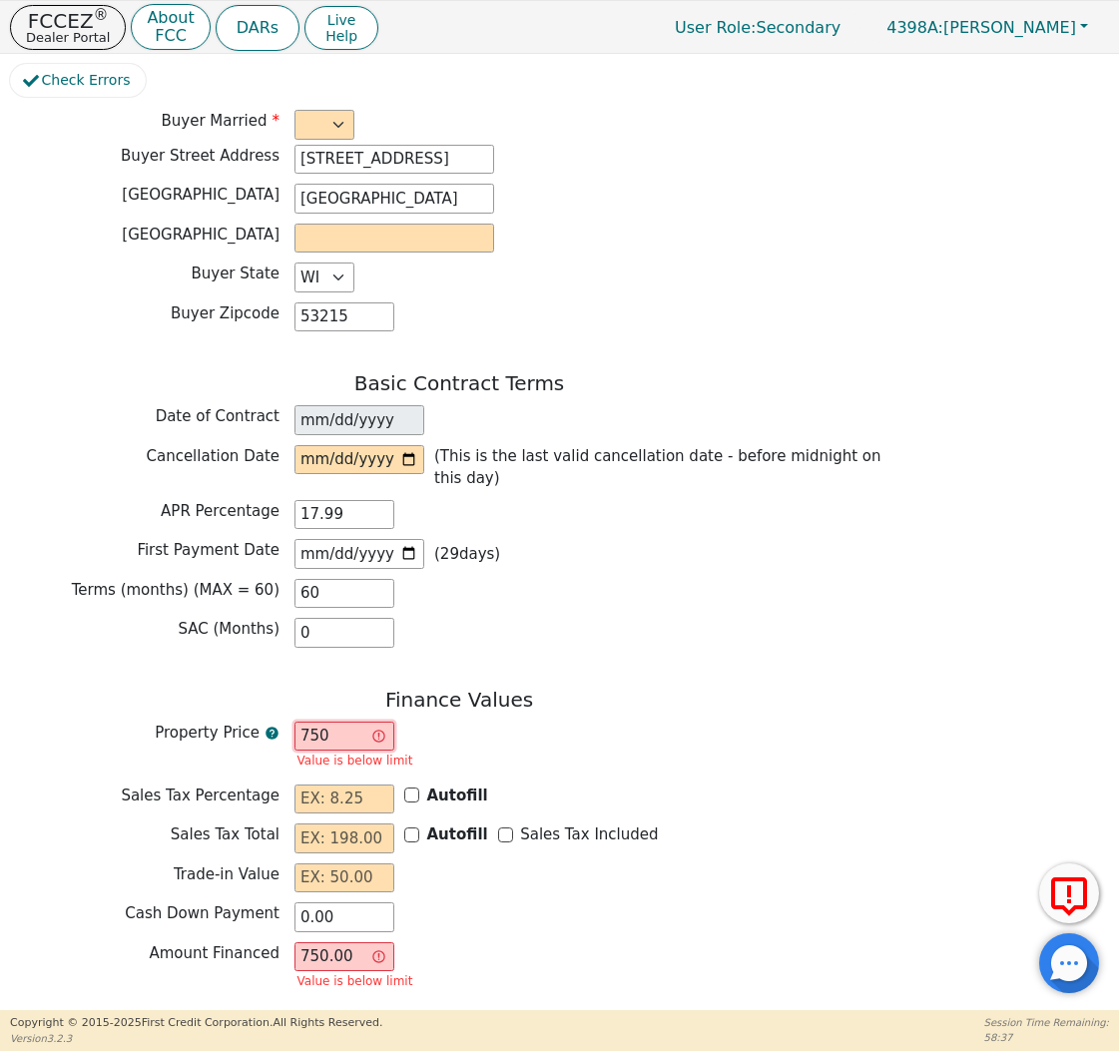
type input "7500.00"
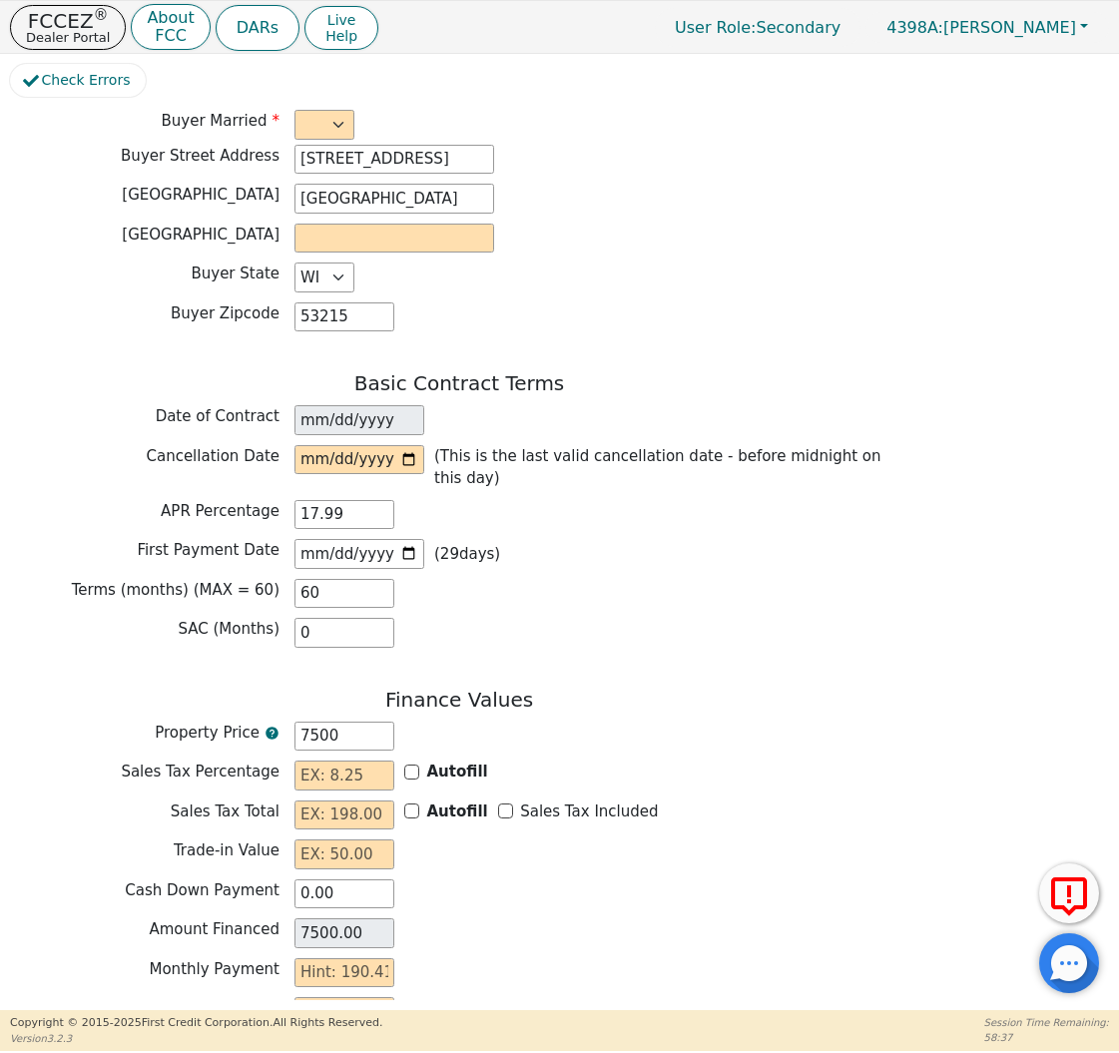
type input "7500.00"
click at [678, 597] on div "Basic Contract Terms Date of Contract [DATE] Cancellation Date (This is the las…" at bounding box center [459, 514] width 898 height 286
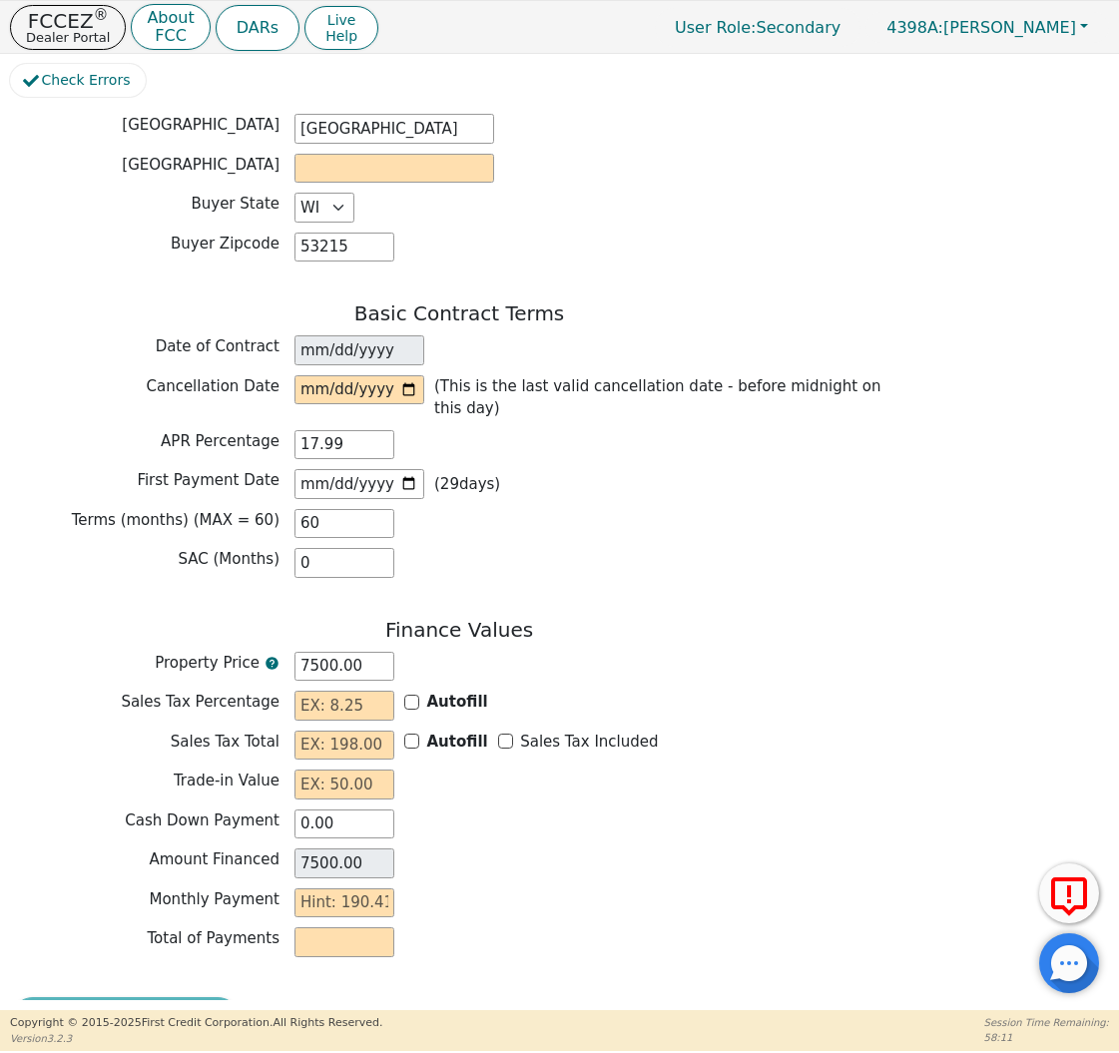
scroll to position [1299, 0]
click at [48, 34] on p "Dealer Portal" at bounding box center [68, 37] width 84 height 13
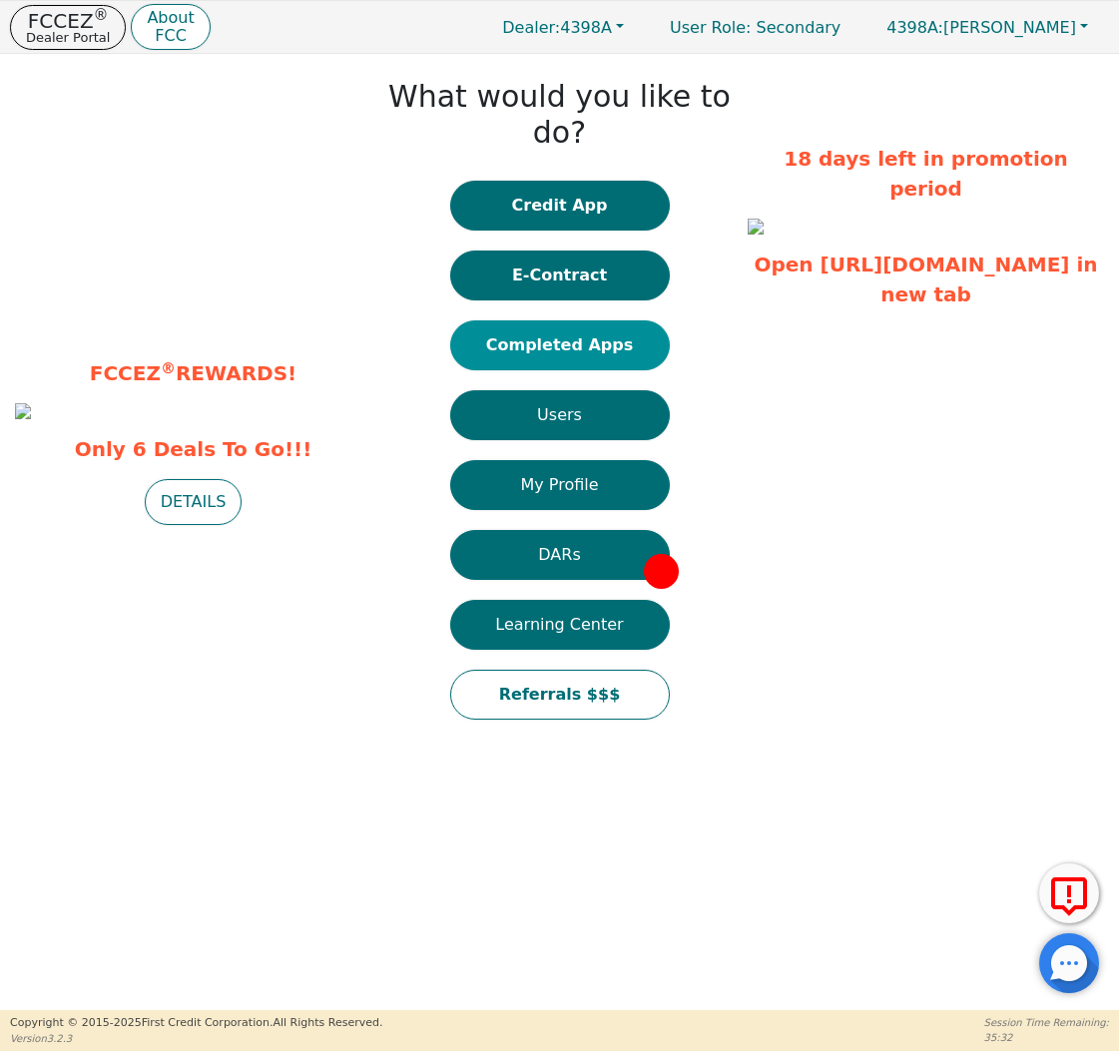
click at [554, 320] on button "Completed Apps" at bounding box center [560, 345] width 220 height 50
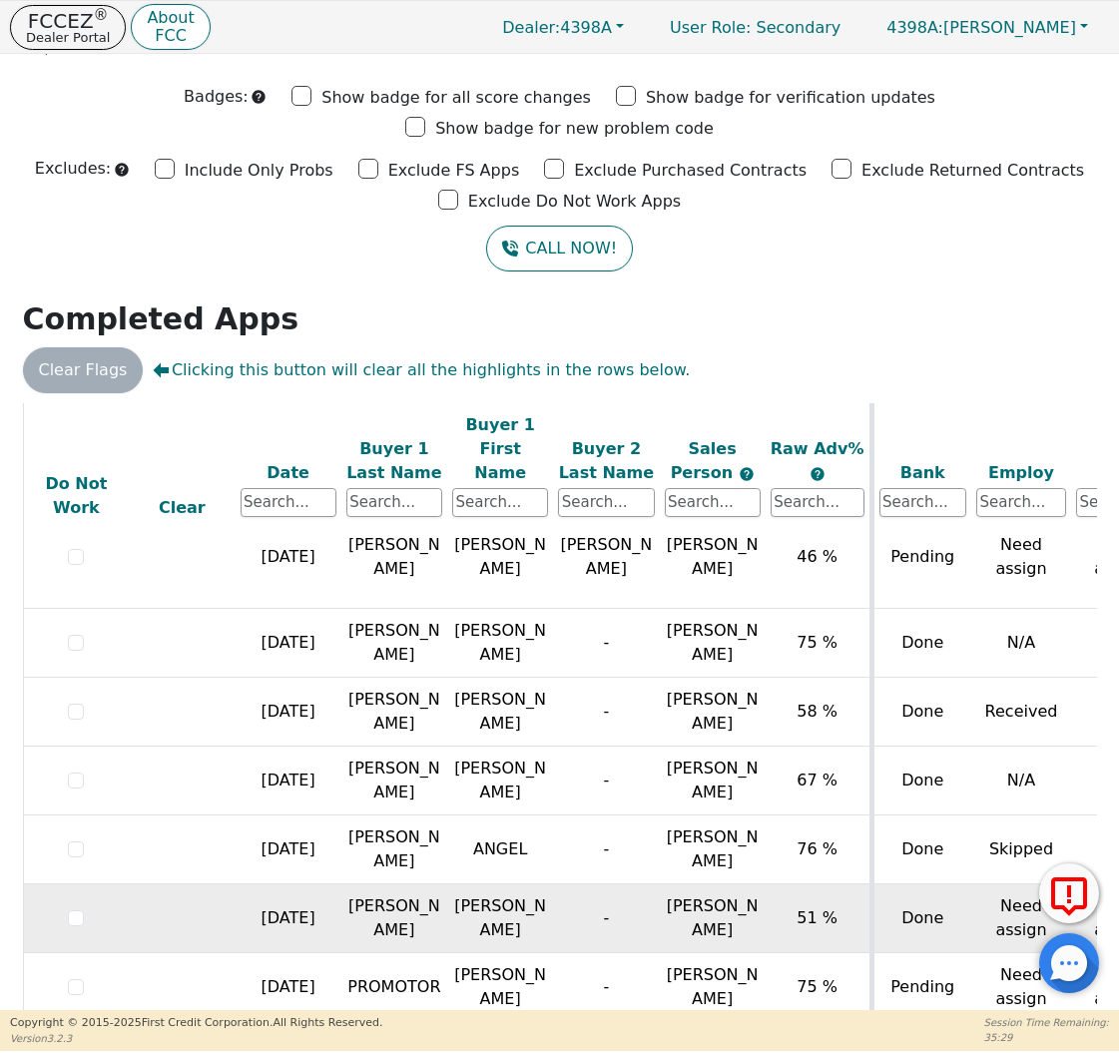
scroll to position [38, 0]
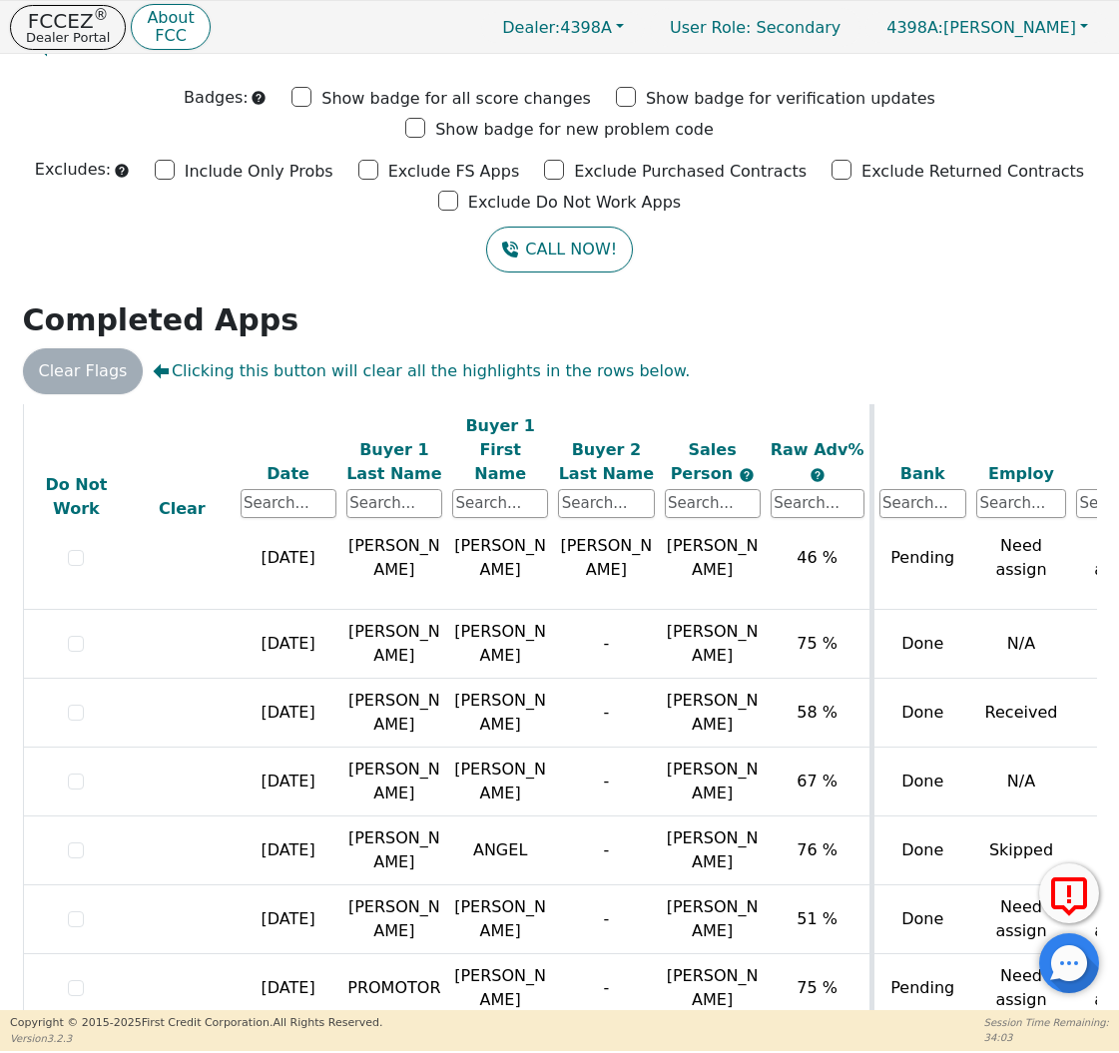
click at [77, 2] on div "FCCEZ ® Dealer Portal About FCC Dealer: 4398A User Role : Secondary 4398A: [PER…" at bounding box center [559, 27] width 1119 height 52
click at [80, 26] on p "FCCEZ ®" at bounding box center [68, 21] width 84 height 20
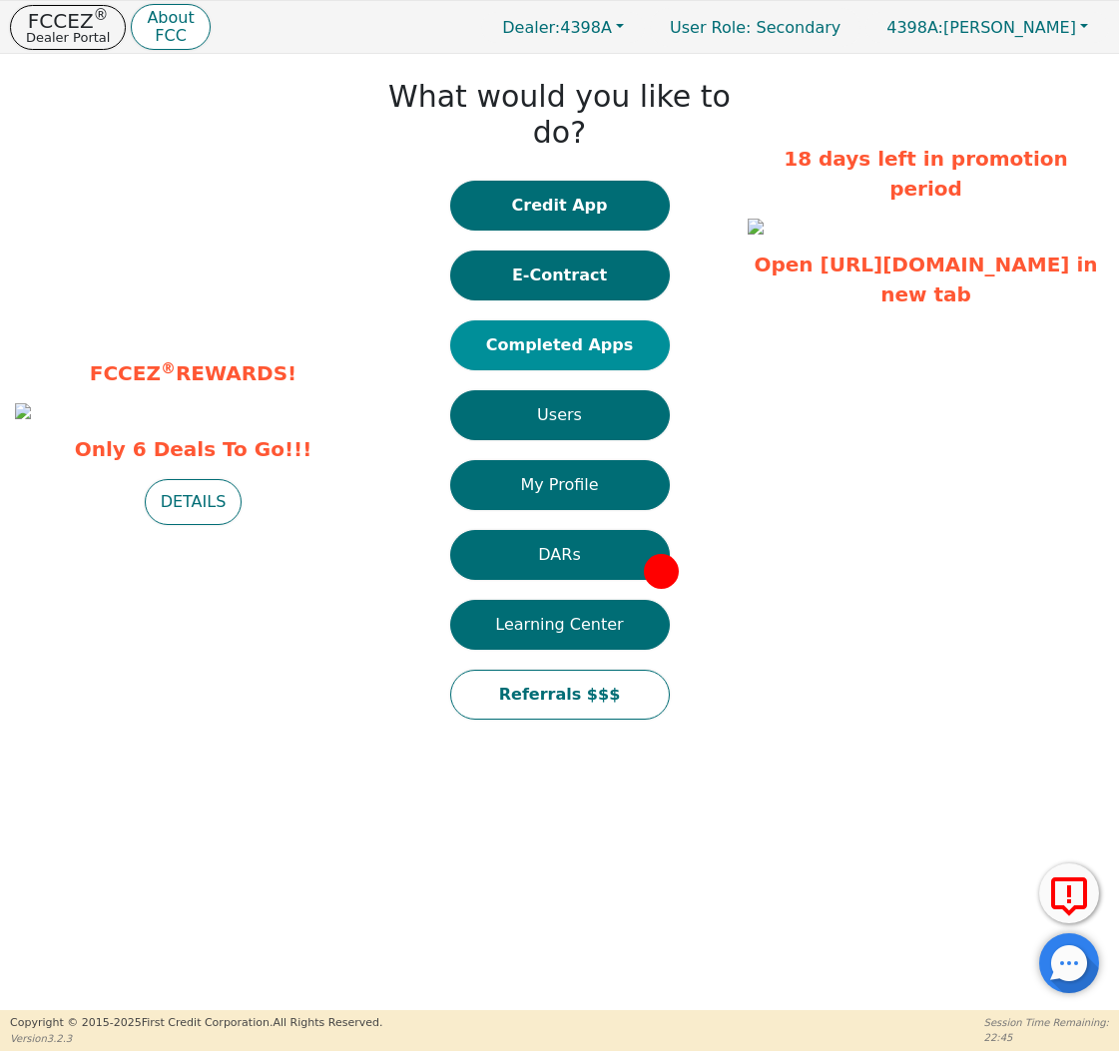
click at [559, 320] on button "Completed Apps" at bounding box center [560, 345] width 220 height 50
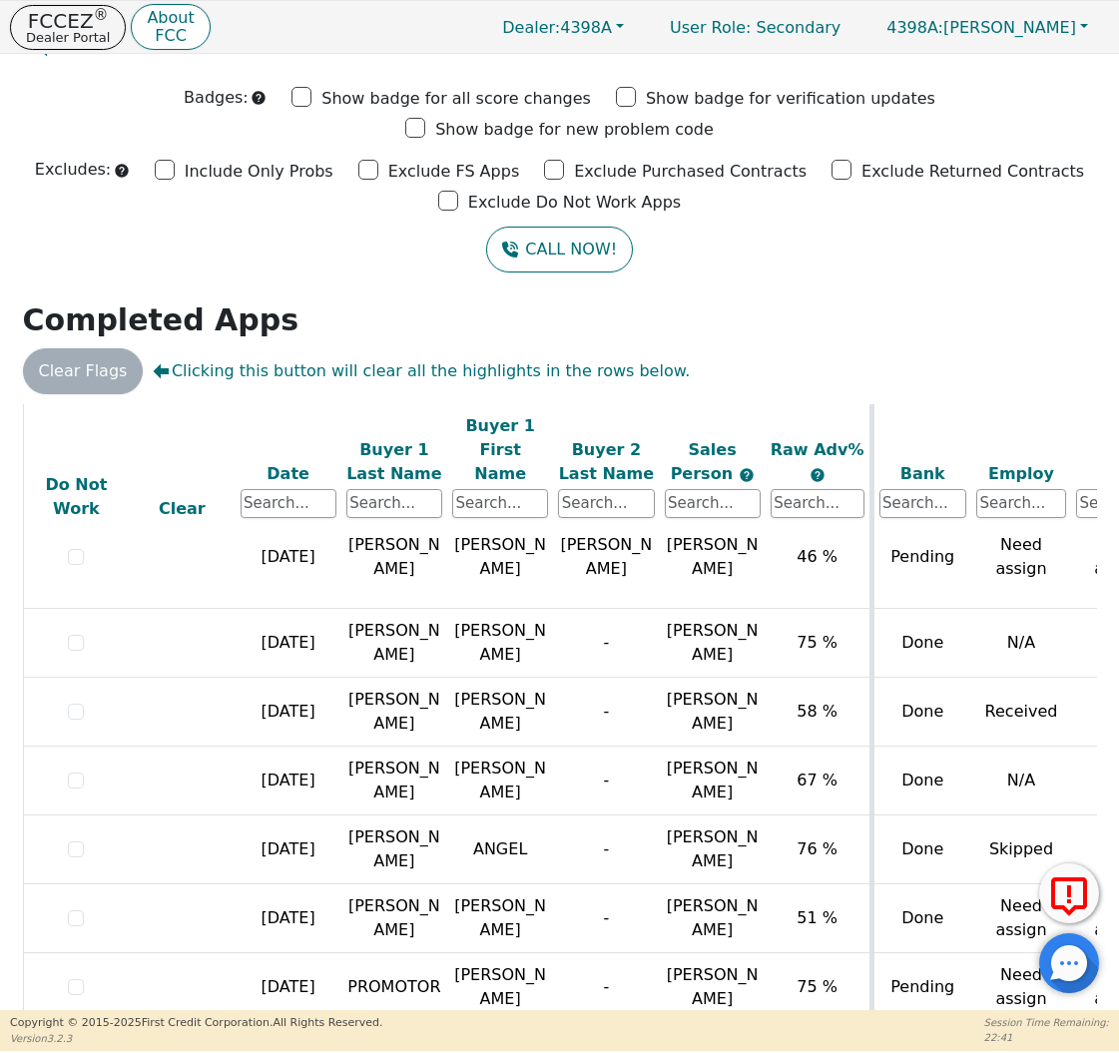
scroll to position [1079, 0]
